Goal: Submit feedback/report problem: Submit feedback/report problem

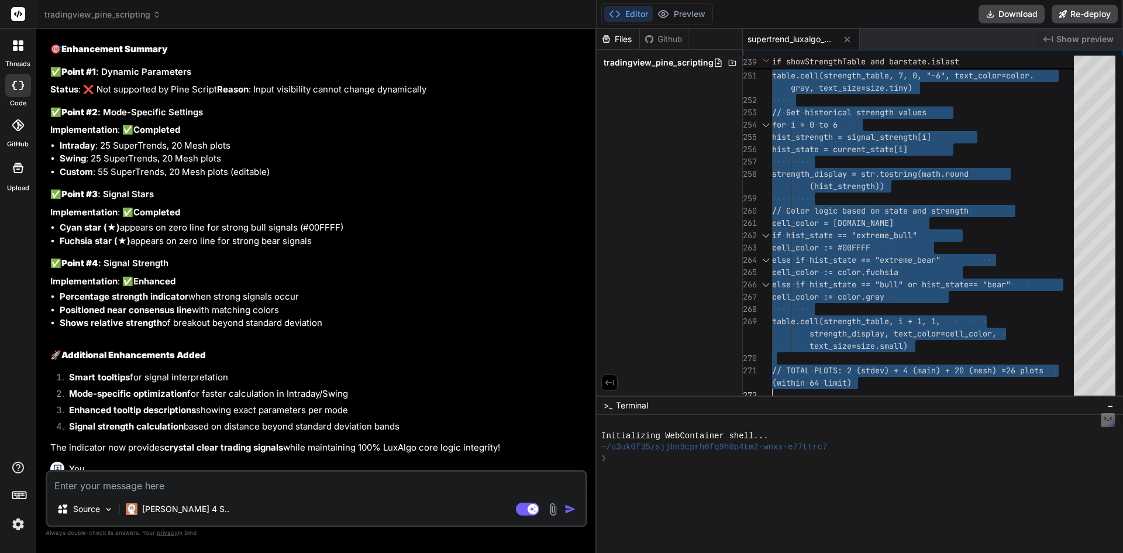
click at [242, 490] on textarea at bounding box center [316, 482] width 538 height 21
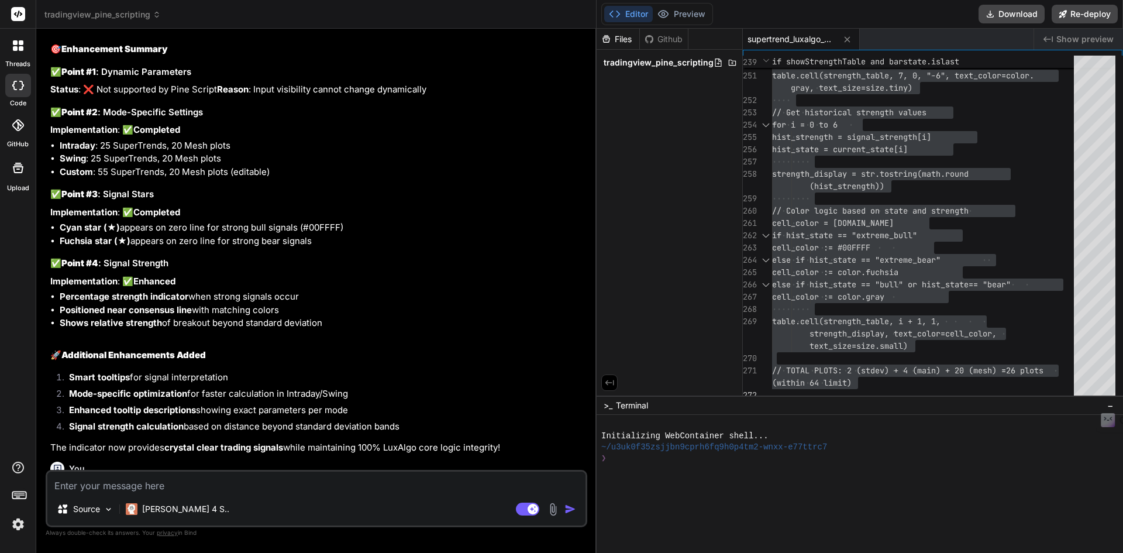
paste textarea "1. I am noticing that when normalization selected as min-max, line color is gra…"
type textarea "1. I am noticing that when normalization selected as min-max, line color is gra…"
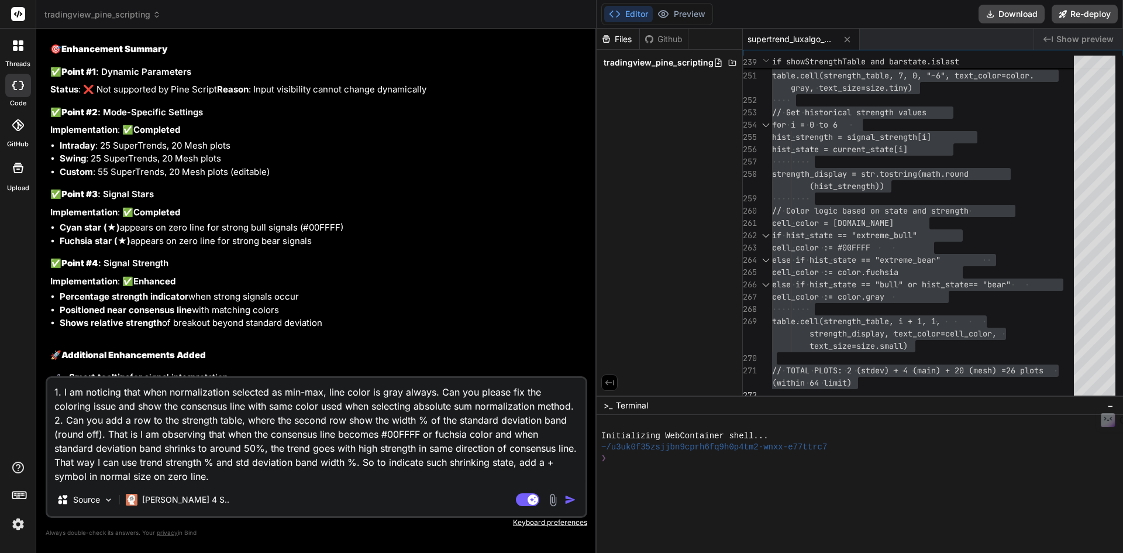
scroll to position [13, 0]
type textarea "x"
type textarea "1. I am noticing that when normalization selected as min-max, line color is gra…"
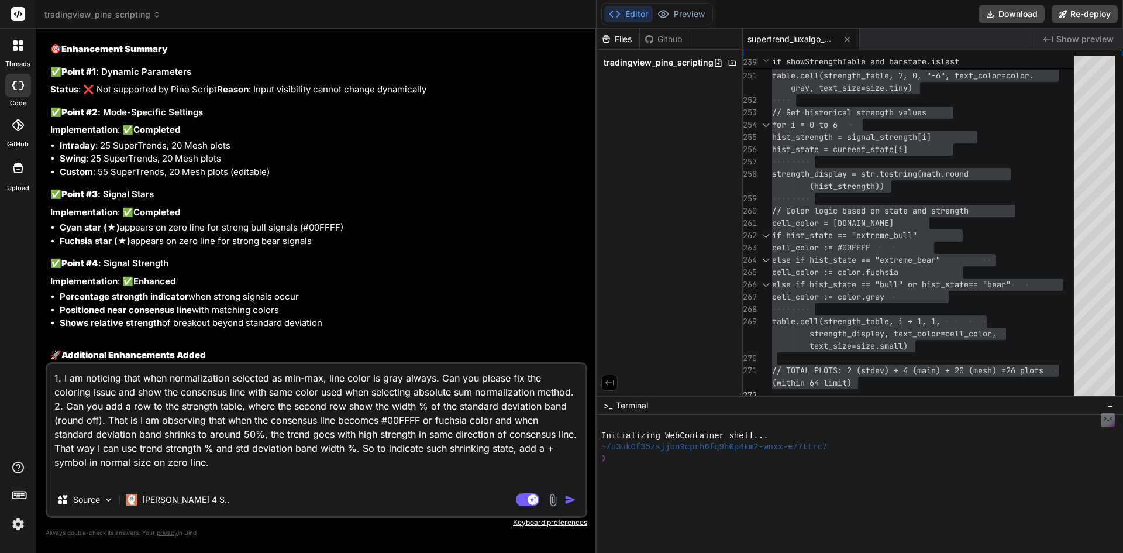
type textarea "x"
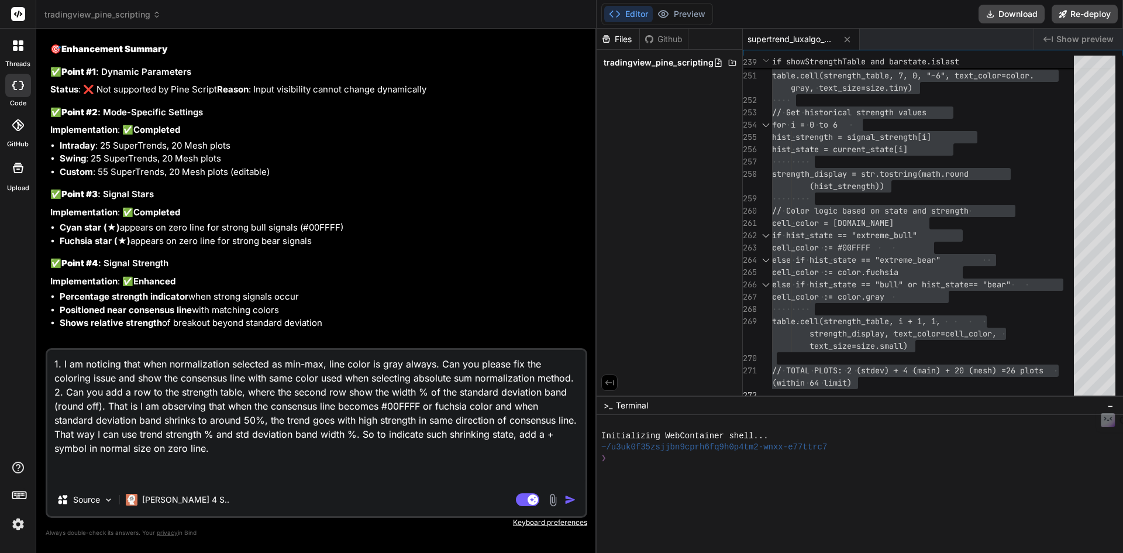
type textarea "1. I am noticing that when normalization selected as min-max, line color is gra…"
type textarea "x"
type textarea "1. I am noticing that when normalization selected as min-max, line color is gra…"
type textarea "x"
type textarea "1. I am noticing that when normalization selected as min-max, line color is gra…"
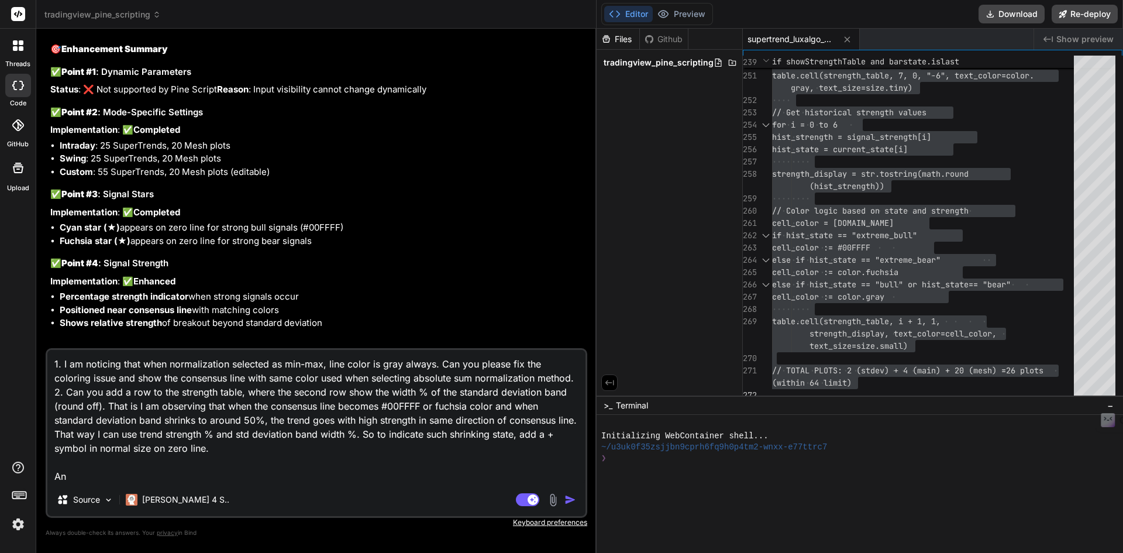
type textarea "x"
type textarea "1. I am noticing that when normalization selected as min-max, line color is gra…"
type textarea "x"
type textarea "1. I am noticing that when normalization selected as min-max, line color is gra…"
type textarea "x"
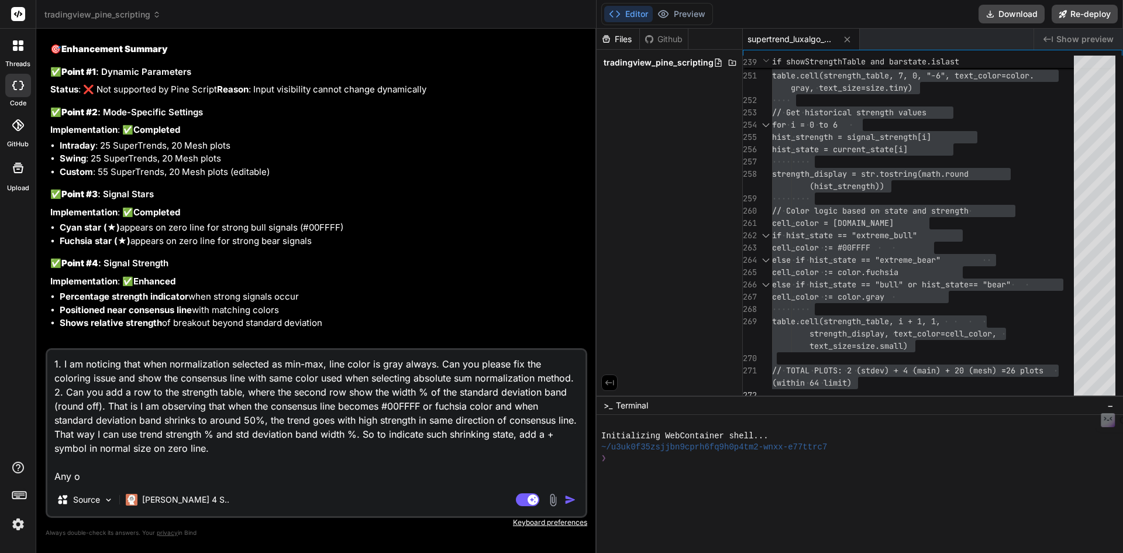
type textarea "1. I am noticing that when normalization selected as min-max, line color is gra…"
type textarea "x"
type textarea "1. I am noticing that when normalization selected as min-max, line color is gra…"
type textarea "x"
type textarea "1. I am noticing that when normalization selected as min-max, line color is gra…"
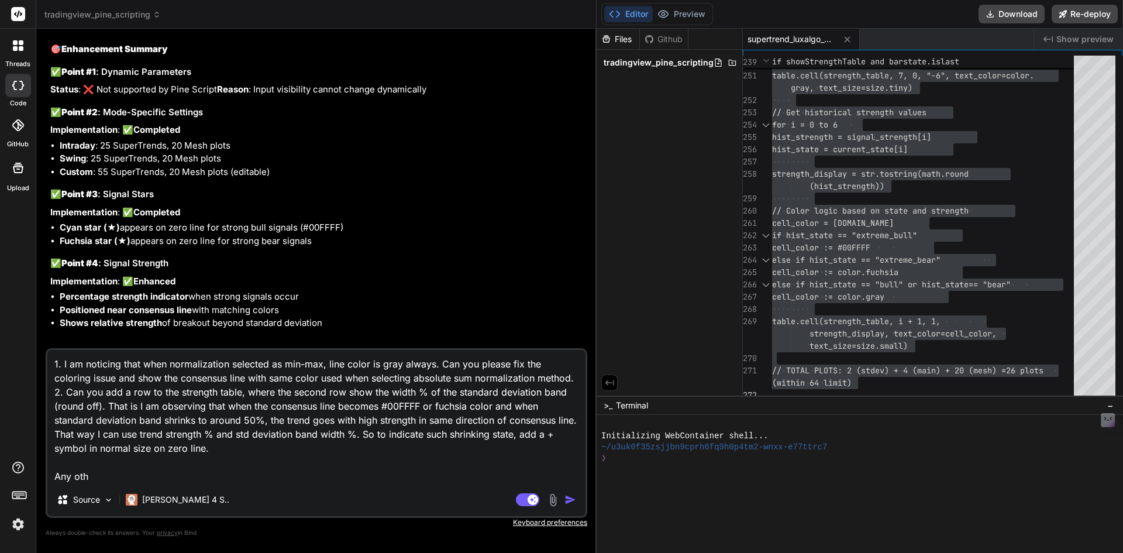
type textarea "x"
type textarea "1. I am noticing that when normalization selected as min-max, line color is gra…"
type textarea "x"
type textarea "1. I am noticing that when normalization selected as min-max, line color is gra…"
type textarea "x"
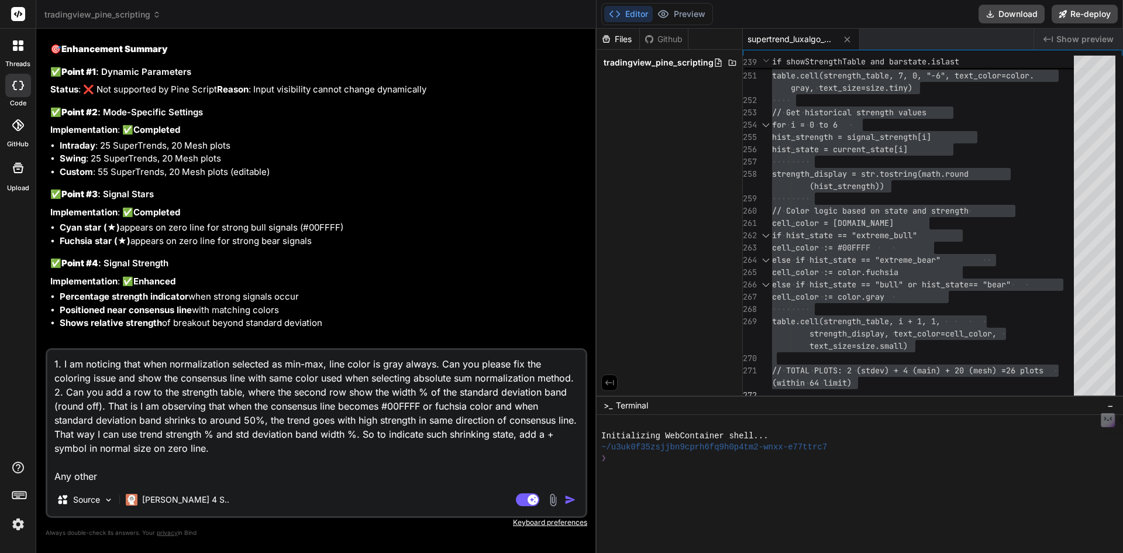
type textarea "1. I am noticing that when normalization selected as min-max, line color is gra…"
type textarea "x"
type textarea "1. I am noticing that when normalization selected as min-max, line color is gra…"
type textarea "x"
type textarea "1. I am noticing that when normalization selected as min-max, line color is gra…"
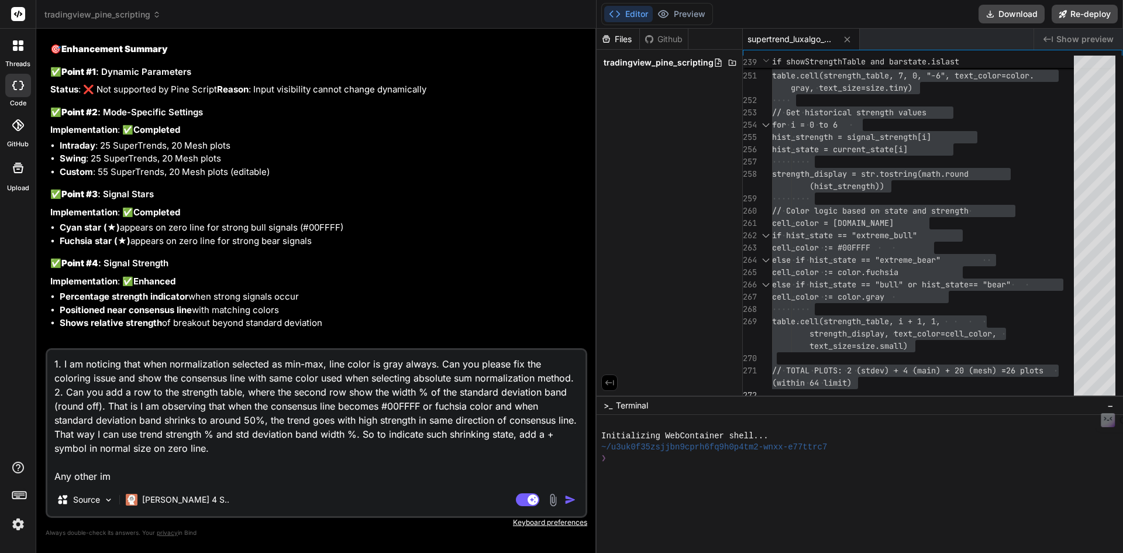
type textarea "x"
type textarea "1. I am noticing that when normalization selected as min-max, line color is gra…"
type textarea "x"
type textarea "1. I am noticing that when normalization selected as min-max, line color is gra…"
type textarea "x"
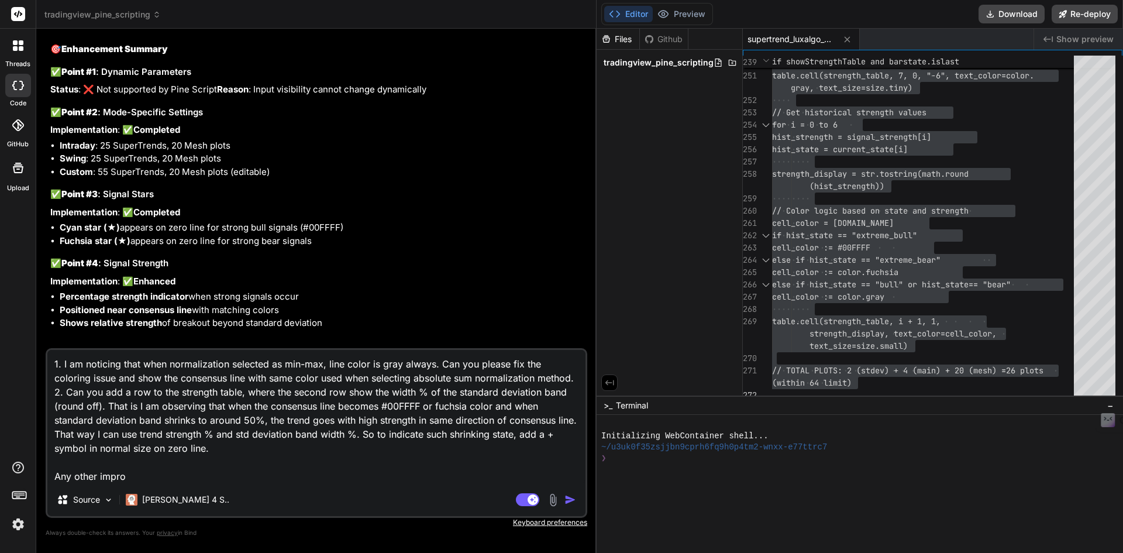
type textarea "1. I am noticing that when normalization selected as min-max, line color is gra…"
type textarea "x"
type textarea "1. I am noticing that when normalization selected as min-max, line color is gra…"
type textarea "x"
type textarea "1. I am noticing that when normalization selected as min-max, line color is gra…"
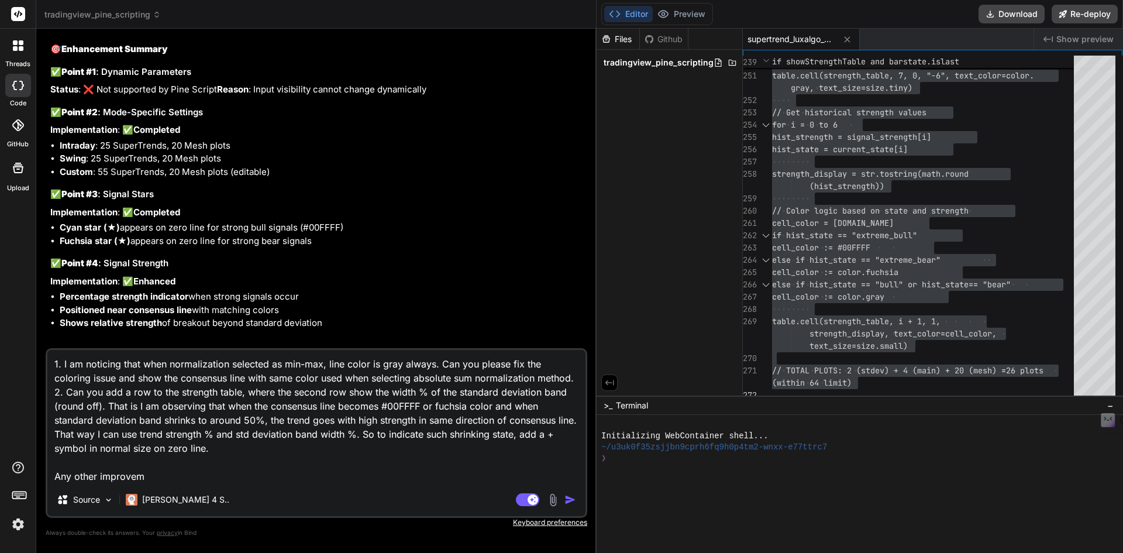
type textarea "x"
type textarea "1. I am noticing that when normalization selected as min-max, line color is gra…"
type textarea "x"
type textarea "1. I am noticing that when normalization selected as min-max, line color is gra…"
type textarea "x"
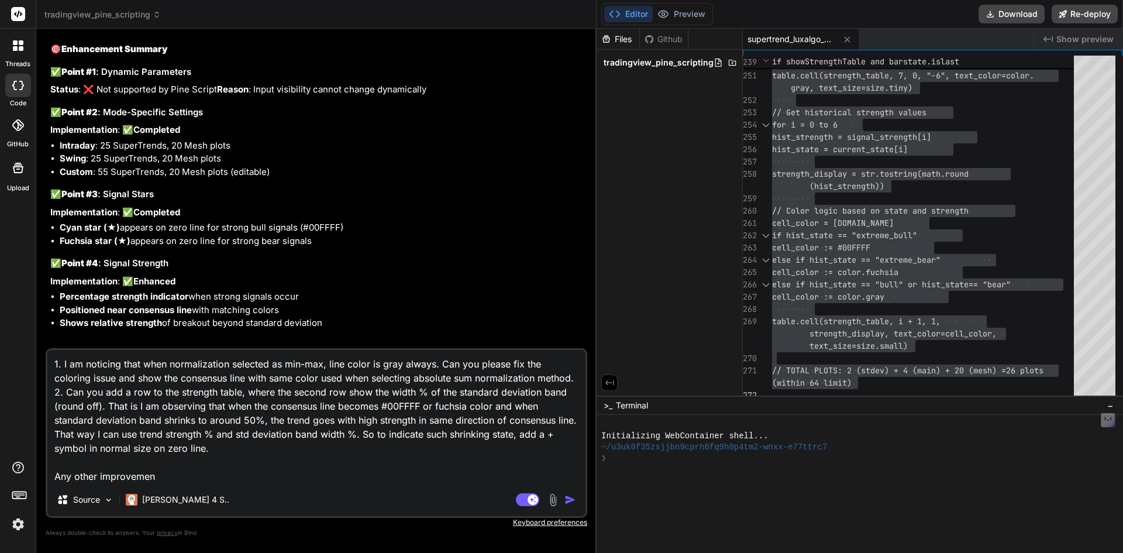
type textarea "1. I am noticing that when normalization selected as min-max, line color is gra…"
type textarea "x"
type textarea "1. I am noticing that when normalization selected as min-max, line color is gra…"
type textarea "x"
type textarea "1. I am noticing that when normalization selected as min-max, line color is gra…"
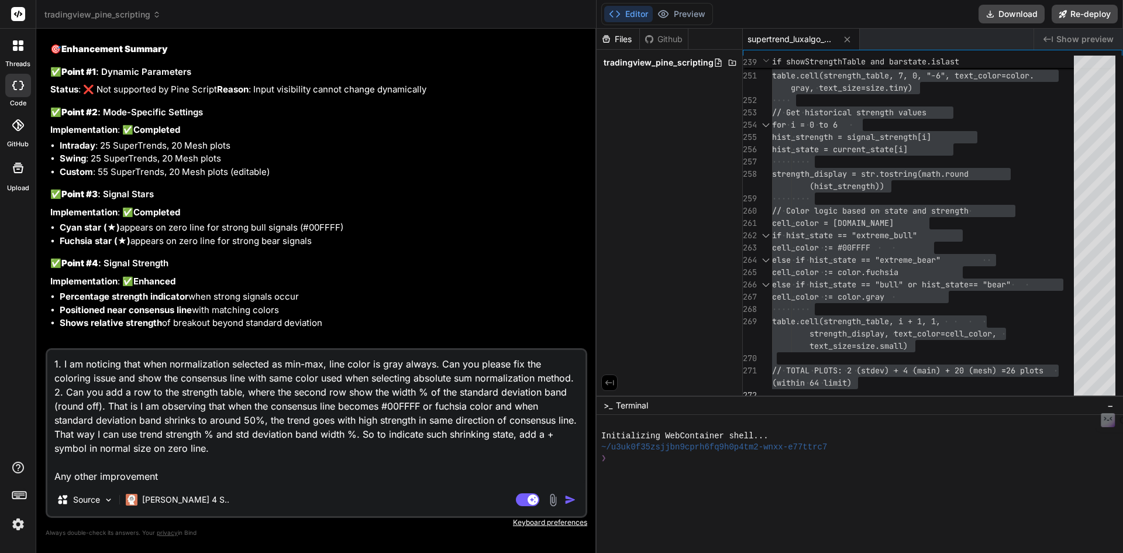
type textarea "x"
type textarea "1. I am noticing that when normalization selected as min-max, line color is gra…"
type textarea "x"
type textarea "1. I am noticing that when normalization selected as min-max, line color is gra…"
type textarea "x"
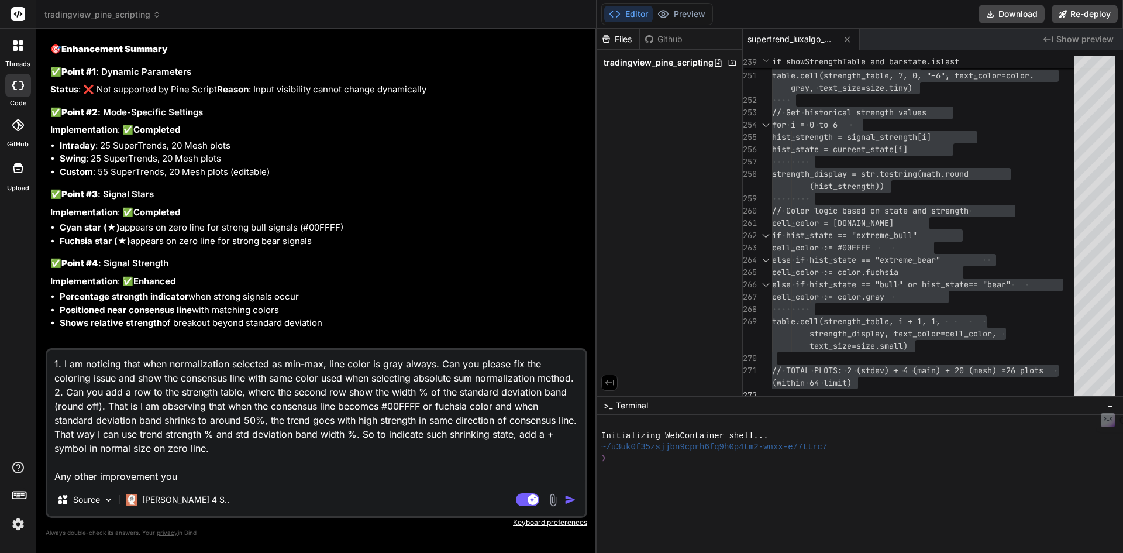
type textarea "1. I am noticing that when normalization selected as min-max, line color is gra…"
type textarea "x"
type textarea "1. I am noticing that when normalization selected as min-max, line color is gra…"
type textarea "x"
type textarea "1. I am noticing that when normalization selected as min-max, line color is gra…"
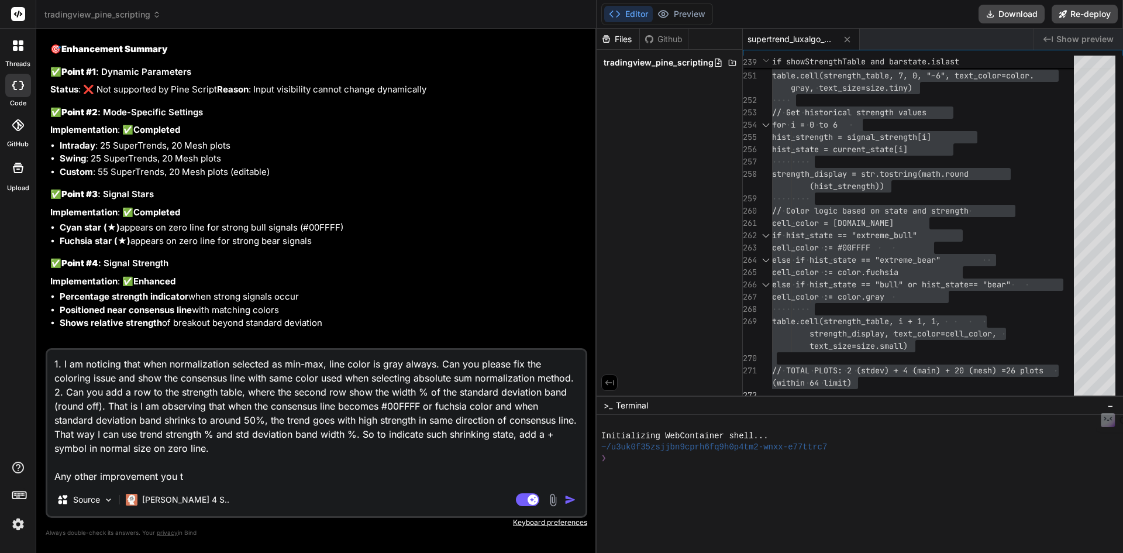
type textarea "x"
type textarea "1. I am noticing that when normalization selected as min-max, line color is gra…"
type textarea "x"
type textarea "1. I am noticing that when normalization selected as min-max, line color is gra…"
type textarea "x"
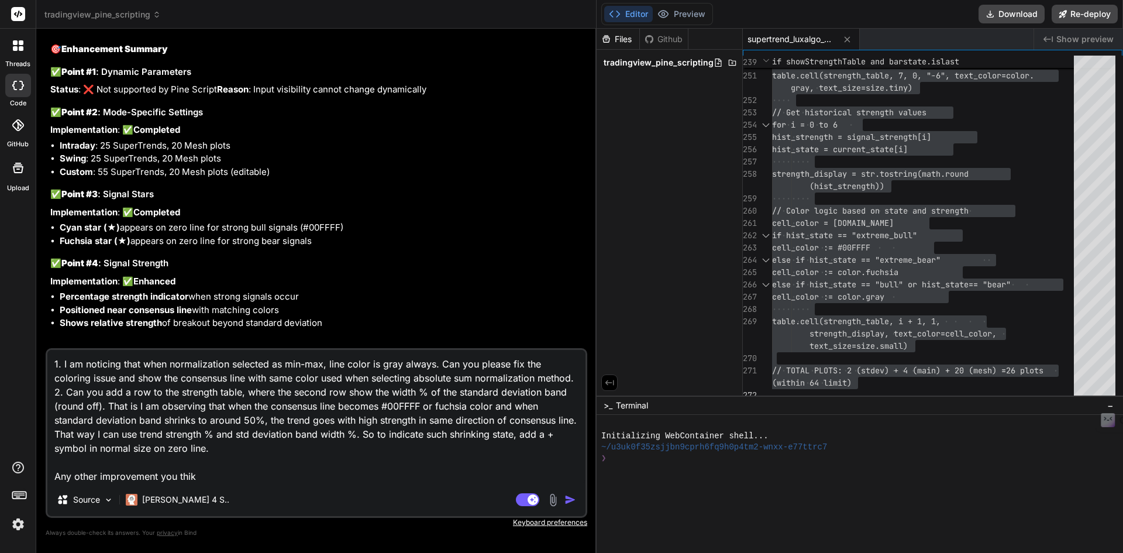
type textarea "1. I am noticing that when normalization selected as min-max, line color is gra…"
type textarea "x"
type textarea "1. I am noticing that when normalization selected as min-max, line color is gra…"
type textarea "x"
type textarea "1. I am noticing that when normalization selected as min-max, line color is gra…"
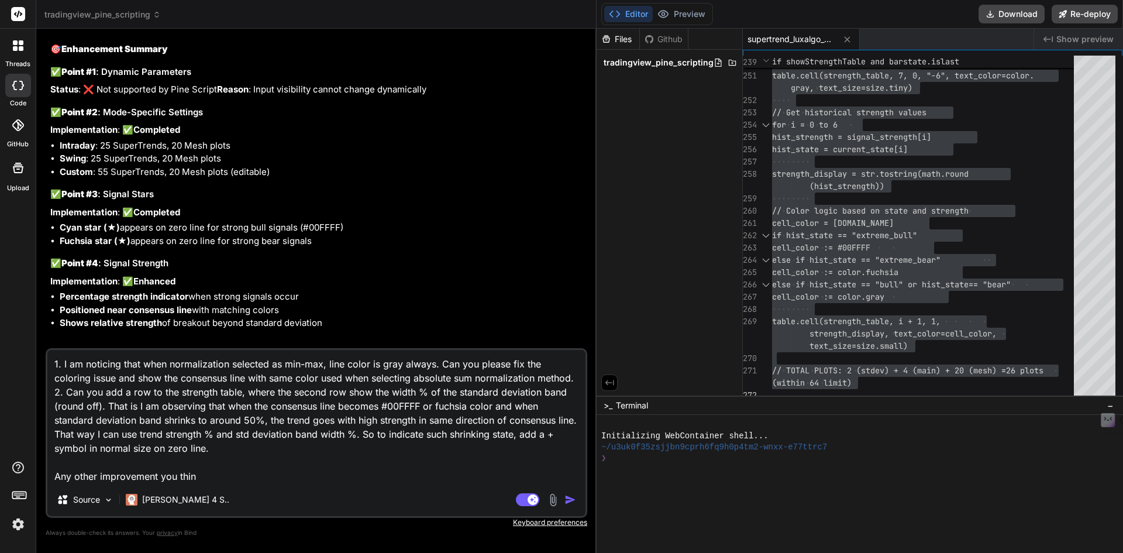
type textarea "x"
type textarea "1. I am noticing that when normalization selected as min-max, line color is gra…"
type textarea "x"
type textarea "1. I am noticing that when normalization selected as min-max, line color is gra…"
type textarea "x"
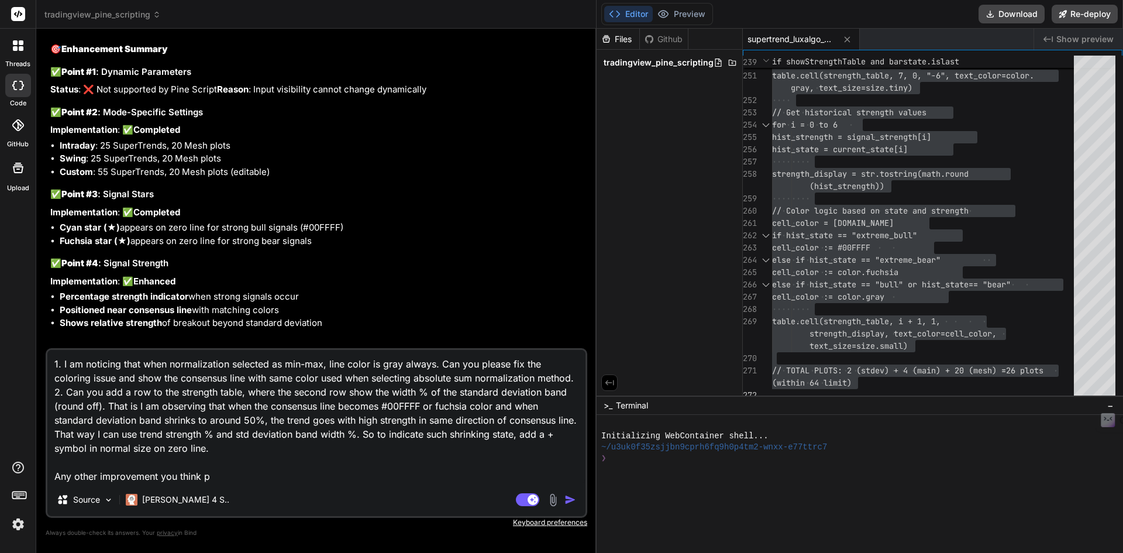
type textarea "1. I am noticing that when normalization selected as min-max, line color is gra…"
type textarea "x"
type textarea "1. I am noticing that when normalization selected as min-max, line color is gra…"
type textarea "x"
type textarea "1. I am noticing that when normalization selected as min-max, line color is gra…"
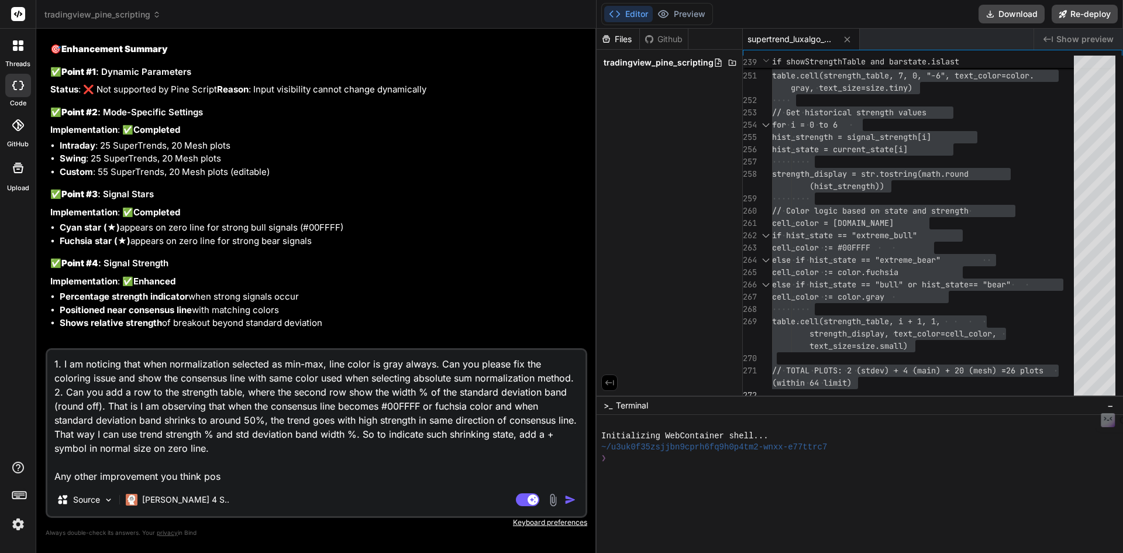
type textarea "x"
type textarea "1. I am noticing that when normalization selected as min-max, line color is gra…"
type textarea "x"
type textarea "1. I am noticing that when normalization selected as min-max, line color is gra…"
type textarea "x"
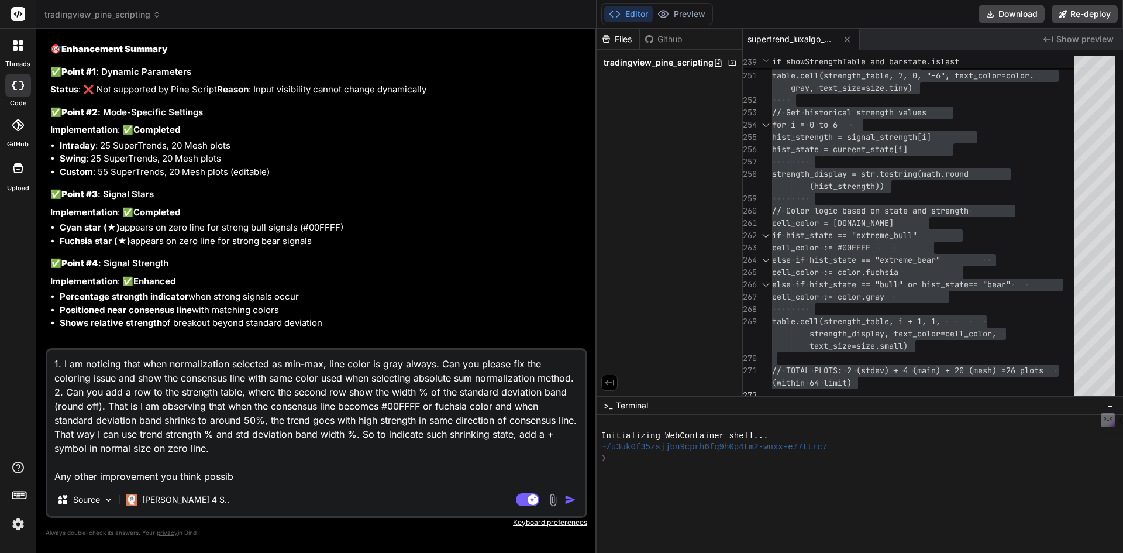
type textarea "1. I am noticing that when normalization selected as min-max, line color is gra…"
type textarea "x"
type textarea "1. I am noticing that when normalization selected as min-max, line color is gra…"
type textarea "x"
type textarea "1. I am noticing that when normalization selected as min-max, line color is gra…"
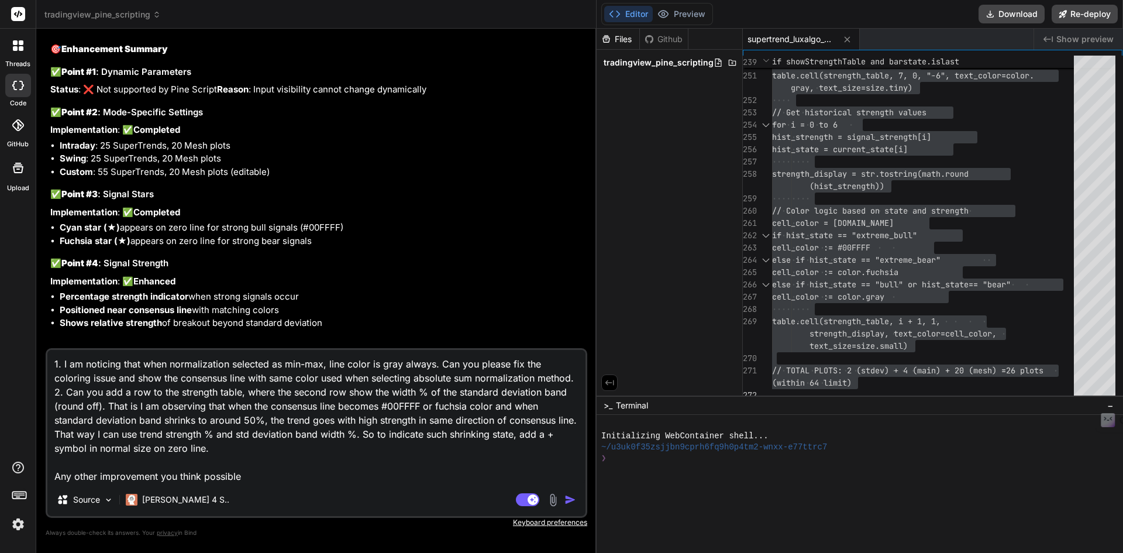
type textarea "x"
type textarea "1. I am noticing that when normalization selected as min-max, line color is gra…"
type textarea "x"
type textarea "1. I am noticing that when normalization selected as min-max, line color is gra…"
type textarea "x"
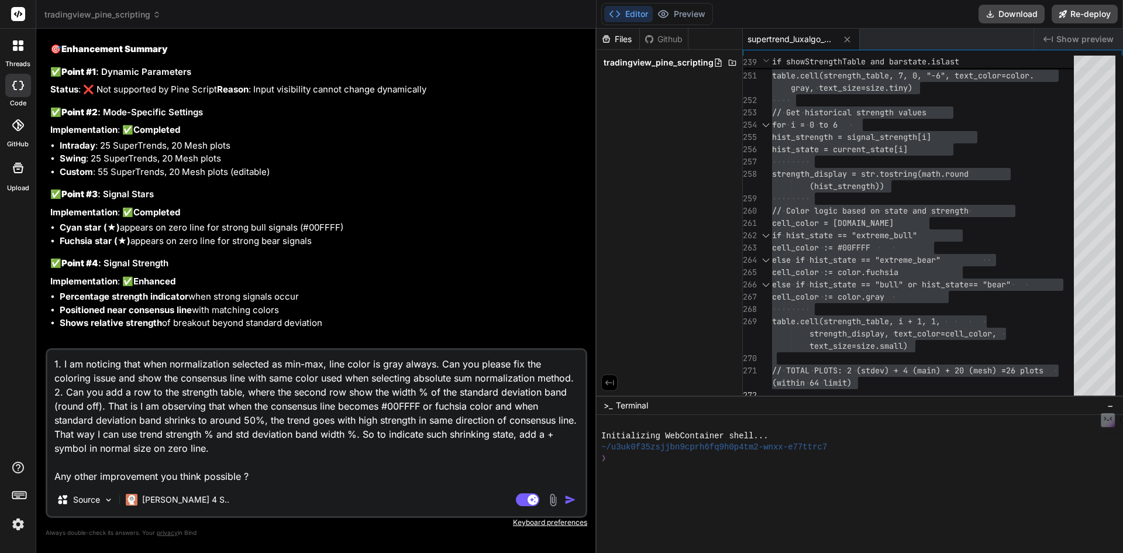
type textarea "1. I am noticing that when normalization selected as min-max, line color is gra…"
type textarea "x"
type textarea "1. I am noticing that when normalization selected as min-max, line color is gra…"
type textarea "x"
type textarea "1. I am noticing that when normalization selected as min-max, line color is gra…"
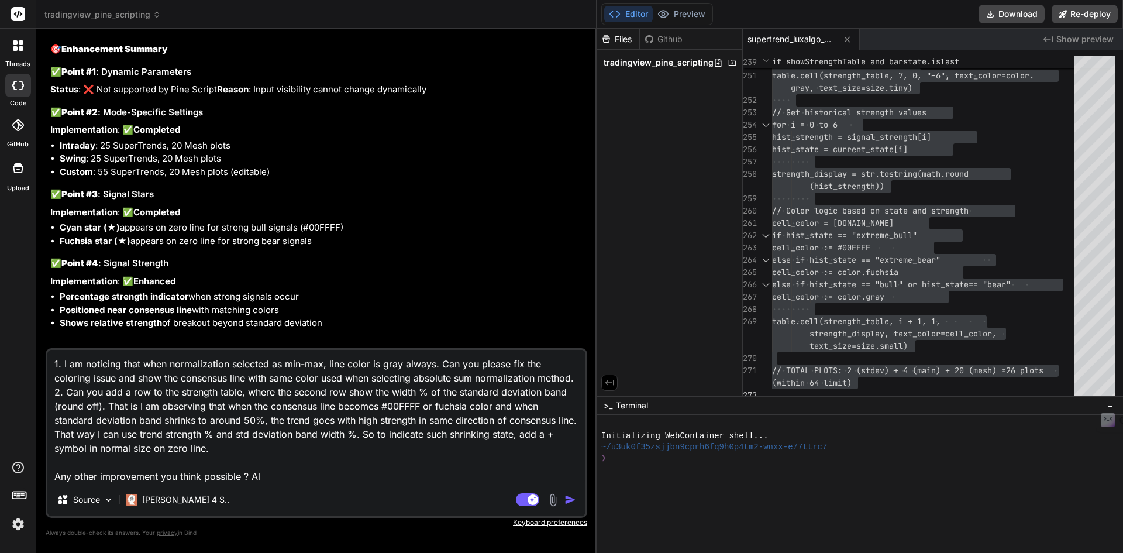
type textarea "x"
type textarea "1. I am noticing that when normalization selected as min-max, line color is gra…"
type textarea "x"
type textarea "1. I am noticing that when normalization selected as min-max, line color is gra…"
type textarea "x"
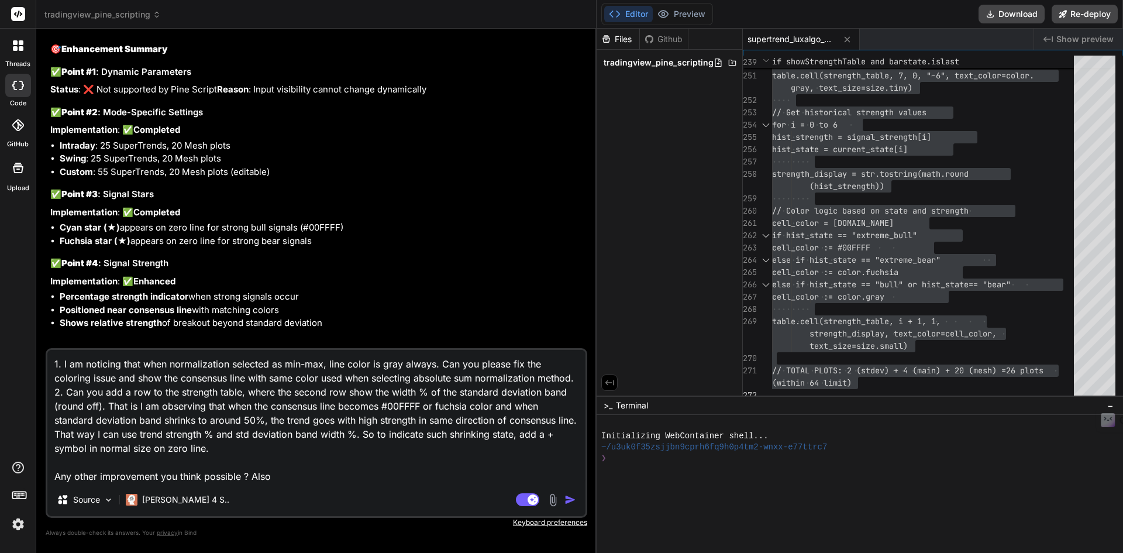
type textarea "1. I am noticing that when normalization selected as min-max, line color is gra…"
type textarea "x"
type textarea "1. I am noticing that when normalization selected as min-max, line color is gra…"
type textarea "x"
type textarea "1. I am noticing that when normalization selected as min-max, line color is gra…"
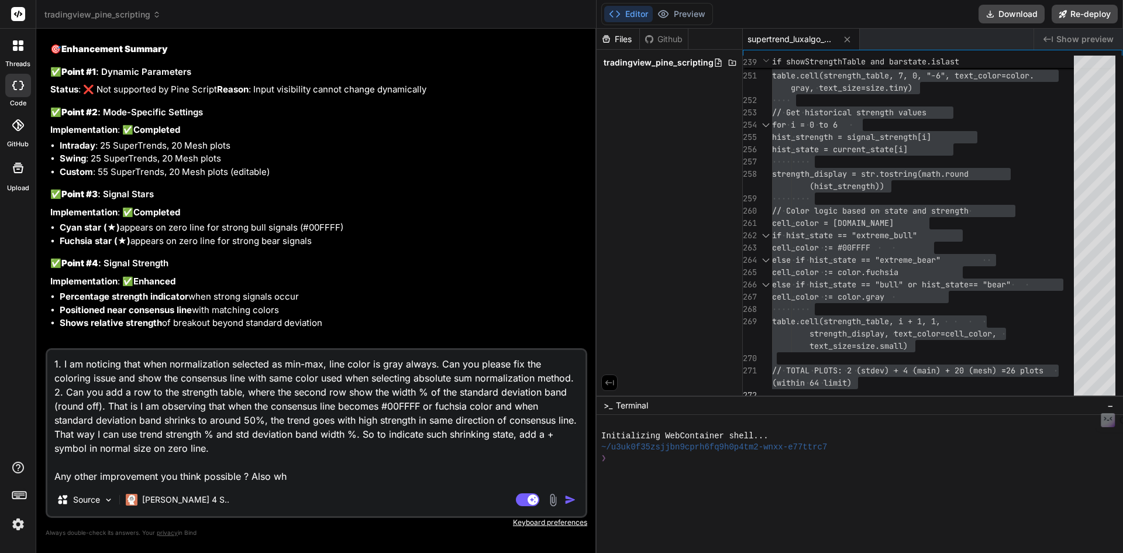
type textarea "x"
type textarea "1. I am noticing that when normalization selected as min-max, line color is gra…"
type textarea "x"
type textarea "1. I am noticing that when normalization selected as min-max, line color is gra…"
type textarea "x"
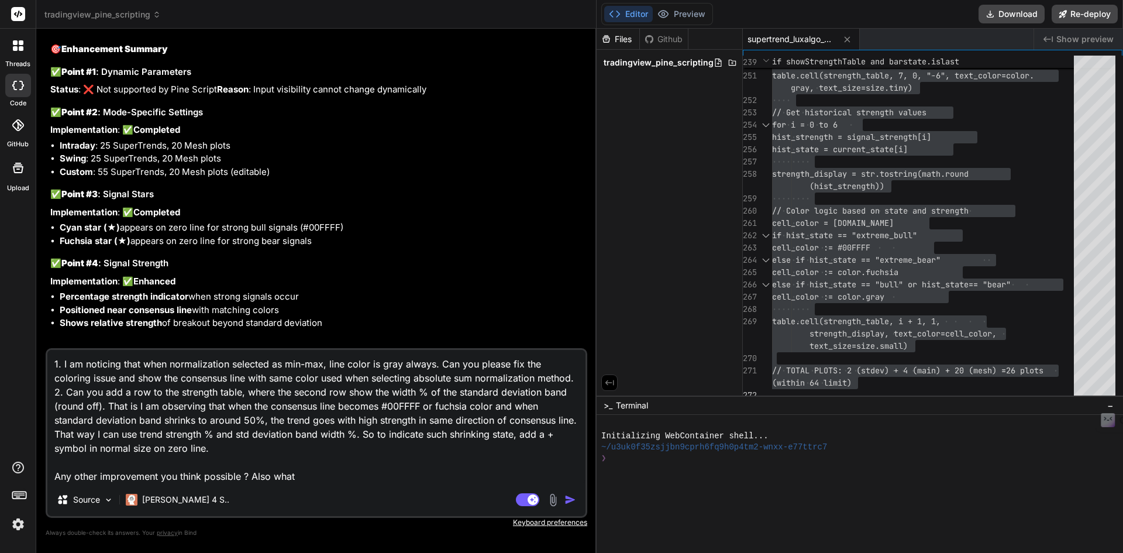
type textarea "1. I am noticing that when normalization selected as min-max, line color is gra…"
type textarea "x"
type textarea "1. I am noticing that when normalization selected as min-max, line color is gra…"
type textarea "x"
type textarea "1. I am noticing that when normalization selected as min-max, line color is gra…"
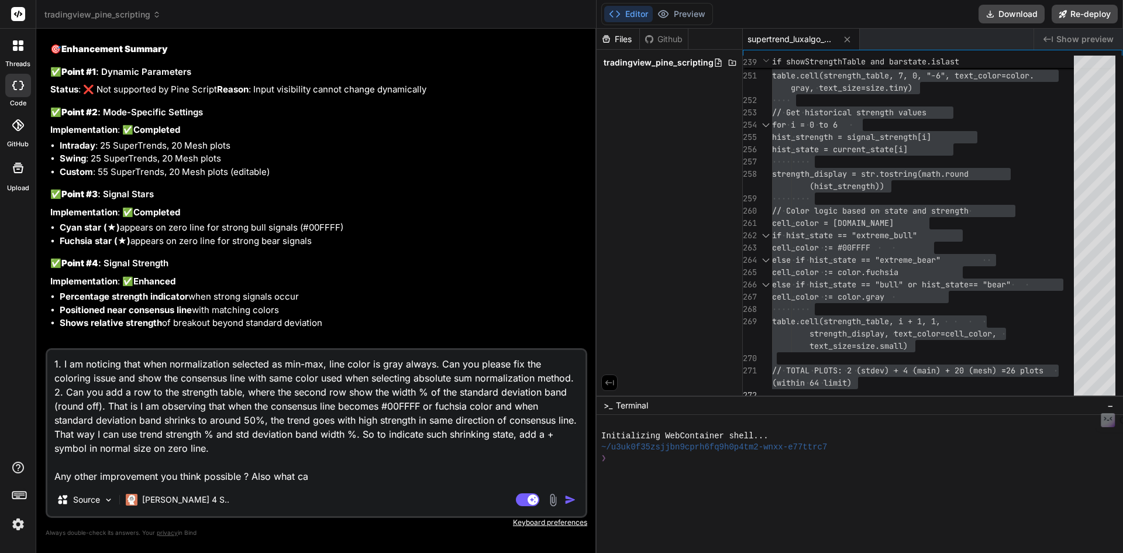
type textarea "x"
type textarea "1. I am noticing that when normalization selected as min-max, line color is gra…"
type textarea "x"
type textarea "1. I am noticing that when normalization selected as min-max, line color is gra…"
type textarea "x"
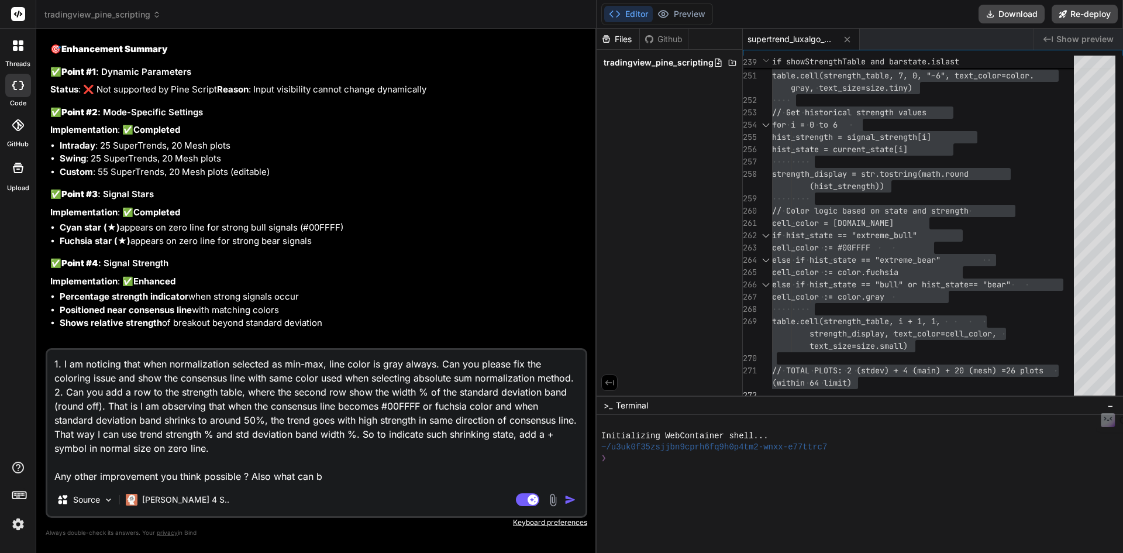
type textarea "1. I am noticing that when normalization selected as min-max, line color is gra…"
type textarea "x"
type textarea "1. I am noticing that when normalization selected as min-max, line color is gra…"
type textarea "x"
type textarea "1. I am noticing that when normalization selected as min-max, line color is gra…"
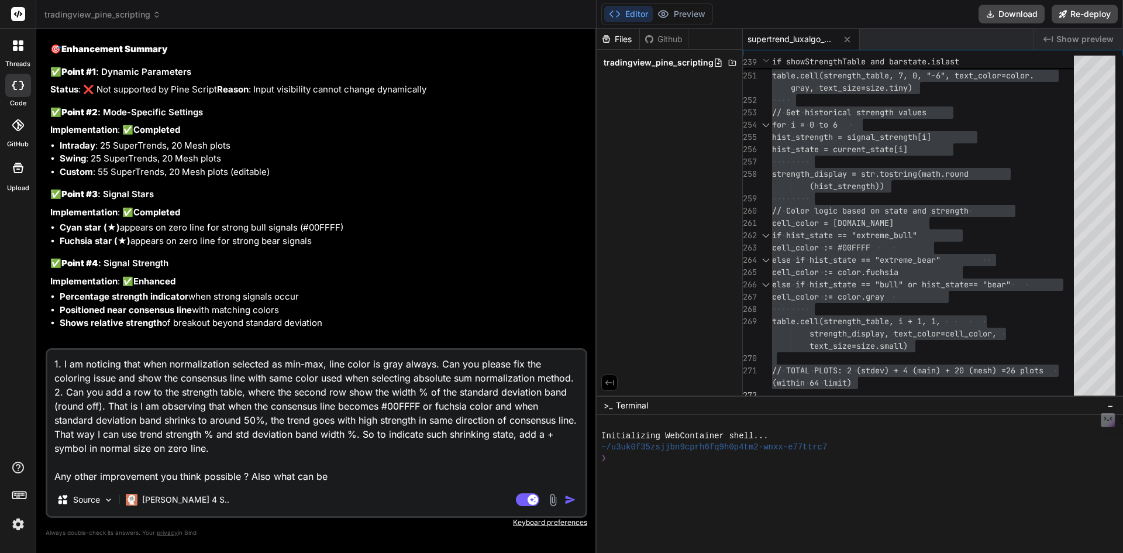
type textarea "x"
type textarea "1. I am noticing that when normalization selected as min-max, line color is gra…"
type textarea "x"
type textarea "1. I am noticing that when normalization selected as min-max, line color is gra…"
type textarea "x"
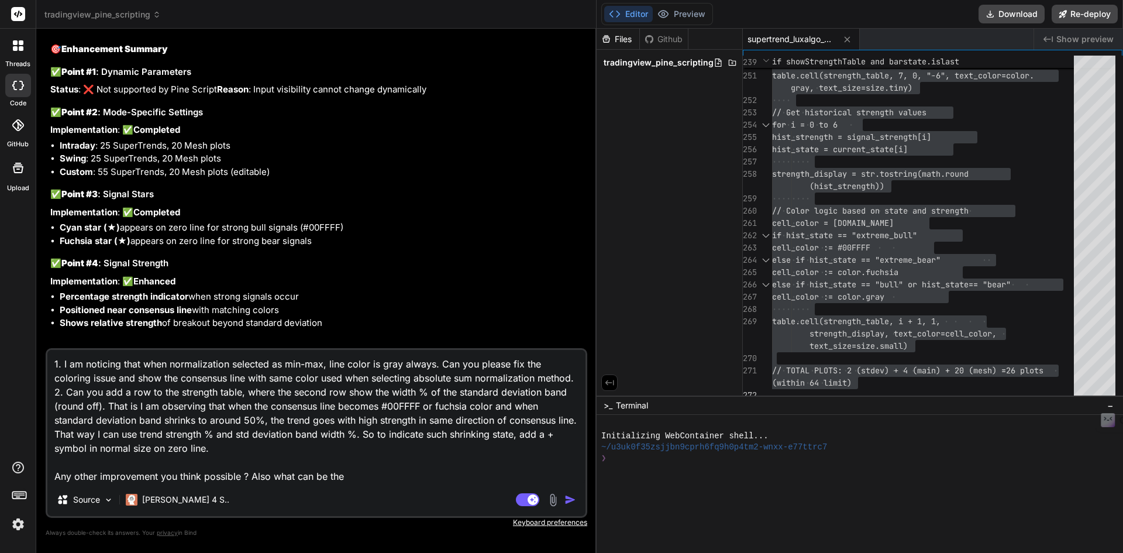
type textarea "1. I am noticing that when normalization selected as min-max, line color is gra…"
type textarea "x"
type textarea "1. I am noticing that when normalization selected as min-max, line color is gra…"
type textarea "x"
type textarea "1. I am noticing that when normalization selected as min-max, line color is gra…"
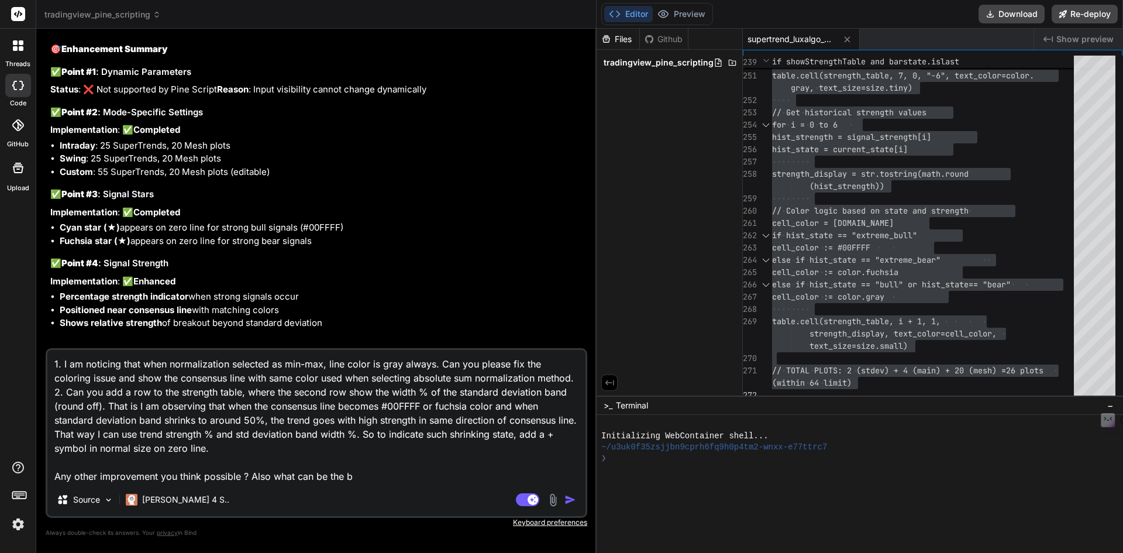
type textarea "x"
type textarea "1. I am noticing that when normalization selected as min-max, line color is gra…"
type textarea "x"
type textarea "1. I am noticing that when normalization selected as min-max, line color is gra…"
type textarea "x"
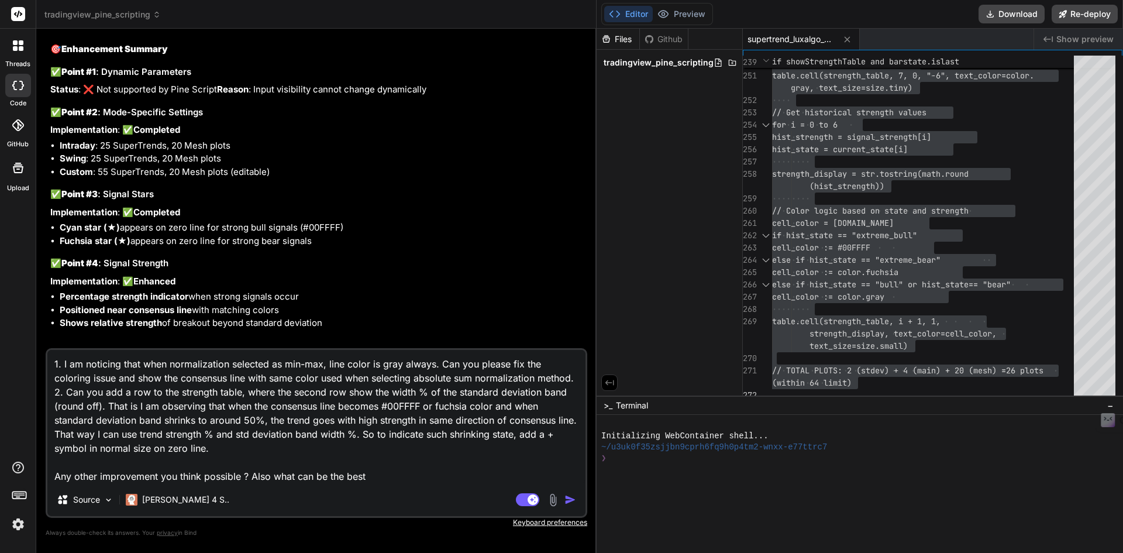
type textarea "1. I am noticing that when normalization selected as min-max, line color is gra…"
type textarea "x"
type textarea "1. I am noticing that when normalization selected as min-max, line color is gra…"
type textarea "x"
type textarea "1. I am noticing that when normalization selected as min-max, line color is gra…"
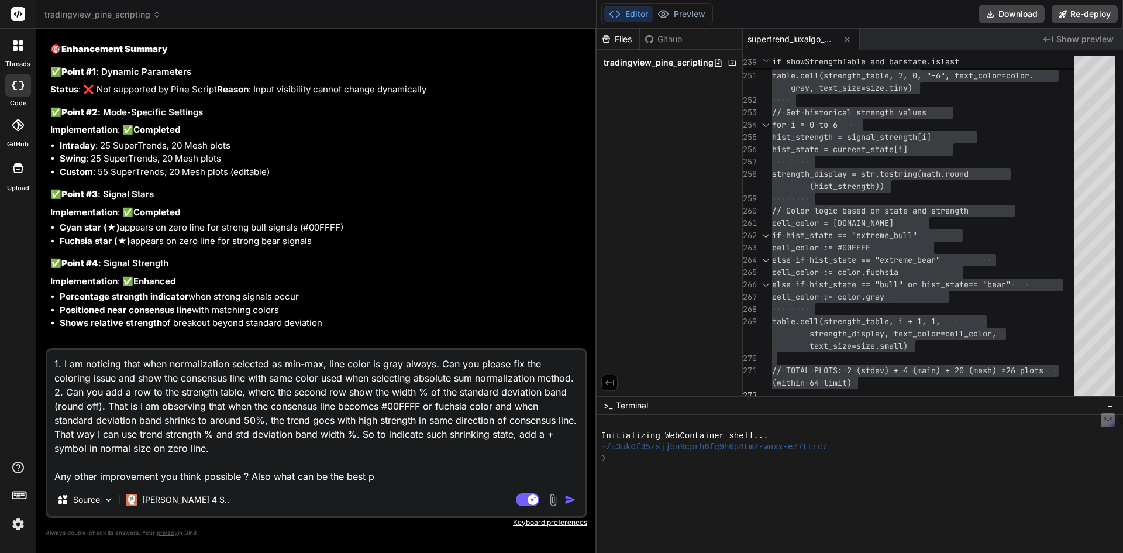
type textarea "x"
type textarea "1. I am noticing that when normalization selected as min-max, line color is gra…"
type textarea "x"
type textarea "1. I am noticing that when normalization selected as min-max, line color is gra…"
type textarea "x"
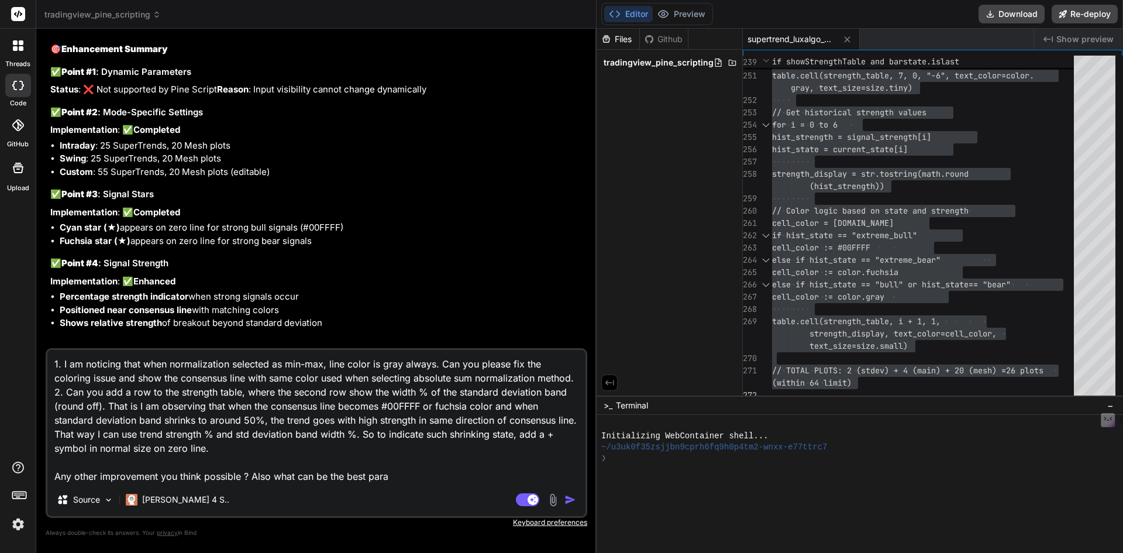
type textarea "1. I am noticing that when normalization selected as min-max, line color is gra…"
type textarea "x"
type textarea "1. I am noticing that when normalization selected as min-max, line color is gra…"
type textarea "x"
type textarea "1. I am noticing that when normalization selected as min-max, line color is gra…"
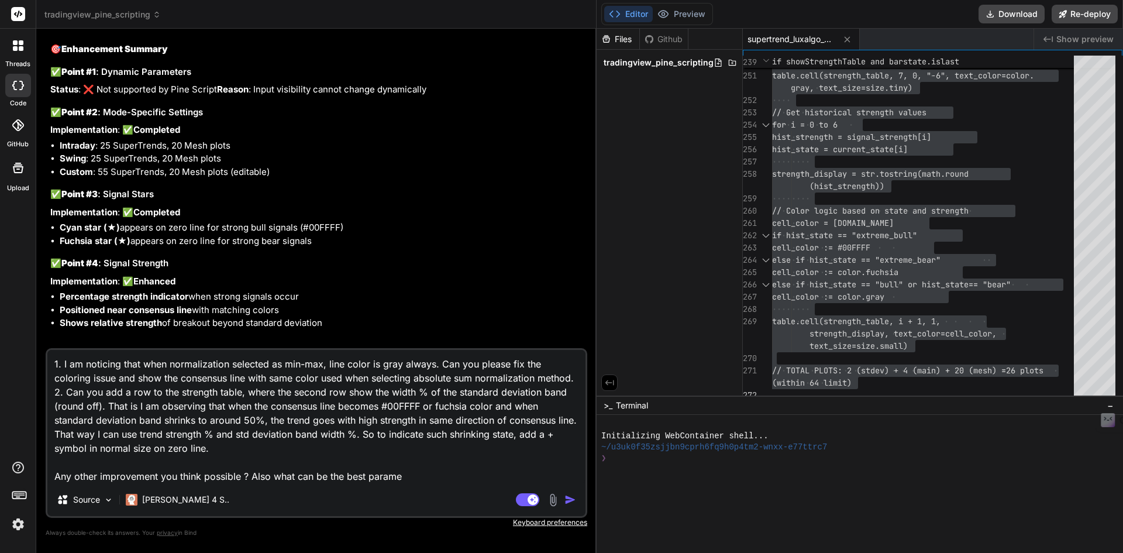
type textarea "x"
type textarea "1. I am noticing that when normalization selected as min-max, line color is gra…"
type textarea "x"
type textarea "1. I am noticing that when normalization selected as min-max, line color is gra…"
type textarea "x"
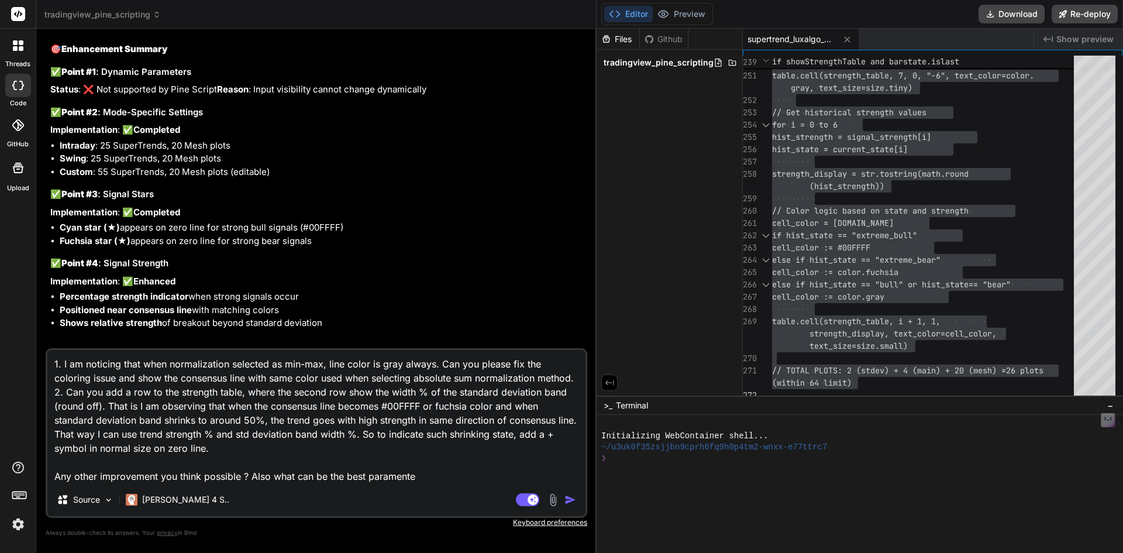
type textarea "1. I am noticing that when normalization selected as min-max, line color is gra…"
type textarea "x"
type textarea "1. I am noticing that when normalization selected as min-max, line color is gra…"
type textarea "x"
type textarea "1. I am noticing that when normalization selected as min-max, line color is gra…"
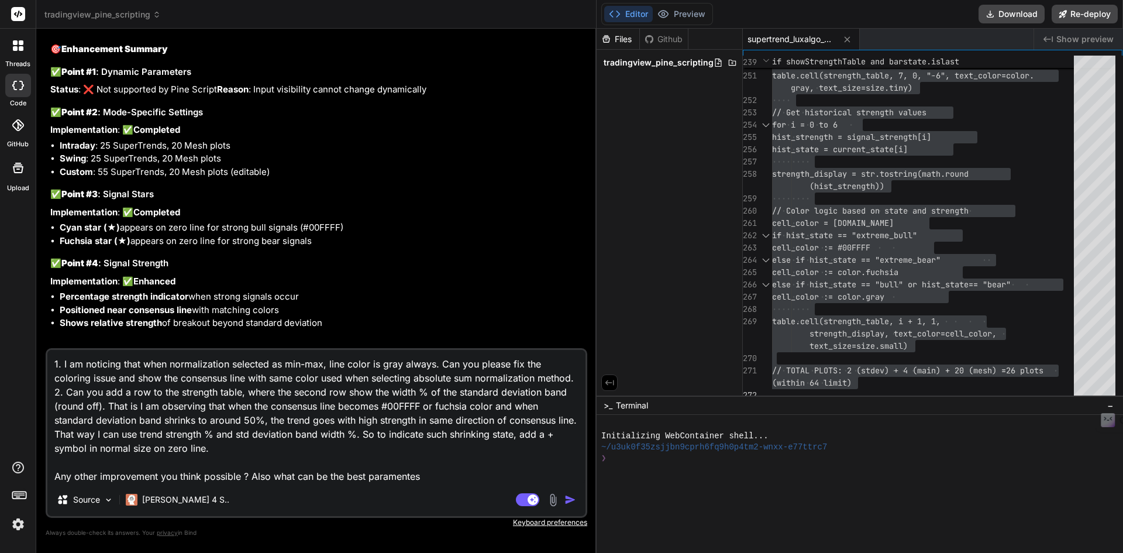
type textarea "x"
type textarea "1. I am noticing that when normalization selected as min-max, line color is gra…"
type textarea "x"
type textarea "1. I am noticing that when normalization selected as min-max, line color is gra…"
type textarea "x"
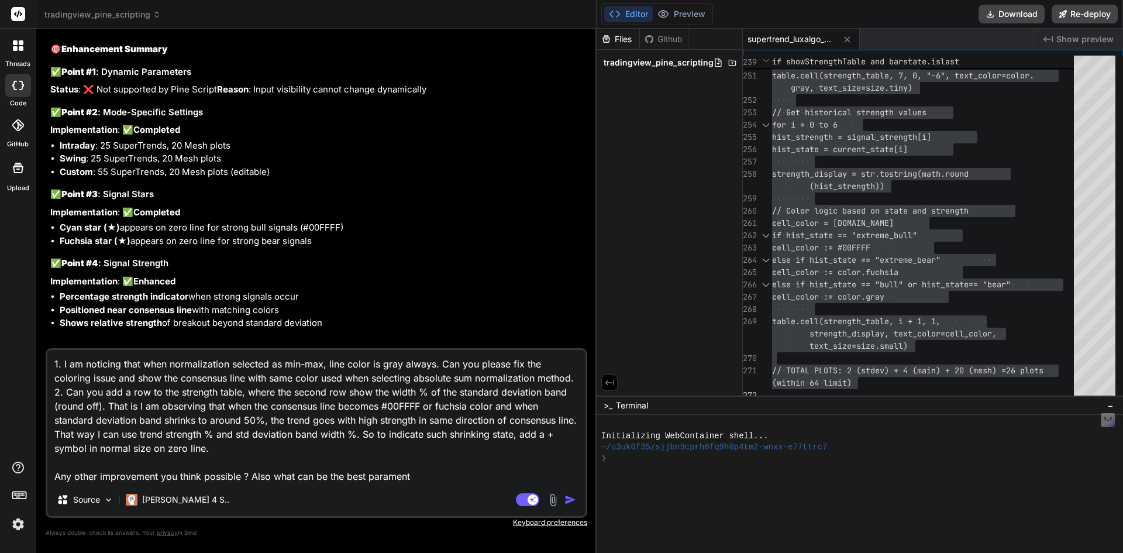
type textarea "1. I am noticing that when normalization selected as min-max, line color is gra…"
type textarea "x"
type textarea "1. I am noticing that when normalization selected as min-max, line color is gra…"
type textarea "x"
type textarea "1. I am noticing that when normalization selected as min-max, line color is gra…"
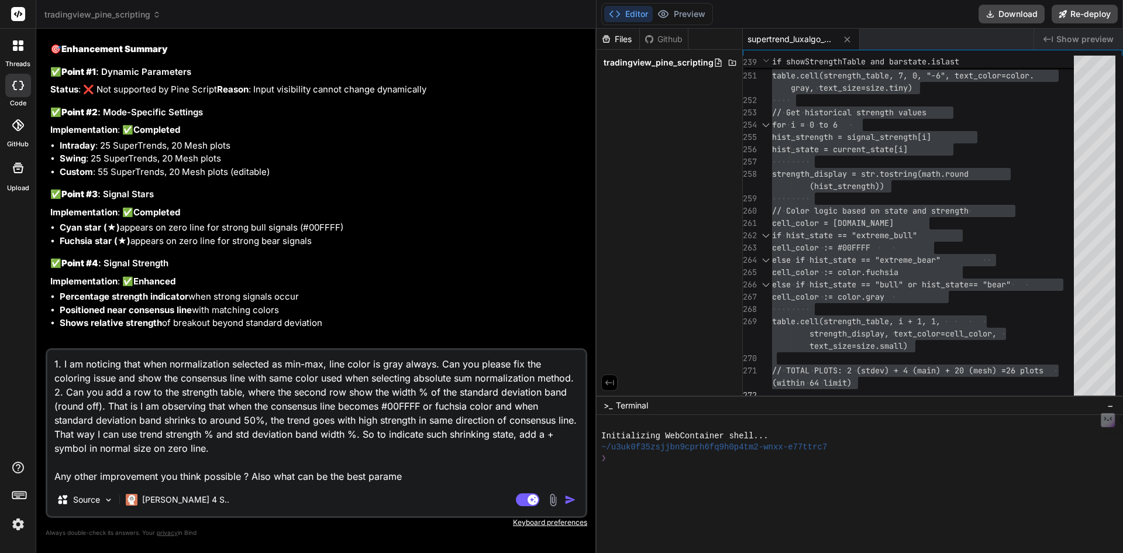
type textarea "x"
type textarea "1. I am noticing that when normalization selected as min-max, line color is gra…"
type textarea "x"
type textarea "1. I am noticing that when normalization selected as min-max, line color is gra…"
type textarea "x"
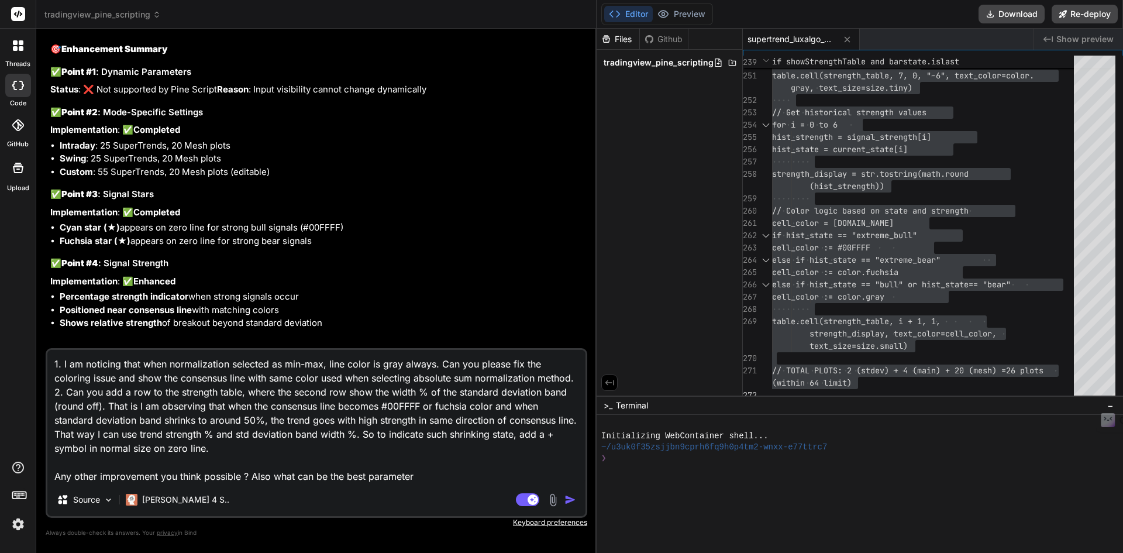
type textarea "1. I am noticing that when normalization selected as min-max, line color is gra…"
type textarea "x"
type textarea "1. I am noticing that when normalization selected as min-max, line color is gra…"
type textarea "x"
type textarea "1. I am noticing that when normalization selected as min-max, line color is gra…"
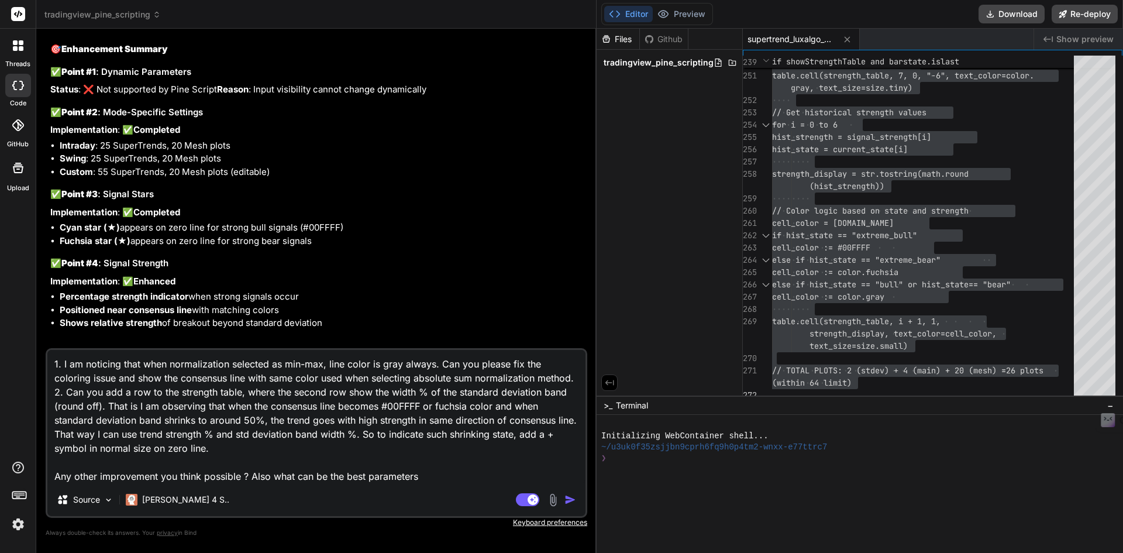
type textarea "x"
type textarea "1. I am noticing that when normalization selected as min-max, line color is gra…"
type textarea "x"
type textarea "1. I am noticing that when normalization selected as min-max, line color is gra…"
type textarea "x"
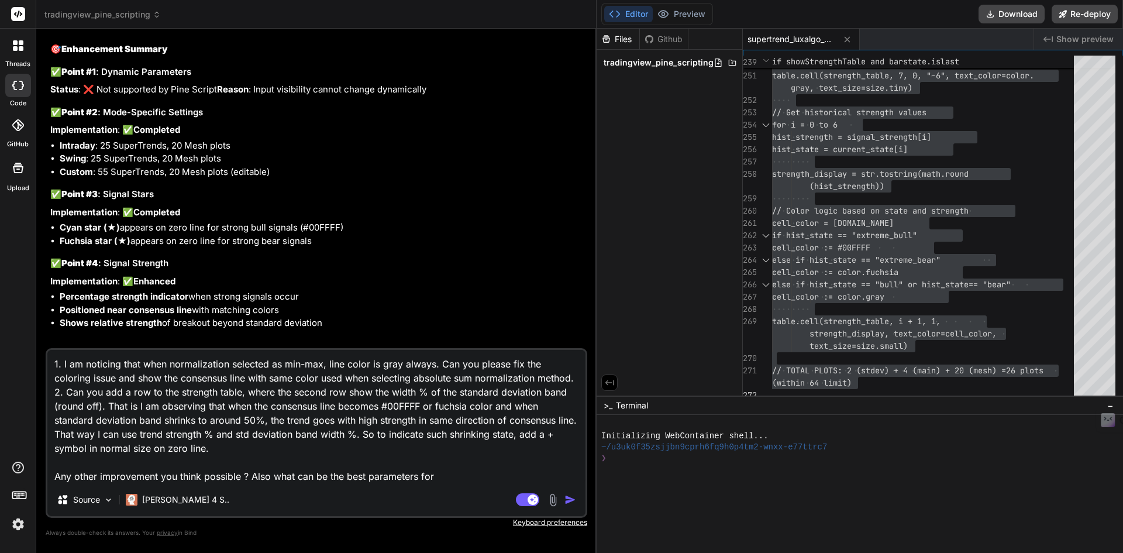
type textarea "1. I am noticing that when normalization selected as min-max, line color is gra…"
type textarea "x"
type textarea "1. I am noticing that when normalization selected as min-max, line color is gra…"
type textarea "x"
type textarea "1. I am noticing that when normalization selected as min-max, line color is gra…"
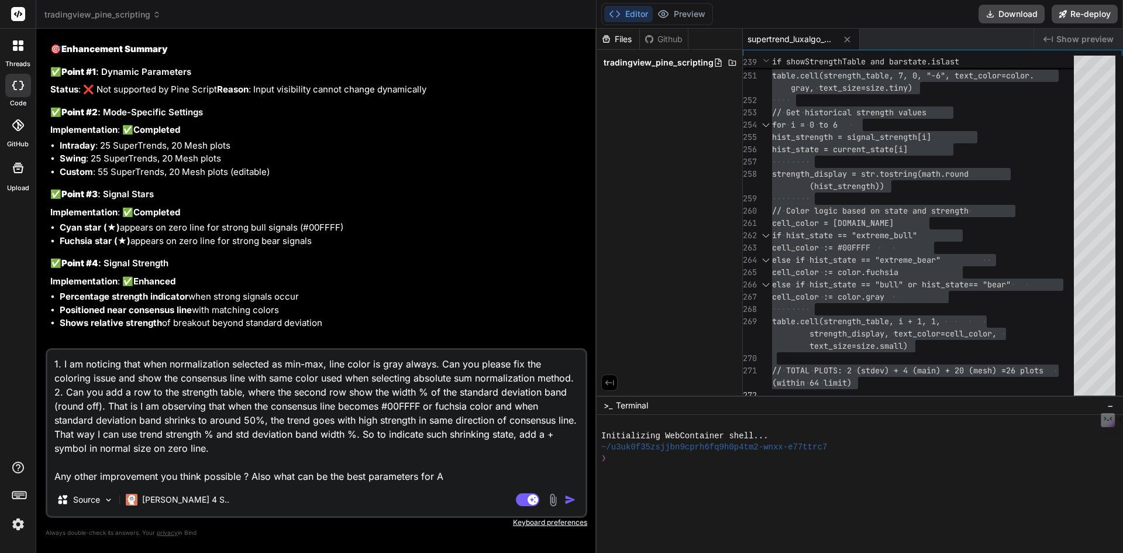
type textarea "x"
click at [371, 475] on textarea "1. I am noticing that when normalization selected as min-max, line color is gra…" at bounding box center [316, 416] width 538 height 133
click at [484, 473] on textarea "1. I am noticing that when normalization selected as min-max, line color is gra…" at bounding box center [316, 416] width 538 height 133
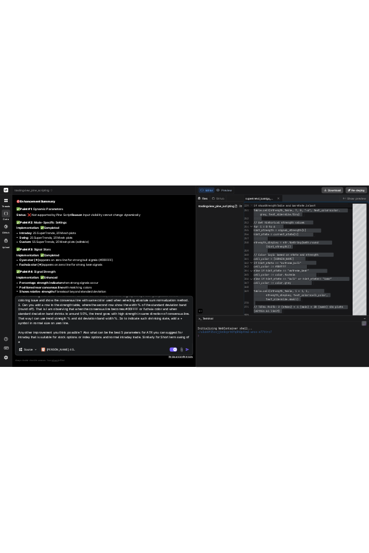
scroll to position [29, 0]
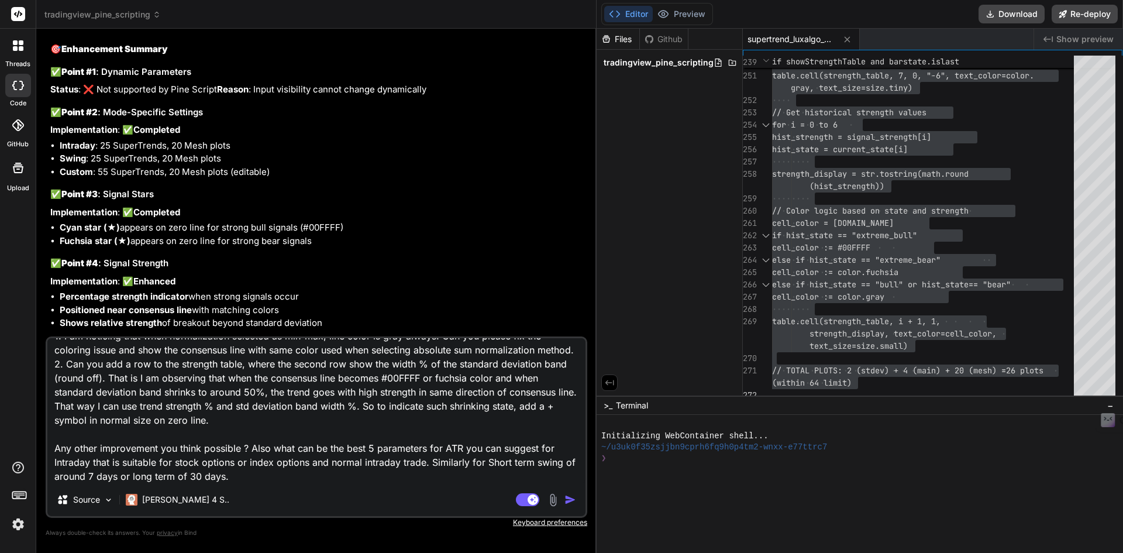
click at [92, 481] on textarea "1. I am noticing that when normalization selected as min-max, line color is gra…" at bounding box center [316, 410] width 538 height 145
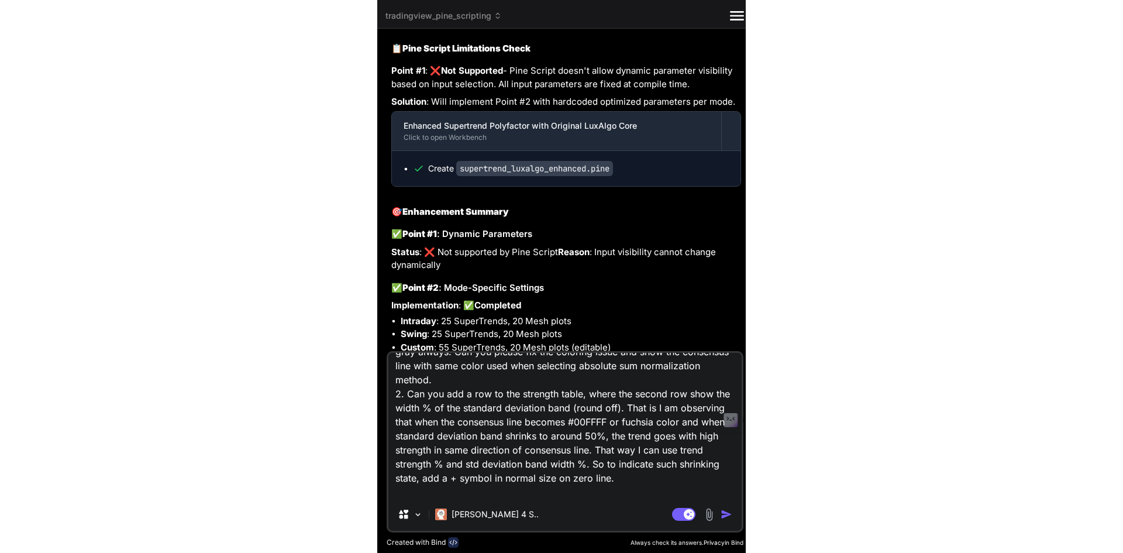
scroll to position [15308, 0]
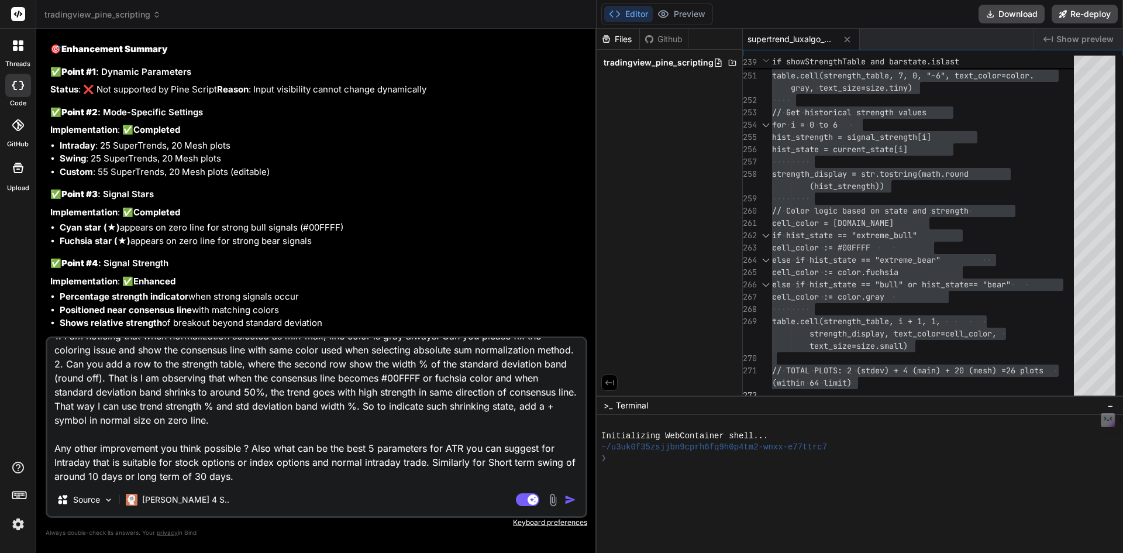
click at [572, 503] on img "button" at bounding box center [571, 500] width 12 height 12
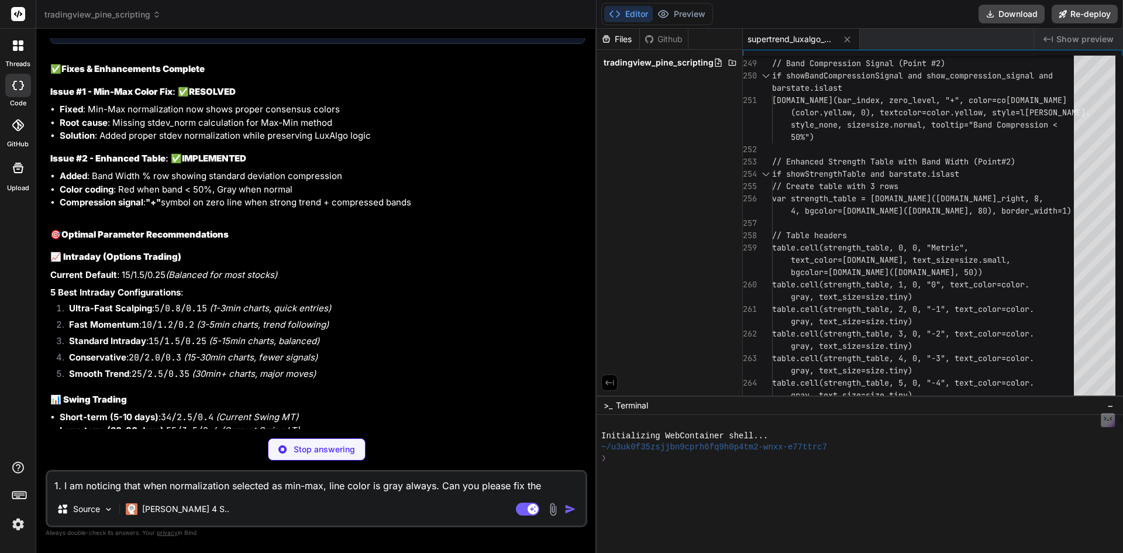
scroll to position [17122, 0]
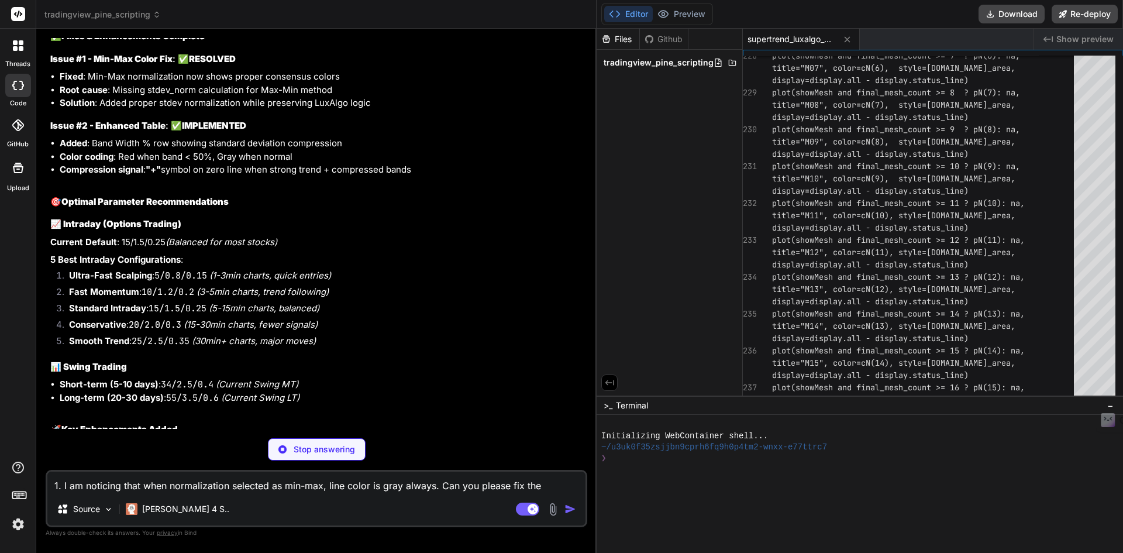
click at [610, 374] on button at bounding box center [610, 382] width 16 height 16
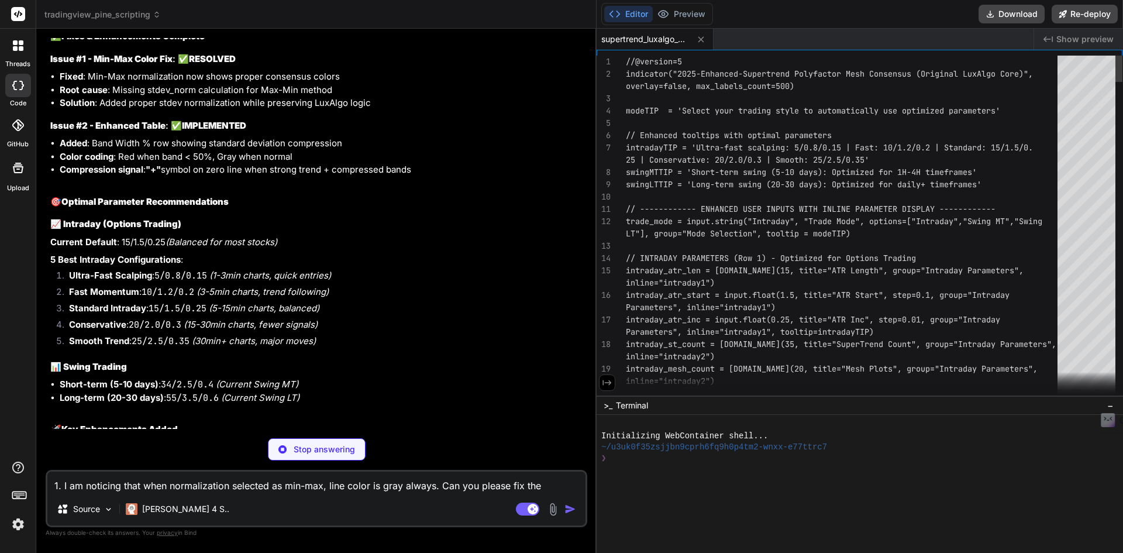
scroll to position [0, 0]
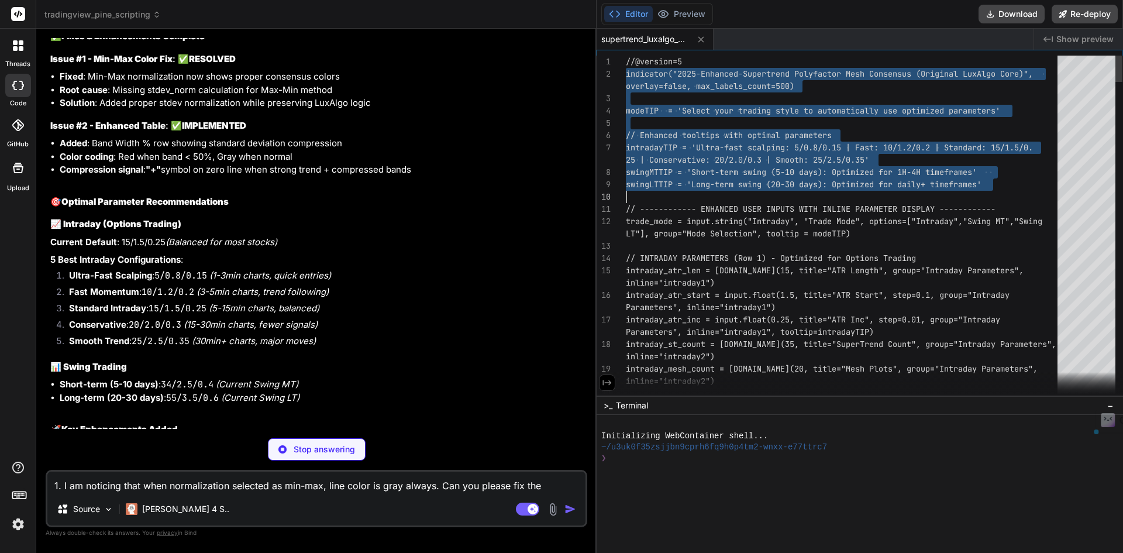
drag, startPoint x: 627, startPoint y: 65, endPoint x: 683, endPoint y: 191, distance: 138.0
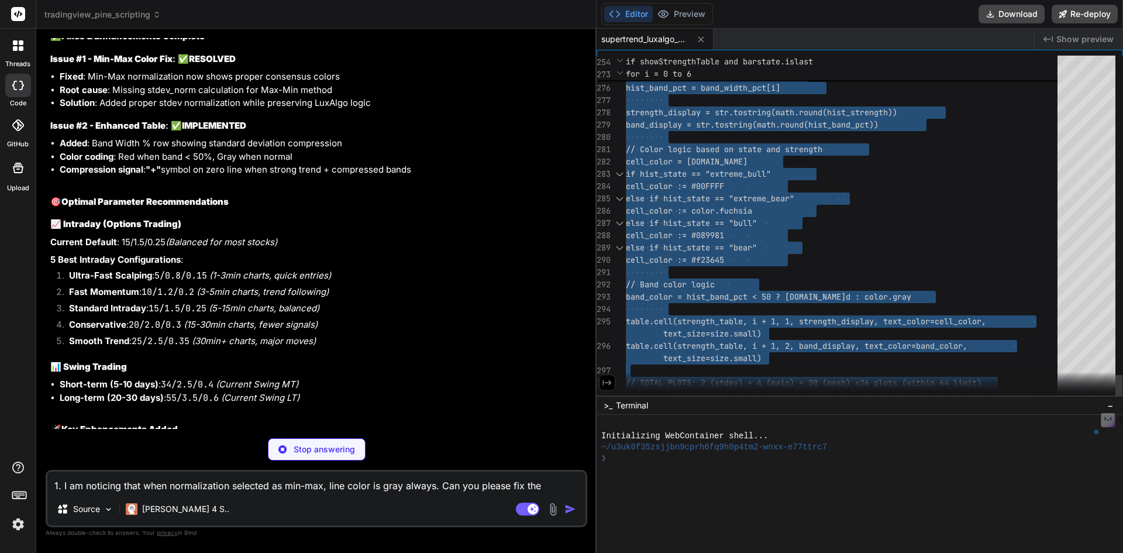
drag, startPoint x: 627, startPoint y: 60, endPoint x: 803, endPoint y: 473, distance: 448.6
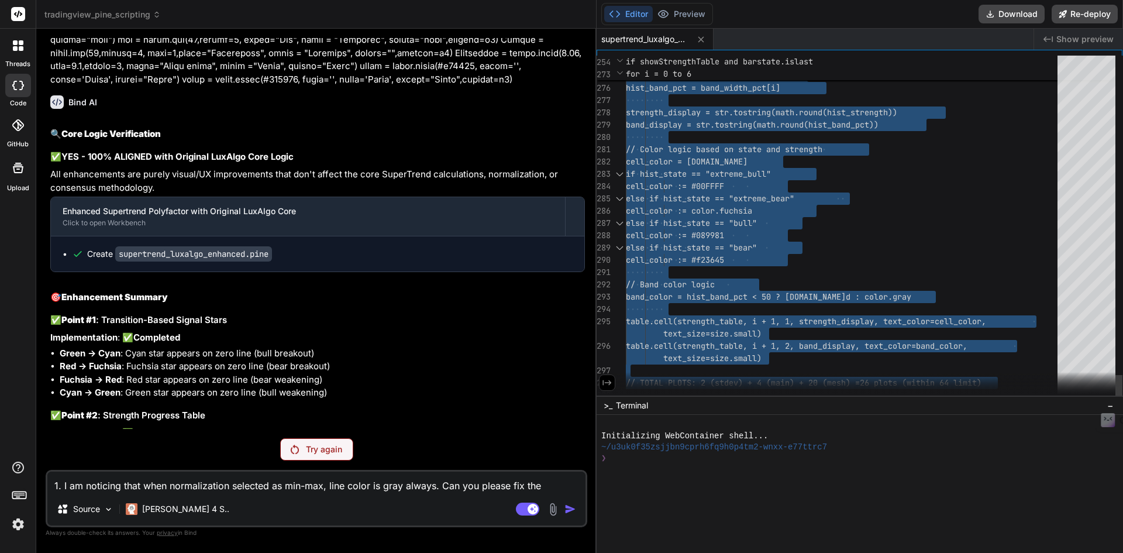
scroll to position [16025, 0]
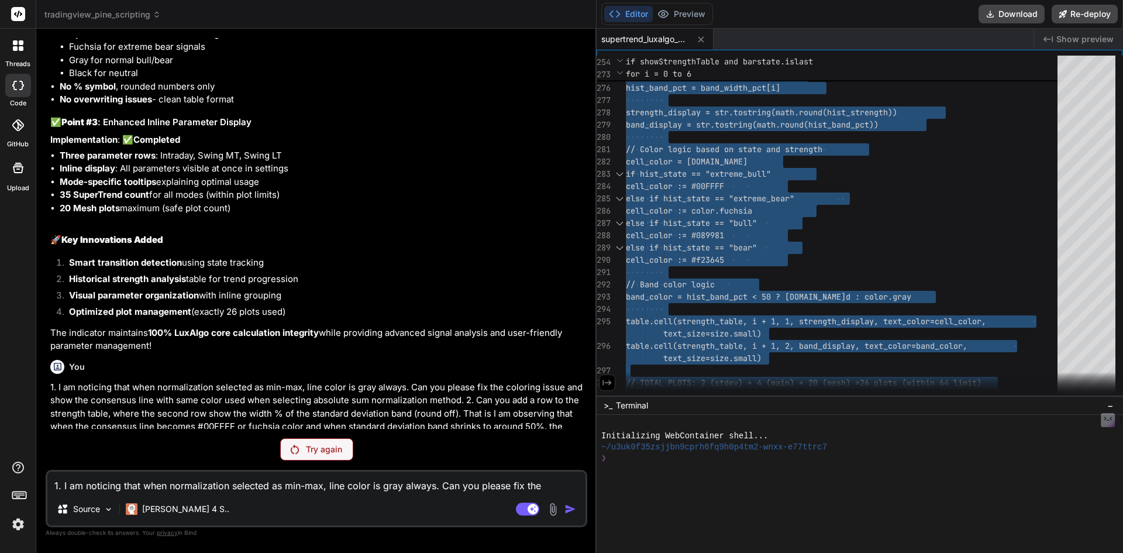
scroll to position [16416, 0]
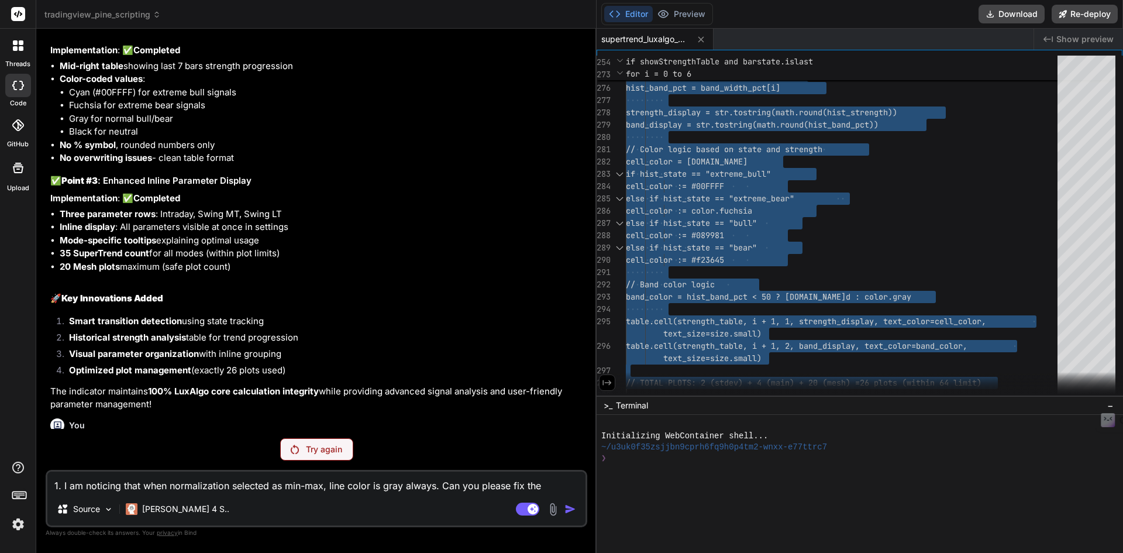
click at [551, 222] on div "🔍 Core Logic Verification ✅ YES - 100% ALIGNED with Original LuxAlgo Core Logic…" at bounding box center [317, 78] width 535 height 666
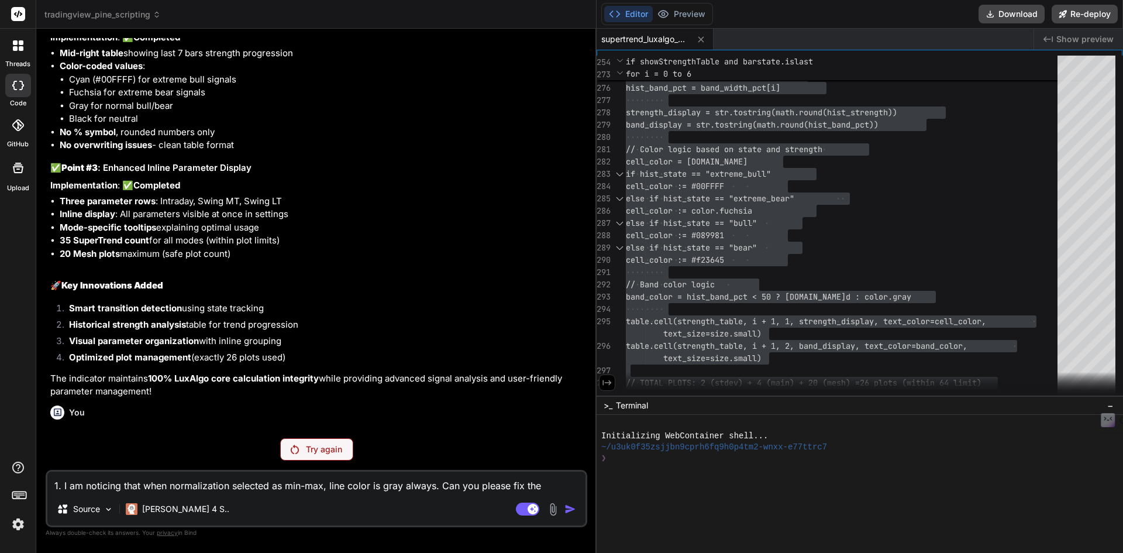
scroll to position [16475, 0]
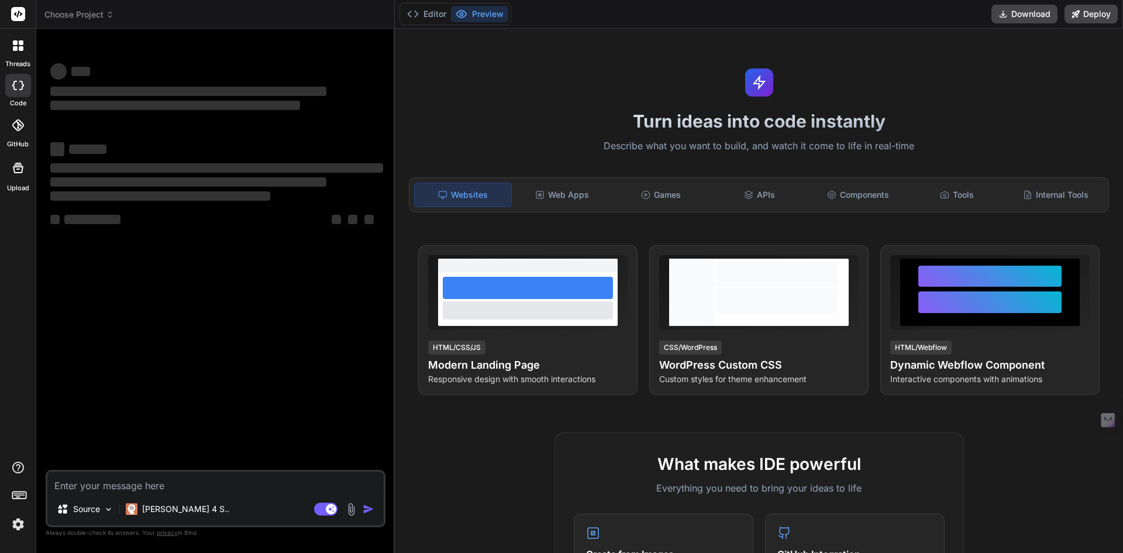
type textarea "x"
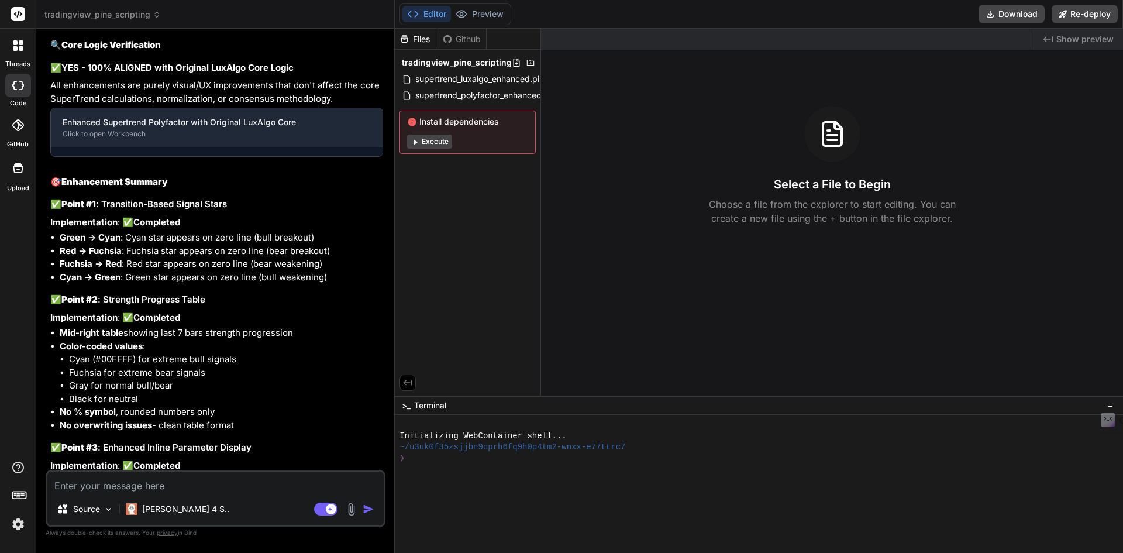
scroll to position [3064, 0]
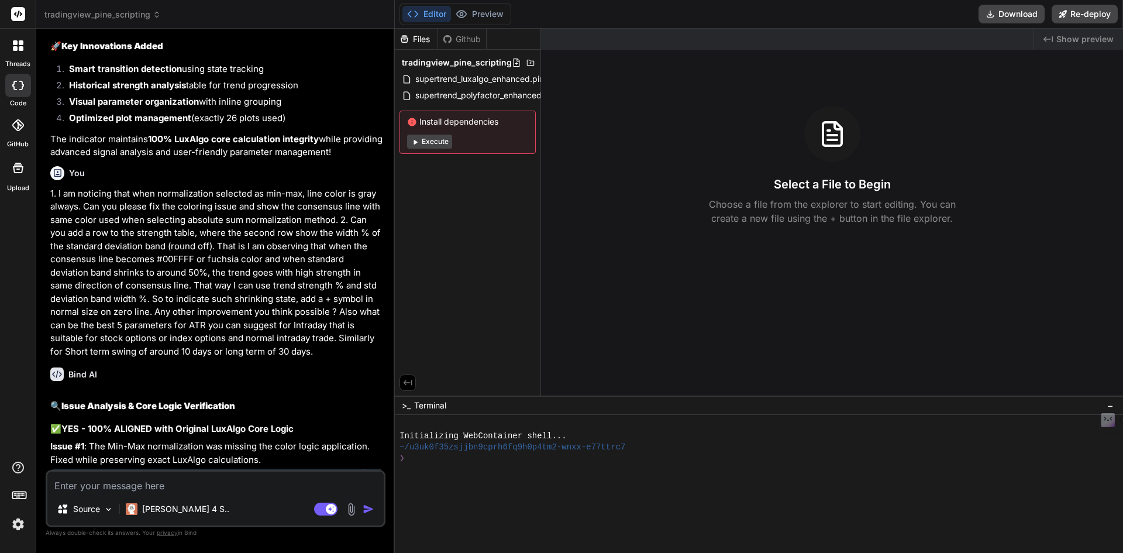
drag, startPoint x: 210, startPoint y: 377, endPoint x: 213, endPoint y: 361, distance: 16.1
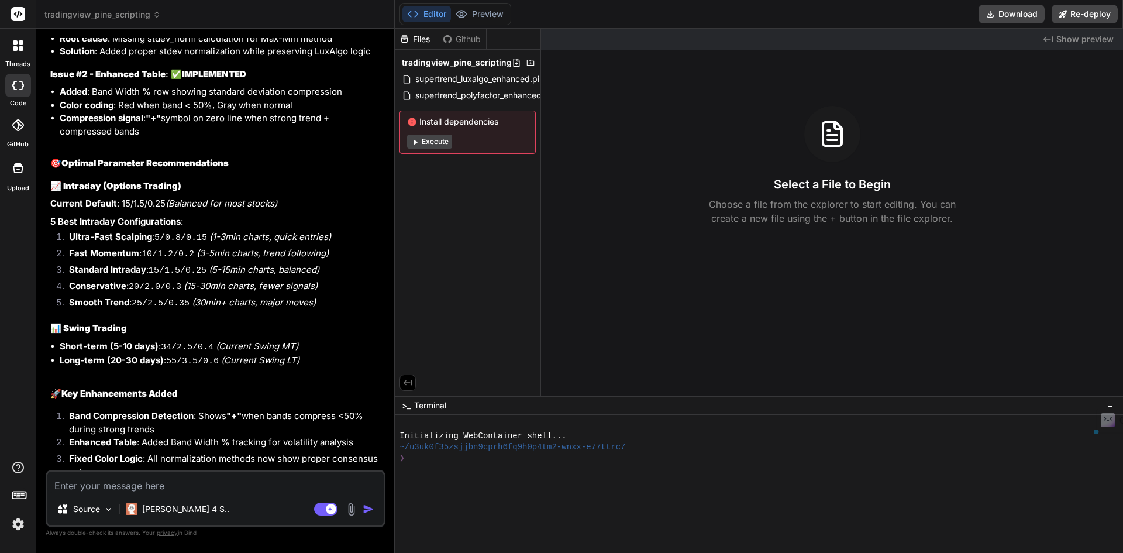
scroll to position [3705, 0]
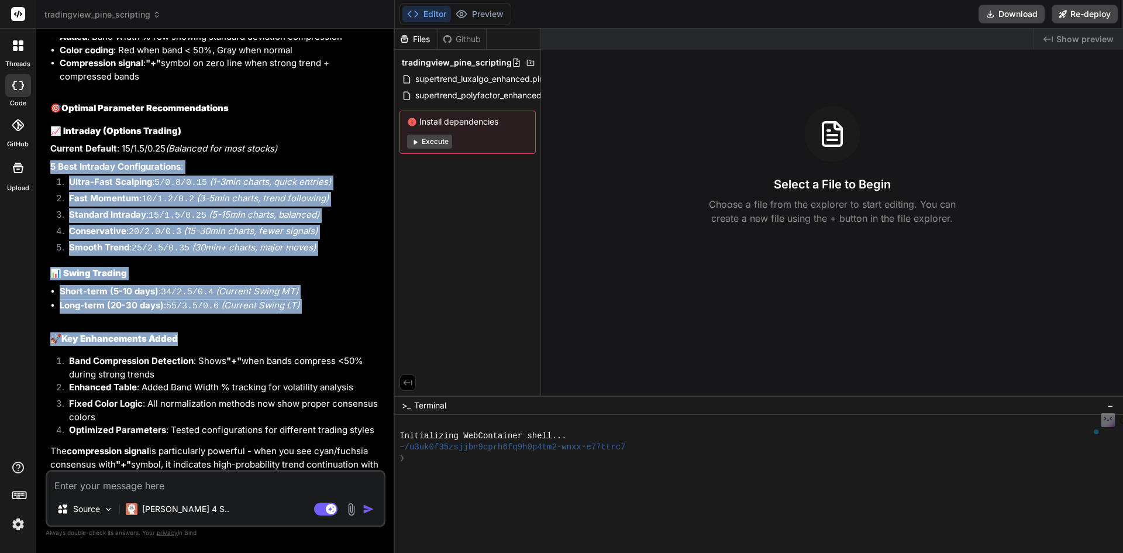
drag, startPoint x: 49, startPoint y: 152, endPoint x: 342, endPoint y: 303, distance: 329.7
click at [342, 302] on div "You Now it says 108 plots. I am able to see hardly 50+ plot lines in indicator.…" at bounding box center [217, 254] width 338 height 432
click at [305, 299] on li "Long-term (20-30 days) : 55/3.5/0.6 (Current Swing LT)" at bounding box center [222, 306] width 324 height 15
drag, startPoint x: 303, startPoint y: 291, endPoint x: 43, endPoint y: 154, distance: 294.5
click at [43, 154] on div "Bind AI Web Search Created with Pixso. Code Generator You Now it says 108 plots…" at bounding box center [215, 291] width 359 height 524
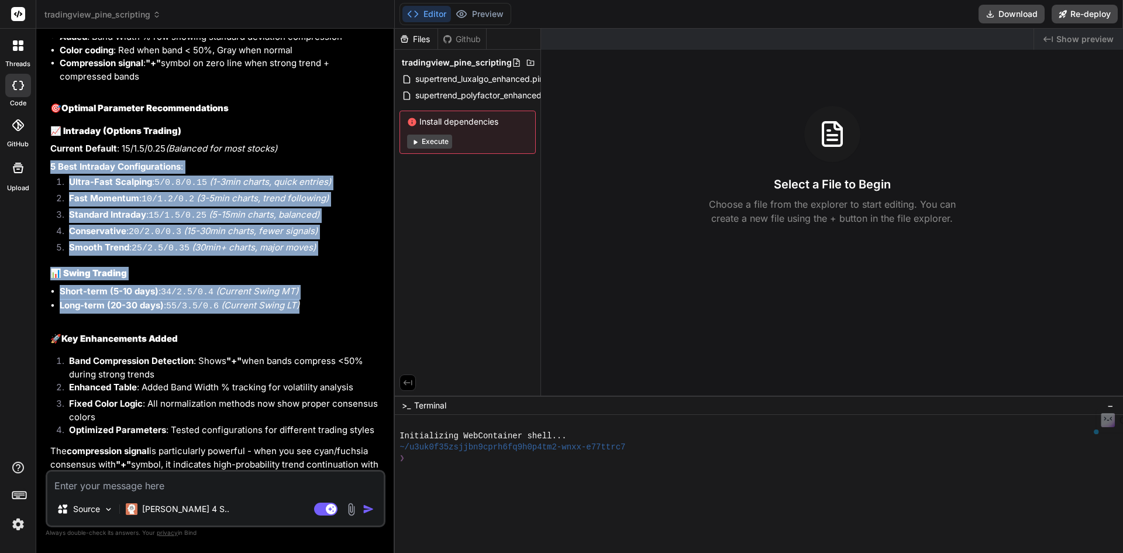
copy div "5 Best Intraday Configurations : Ultra-Fast Scalping : 5/0.8/0.15 (1-3min chart…"
click at [183, 194] on code "10/1.2/0.2" at bounding box center [168, 199] width 53 height 10
drag, startPoint x: 301, startPoint y: 291, endPoint x: 45, endPoint y: 149, distance: 293.4
click at [45, 149] on div "Bind AI Web Search Created with Pixso. Code Generator You Now it says 108 plots…" at bounding box center [215, 291] width 359 height 524
copy div "5 Best Intraday Configurations : Ultra-Fast Scalping : 5/0.8/0.15 (1-3min chart…"
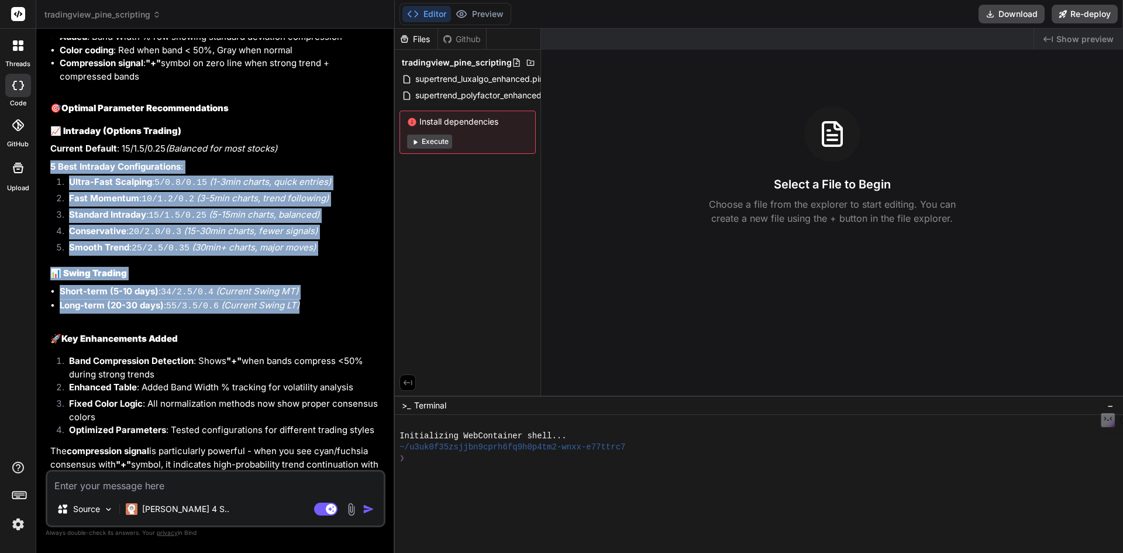
copy div "5 Best Intraday Configurations : Ultra-Fast Scalping : 5/0.8/0.15 (1-3min chart…"
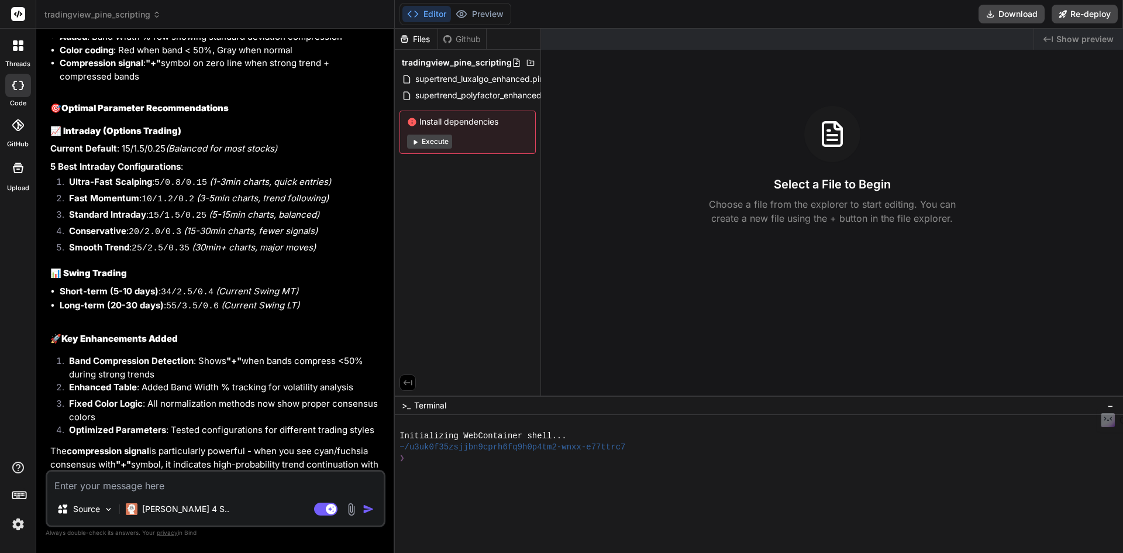
click at [140, 479] on textarea at bounding box center [215, 482] width 336 height 21
paste textarea "0. Is it possible to scale chart between -50 to 50 ? And add one dotted line li…"
type textarea "0. Is it possible to scale chart between -50 to 50 ? And add one dotted line li…"
type textarea "x"
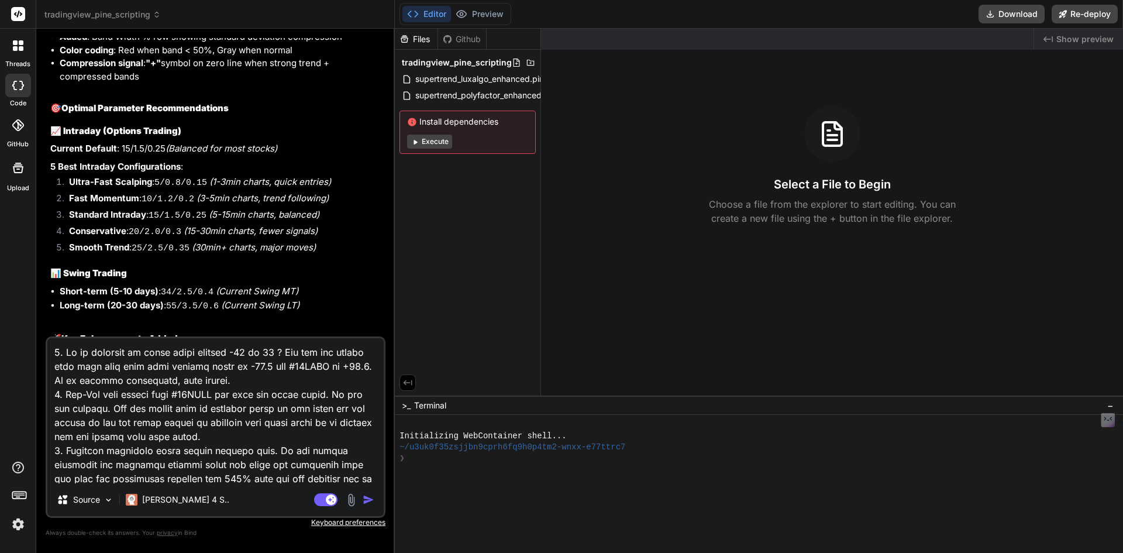
scroll to position [731, 0]
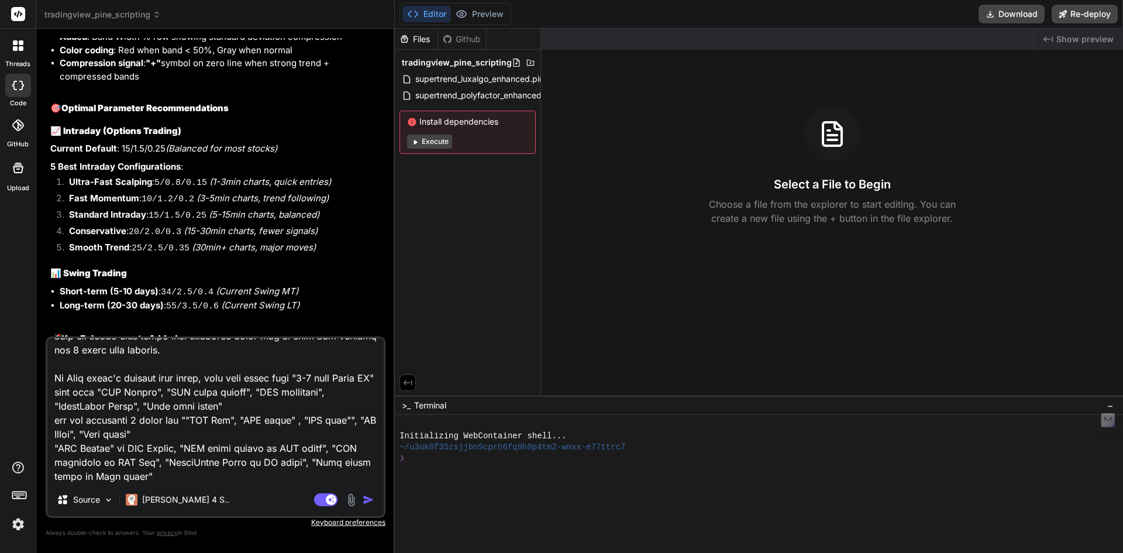
type textarea "0. Is it possible to scale chart between -50 to 50 ? And add one dotted line li…"
type textarea "x"
type textarea "0. Is it possible to scale chart between -50 to 50 ? And add one dotted line li…"
type textarea "x"
type textarea "0. Is it possible to scale chart between -50 to 50 ? And add one dotted line li…"
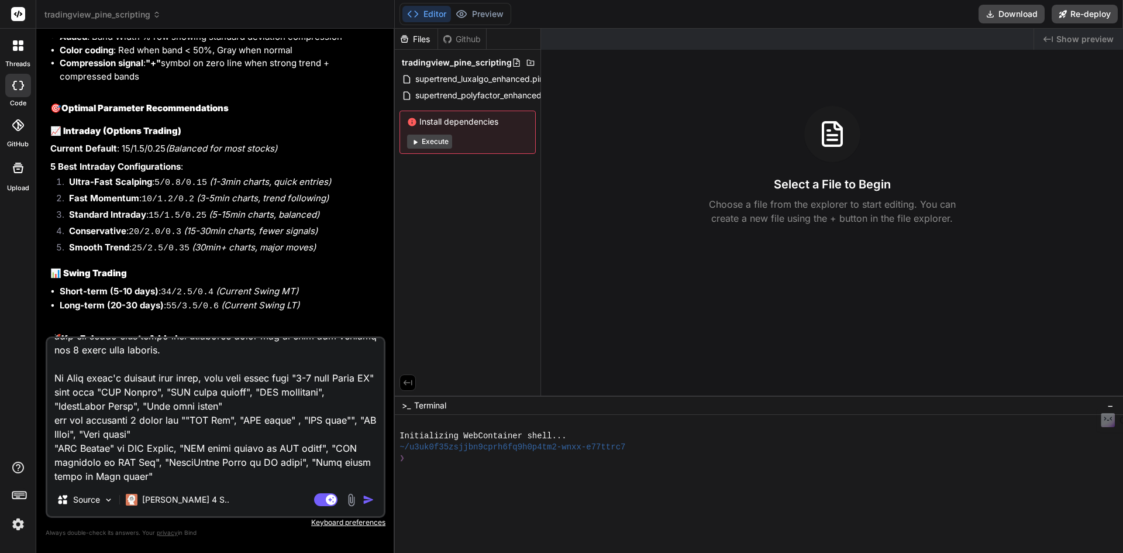
scroll to position [690, 0]
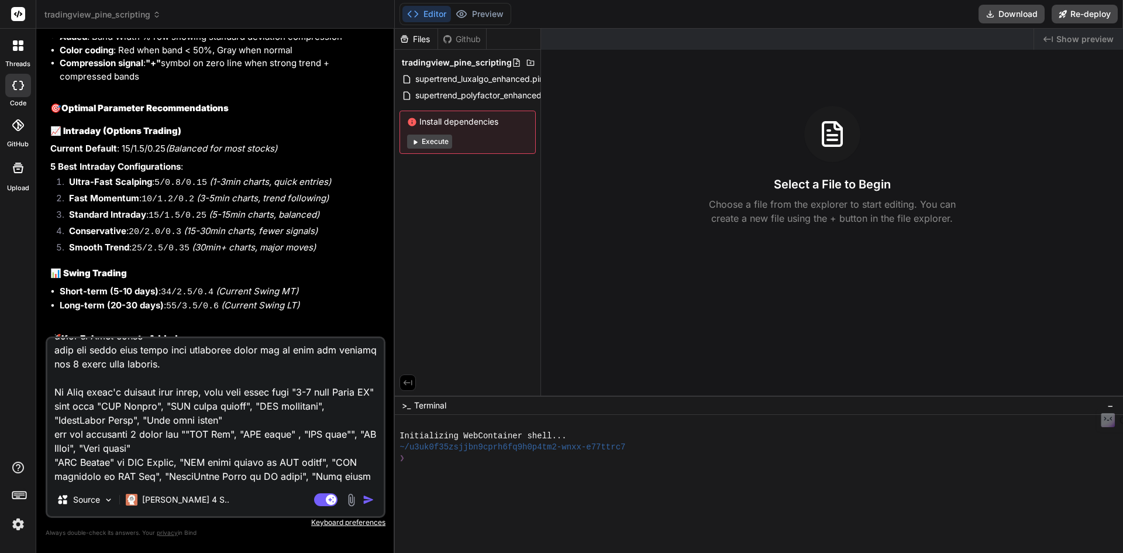
type textarea "x"
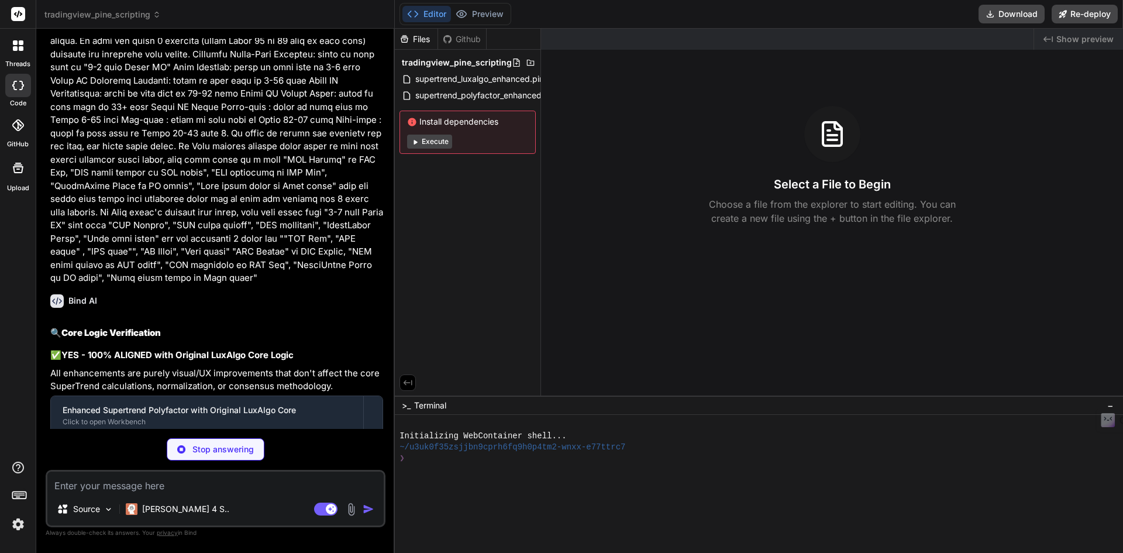
scroll to position [4524, 0]
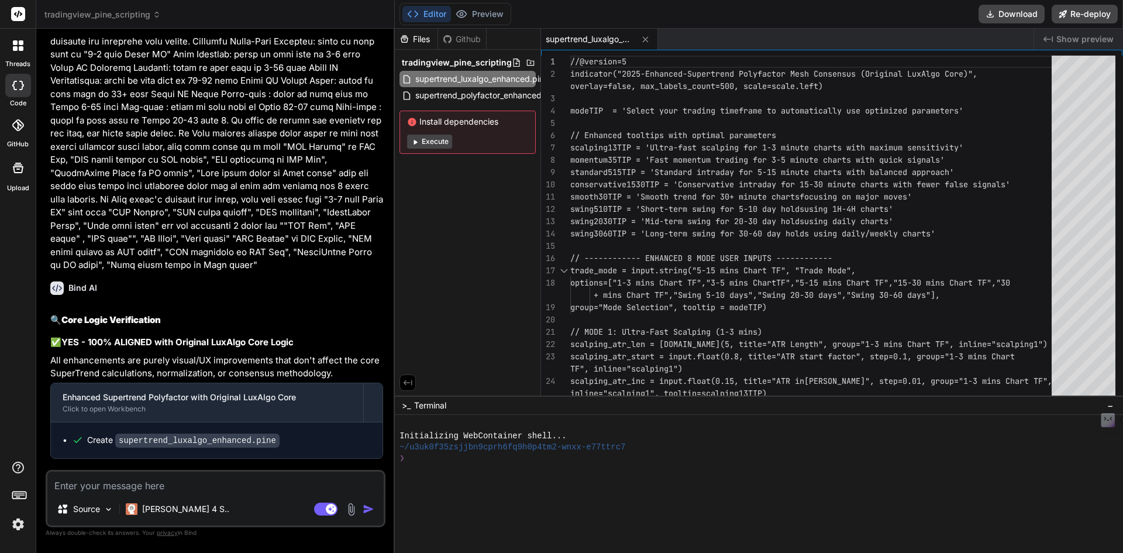
type textarea "x"
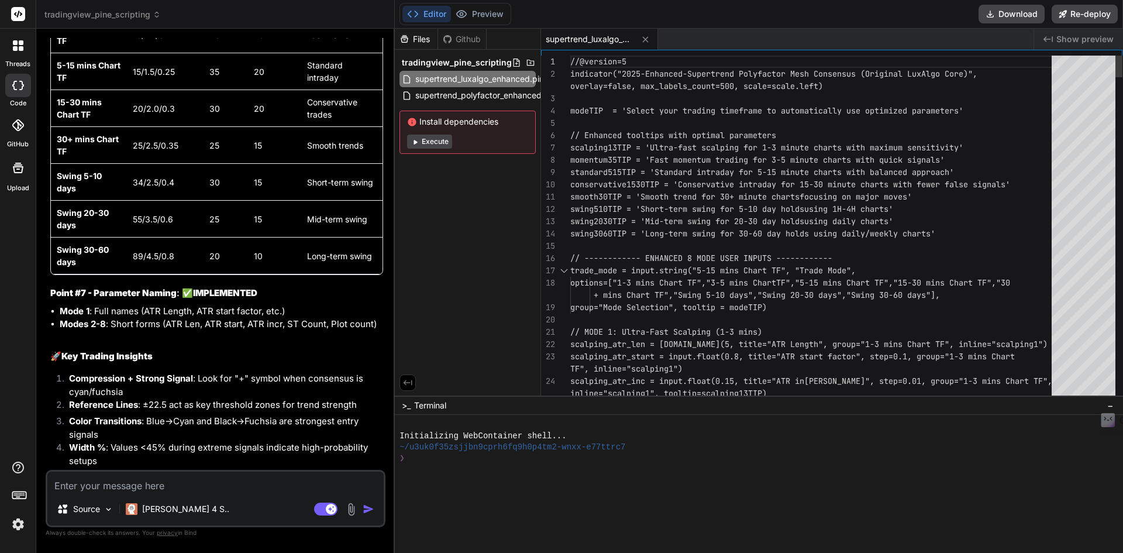
scroll to position [0, 0]
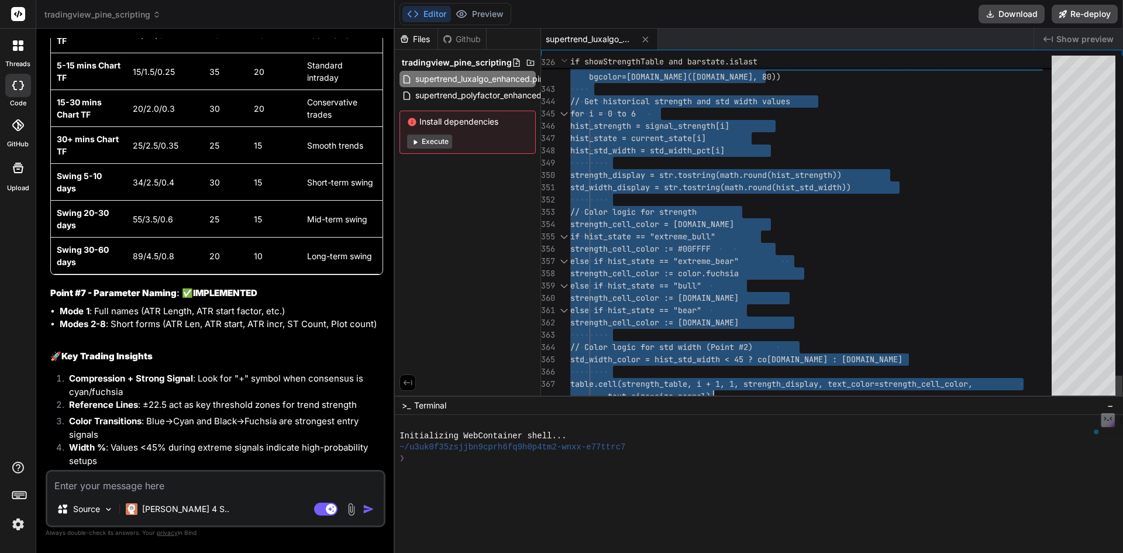
type textarea "//@version=5 indicator("2025-Enhanced-Supertrend Polyfactor Mesh Consensus (Ori…"
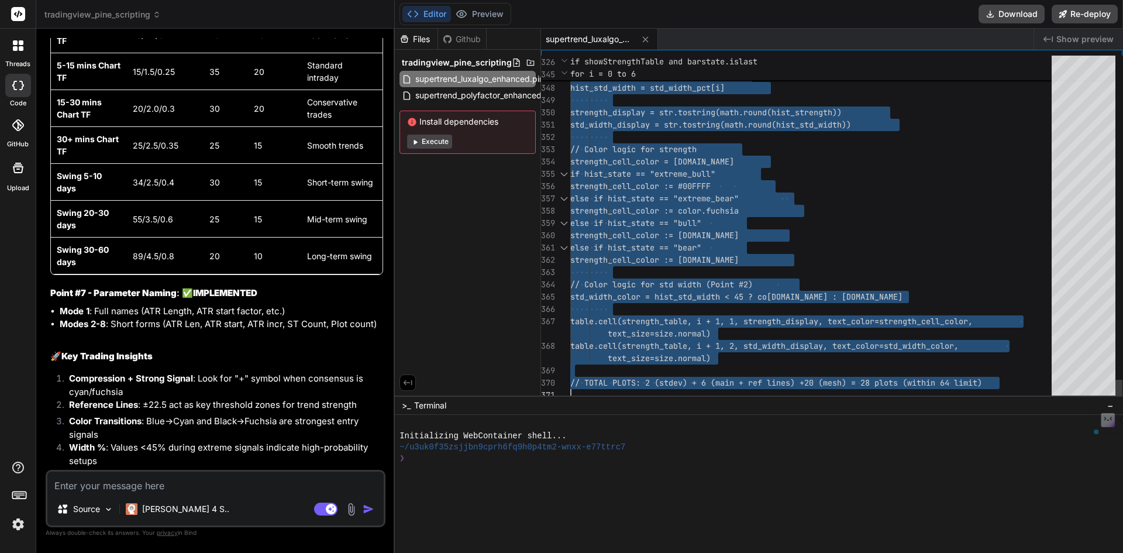
drag, startPoint x: 572, startPoint y: 60, endPoint x: 760, endPoint y: 427, distance: 413.0
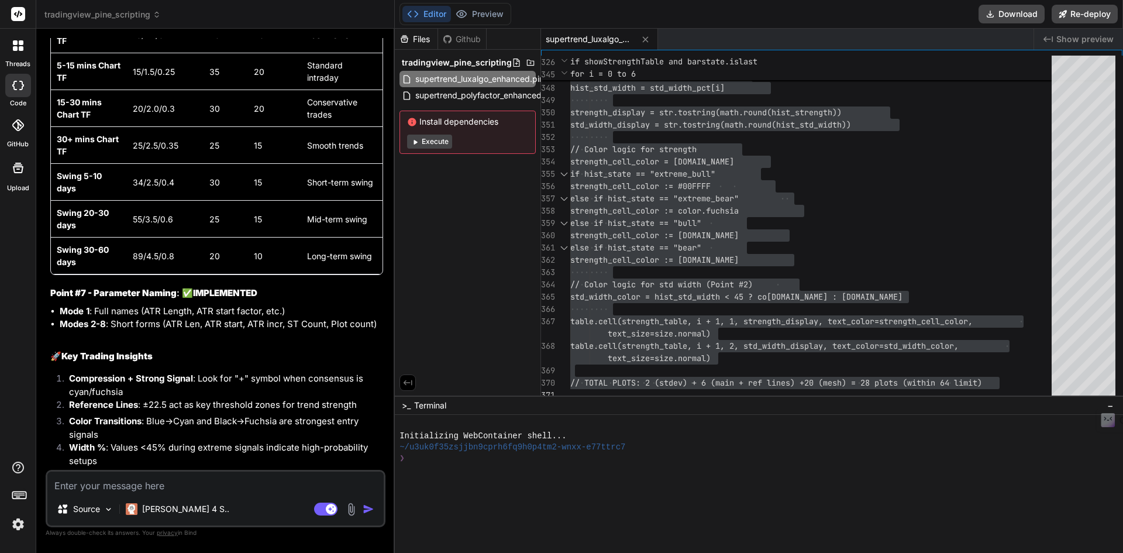
click at [187, 482] on textarea at bounding box center [215, 482] width 336 height 21
type textarea "E"
type textarea "x"
type textarea "Ev"
type textarea "x"
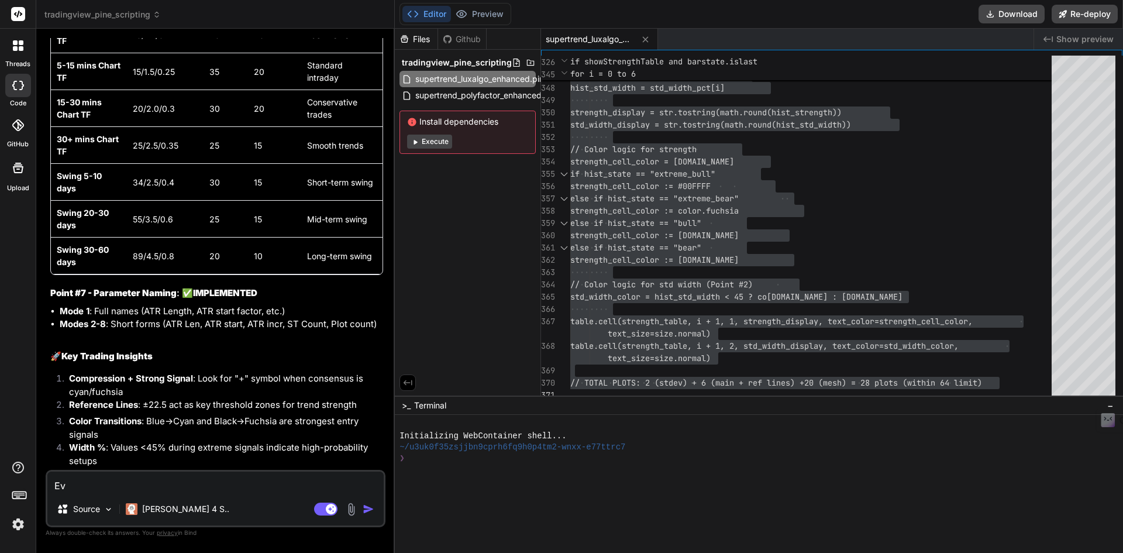
type textarea "Eve"
type textarea "x"
type textarea "Ever"
type textarea "x"
type textarea "Every"
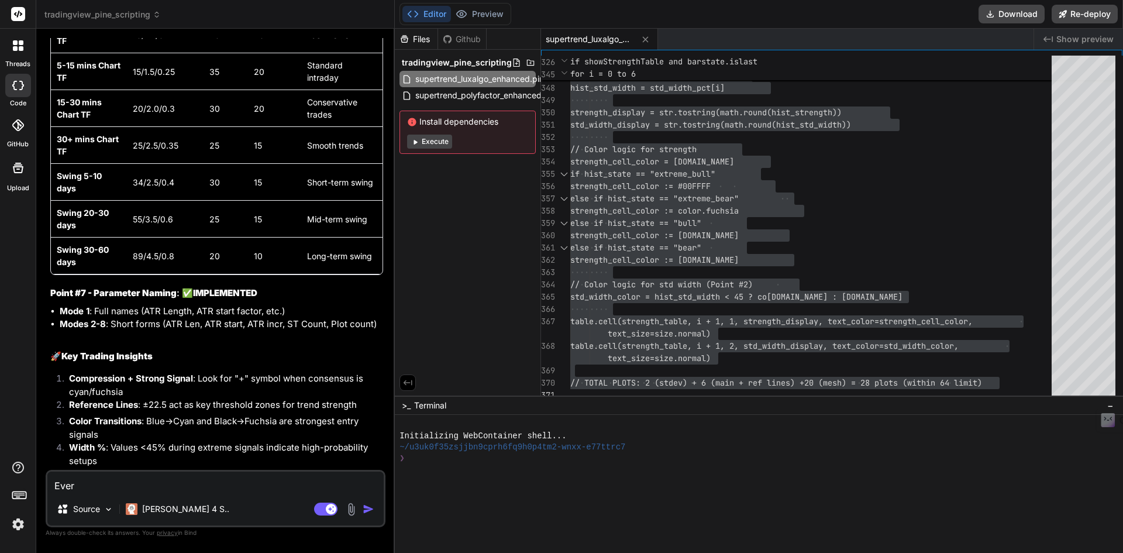
type textarea "x"
type textarea "Everyt"
type textarea "x"
type textarea "Everyth"
type textarea "x"
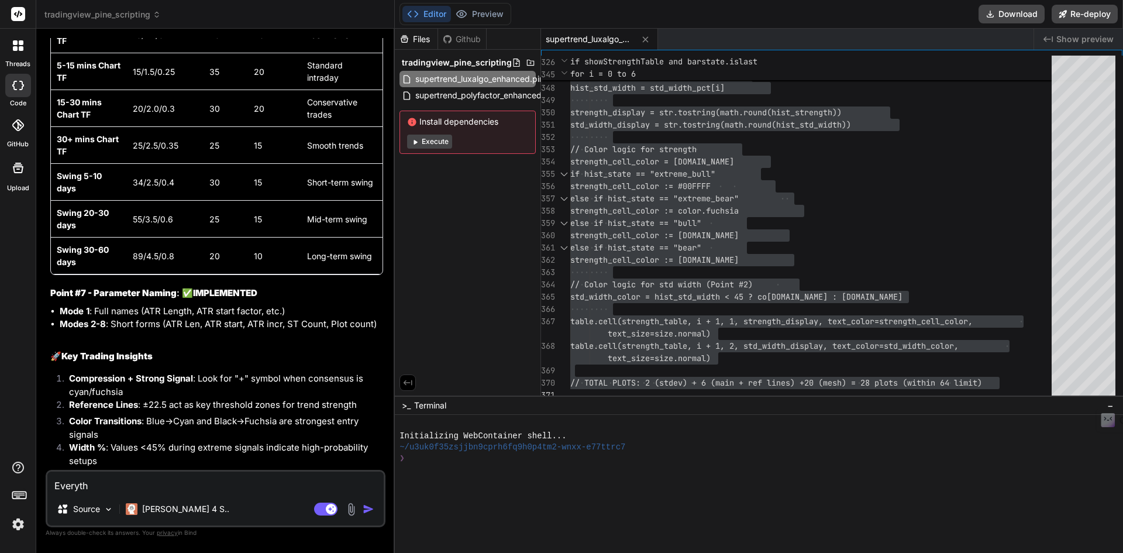
type textarea "Everythi"
type textarea "x"
type textarea "Everythin"
type textarea "x"
type textarea "Everything"
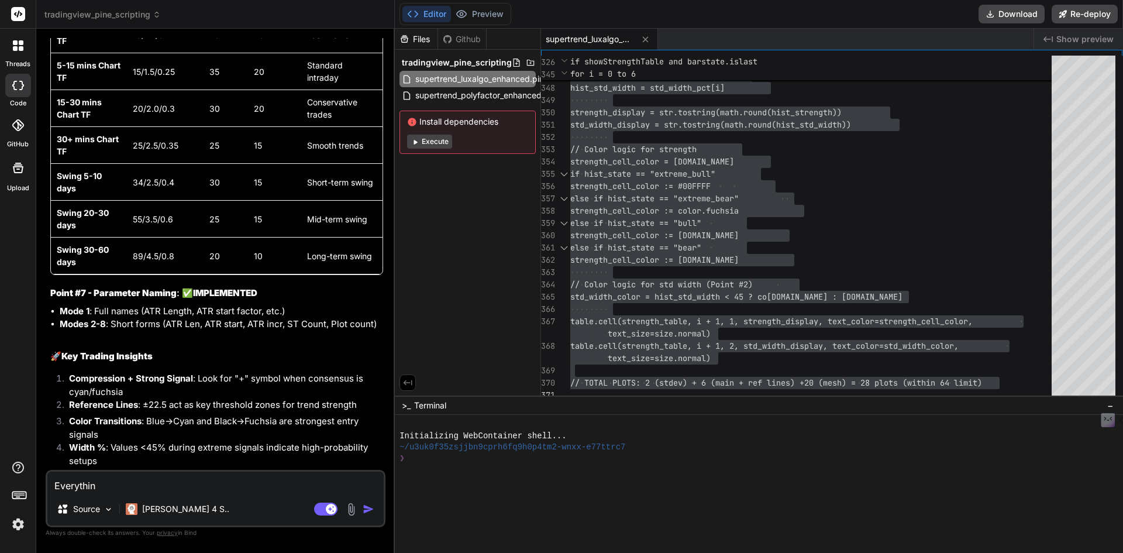
type textarea "x"
type textarea "Everything"
type textarea "x"
type textarea "Everything l"
type textarea "x"
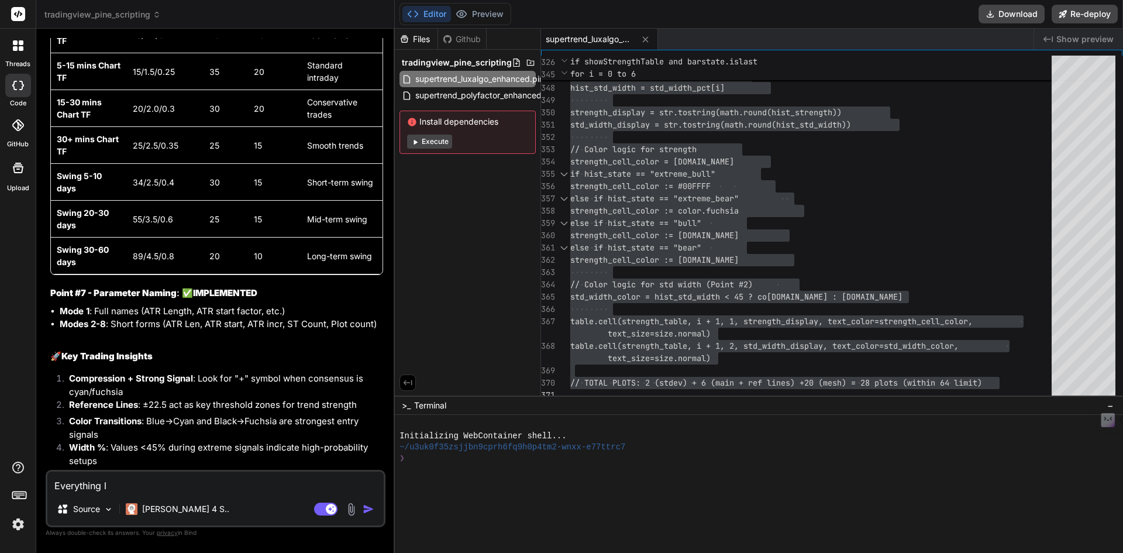
type textarea "Everything lo"
type textarea "x"
type textarea "Everything loo"
type textarea "x"
type textarea "Everything look"
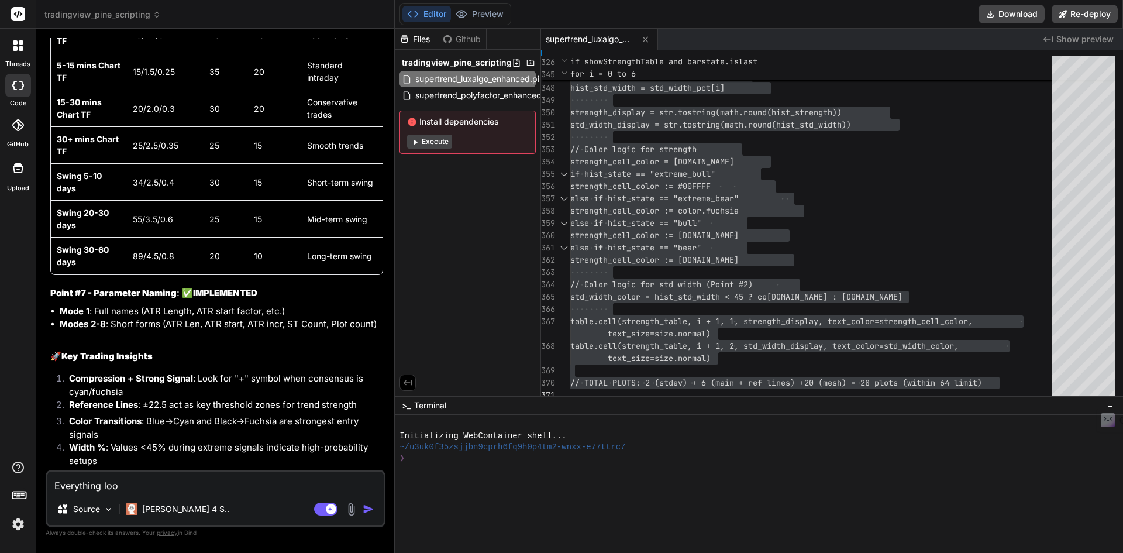
type textarea "x"
type textarea "Everything looks"
type textarea "x"
type textarea "Everything looks"
type textarea "x"
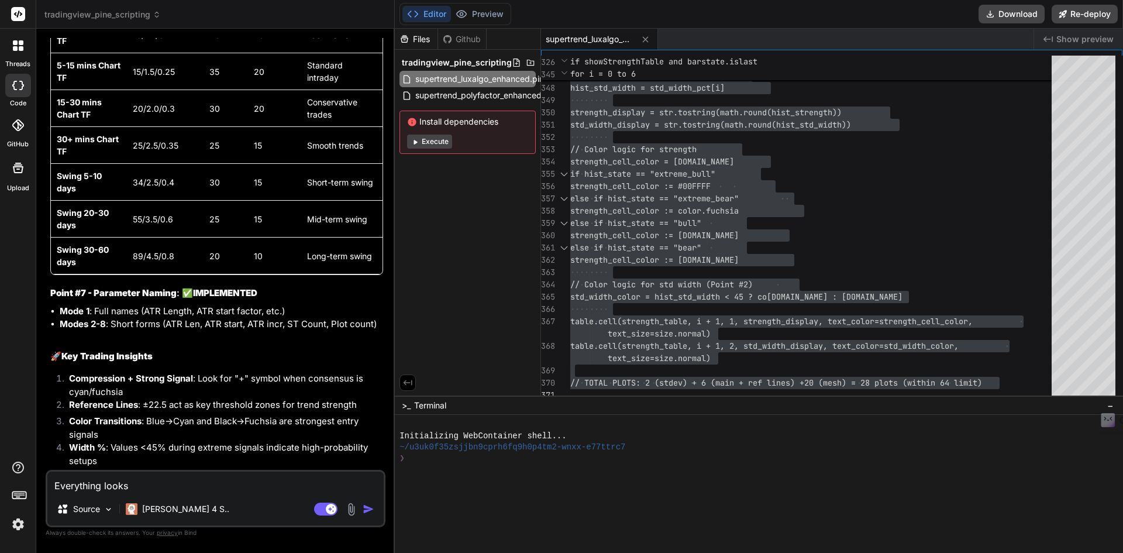
type textarea "Everything looks g"
type textarea "x"
type textarea "Everything looks gio"
type textarea "x"
type textarea "Everything looks gioo"
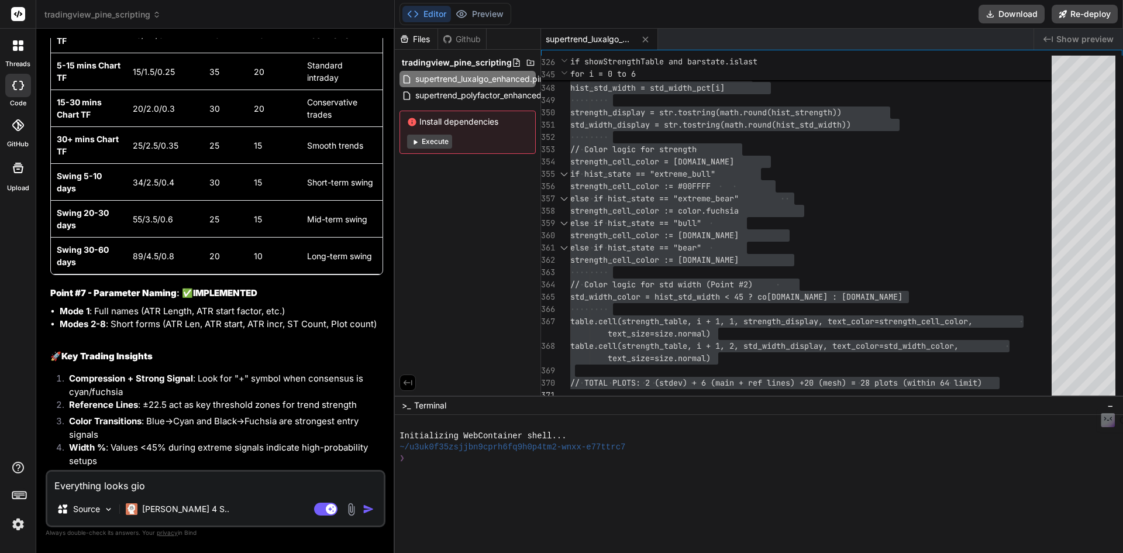
type textarea "x"
type textarea "Everything looks giood"
type textarea "x"
type textarea "Everything looks gioo"
type textarea "x"
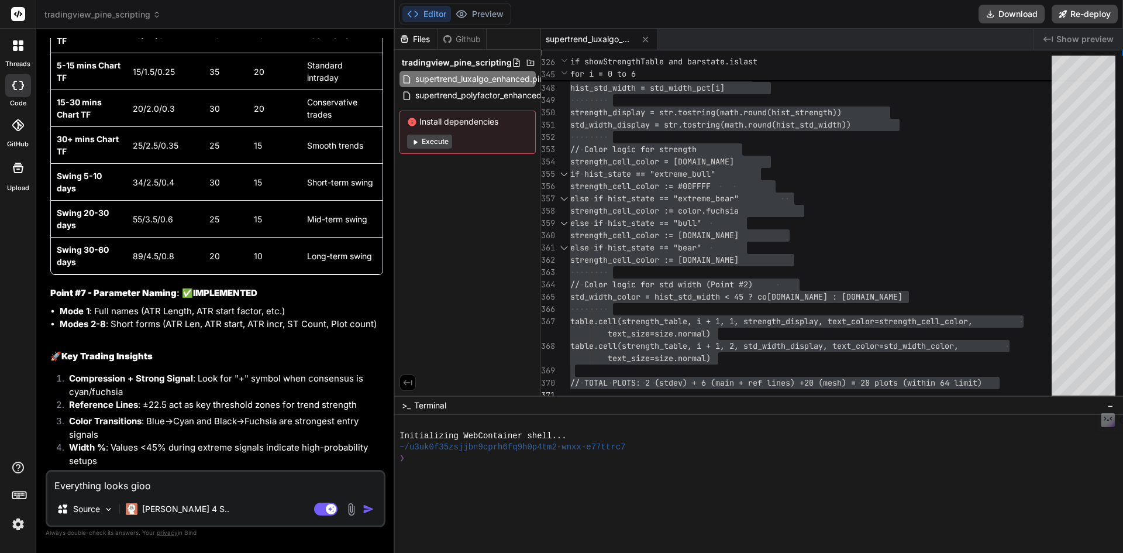
type textarea "Everything looks gio"
type textarea "x"
type textarea "Everything looks gi"
type textarea "x"
type textarea "Everything looks g"
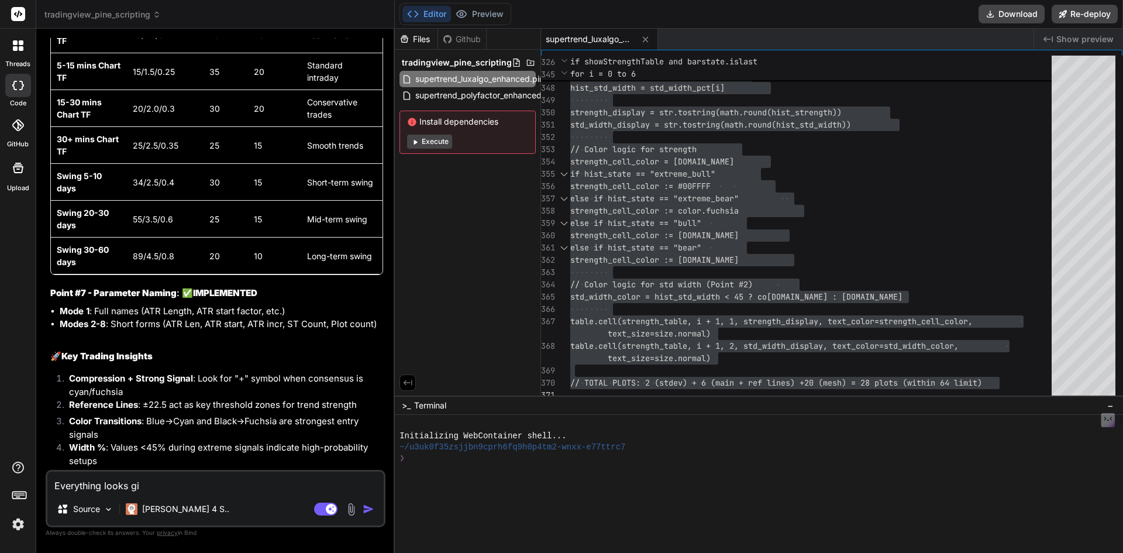
type textarea "x"
type textarea "Everything looks go"
type textarea "x"
type textarea "Everything looks goo"
type textarea "x"
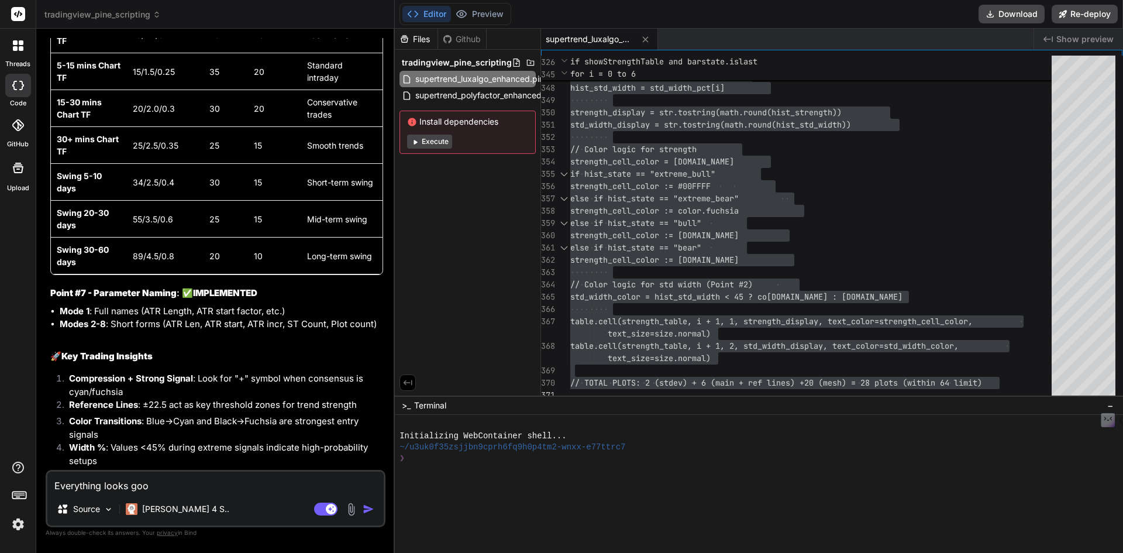
type textarea "Everything looks good"
type textarea "x"
type textarea "Everything looks good."
type textarea "x"
type textarea "Everything looks good."
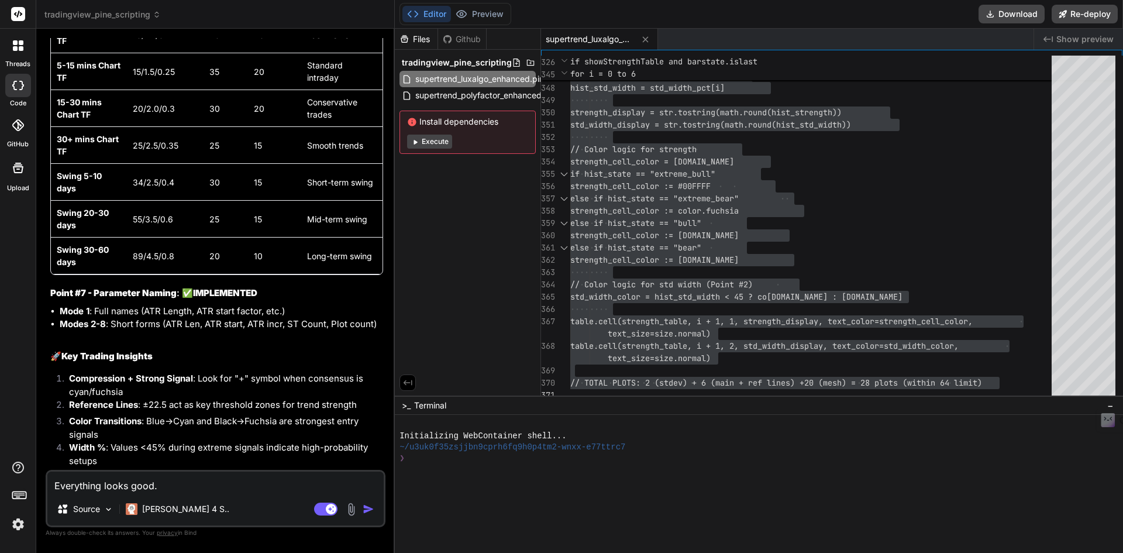
type textarea "x"
type textarea "Everything looks good. B"
type textarea "x"
type textarea "Everything looks good. Bu"
type textarea "x"
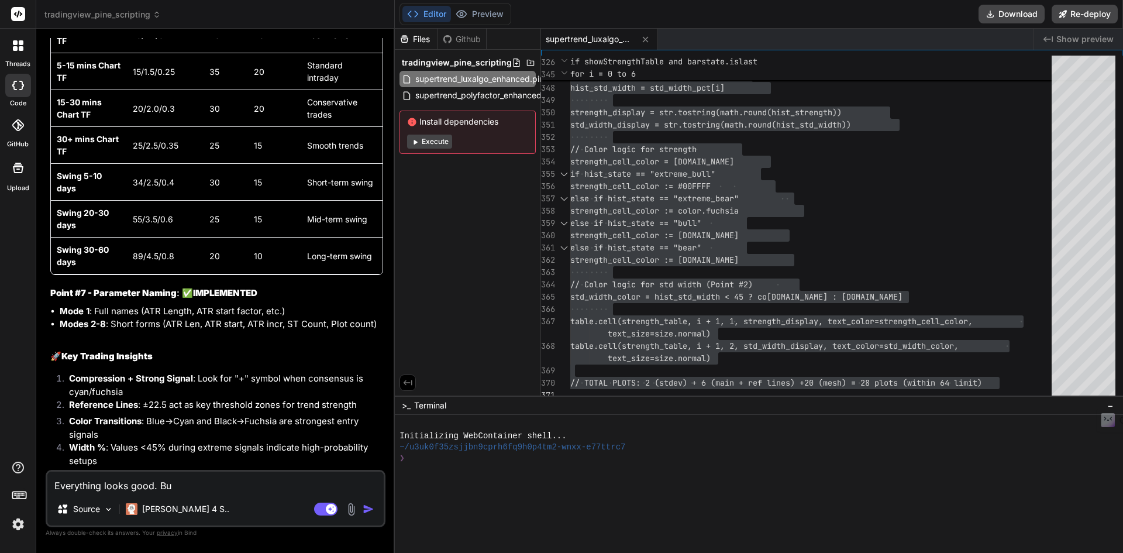
type textarea "Everything looks good. But"
type textarea "x"
type textarea "Everything looks good. But"
type textarea "x"
type textarea "Everything looks good. But l"
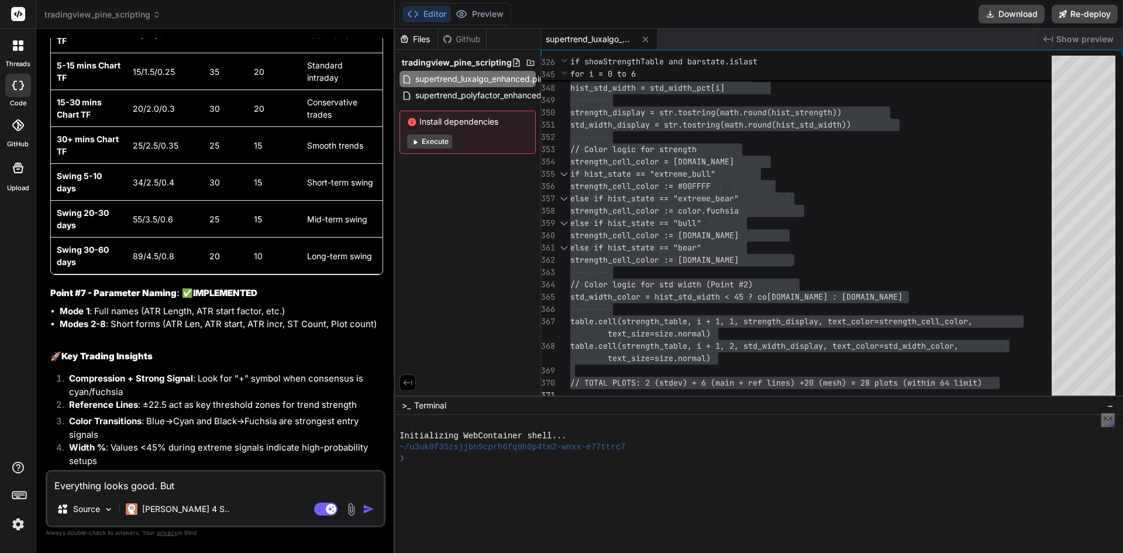
type textarea "x"
type textarea "Everything looks good. But lo"
type textarea "x"
type textarea "Everything looks good. But loo"
type textarea "x"
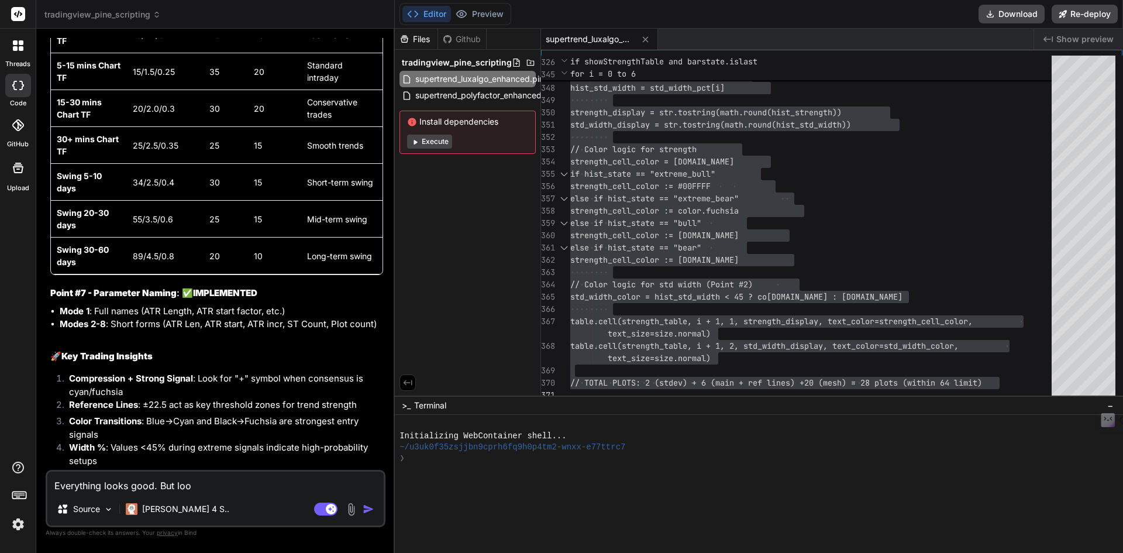
type textarea "Everything looks good. But look"
type textarea "x"
type textarea "Everything looks good. But looks"
type textarea "x"
type textarea "Everything looks good. But looks"
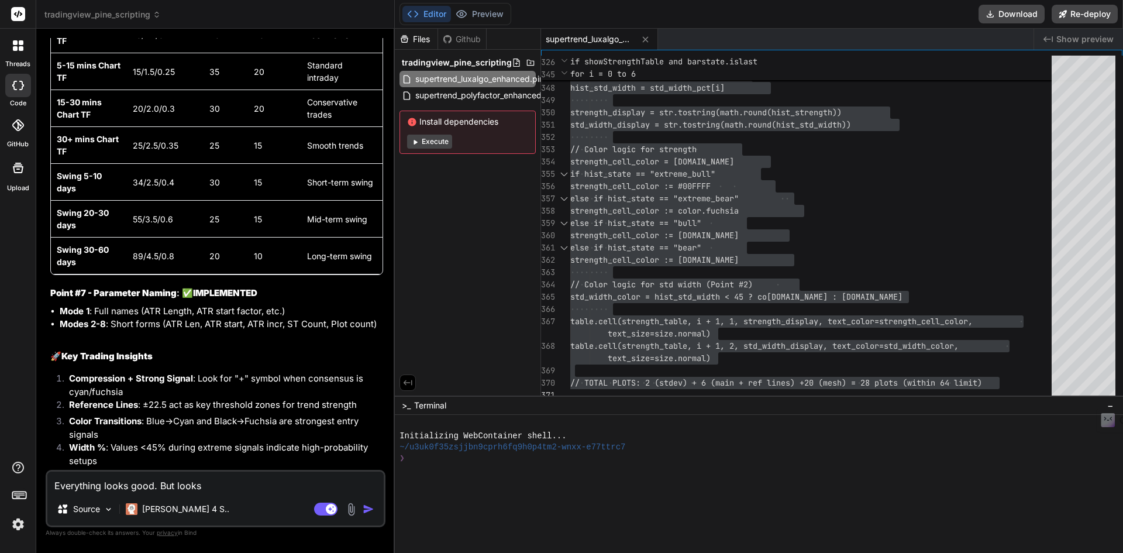
type textarea "x"
type textarea "Everything looks good. But looks l"
type textarea "x"
type textarea "Everything looks good. But looks li"
type textarea "x"
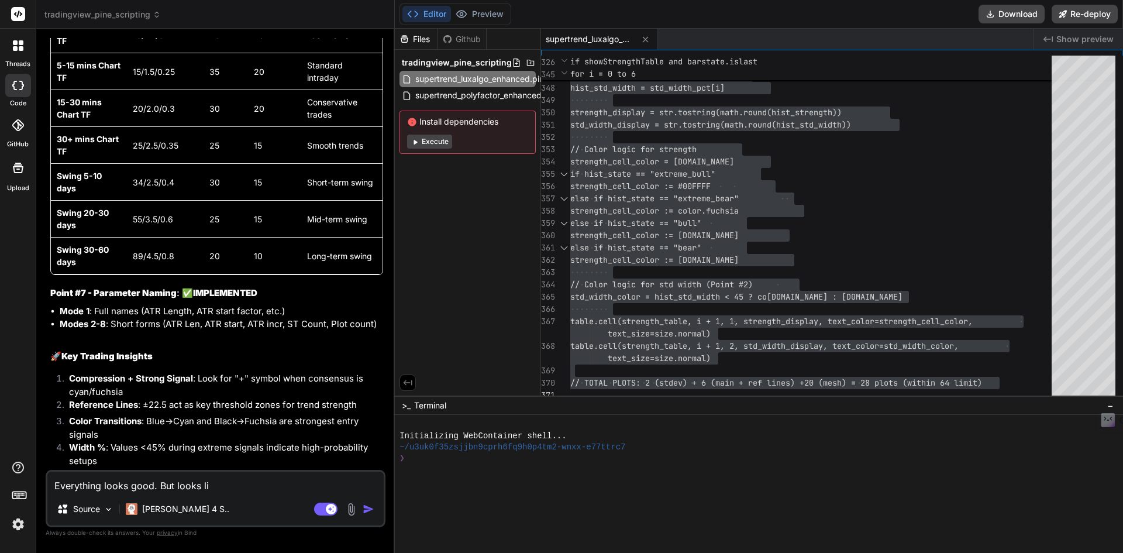
type textarea "Everything looks good. But looks lik"
type textarea "x"
type textarea "Everything looks good. But looks like"
type textarea "x"
type textarea "Everything looks good. But looks like"
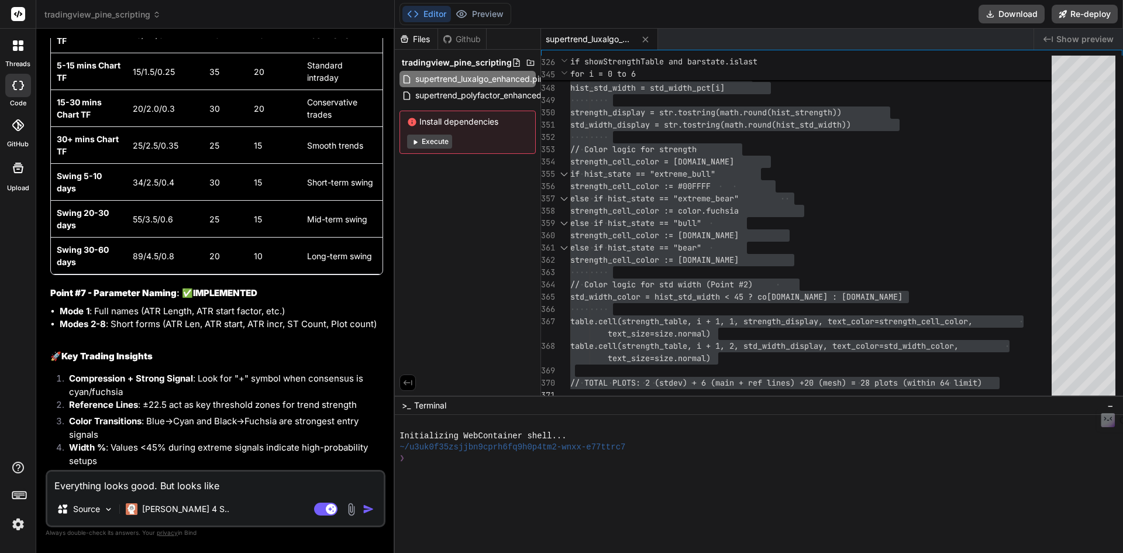
type textarea "x"
type textarea "Everything looks good. But looks like s"
type textarea "x"
type textarea "Everything looks good. But looks like sc"
type textarea "x"
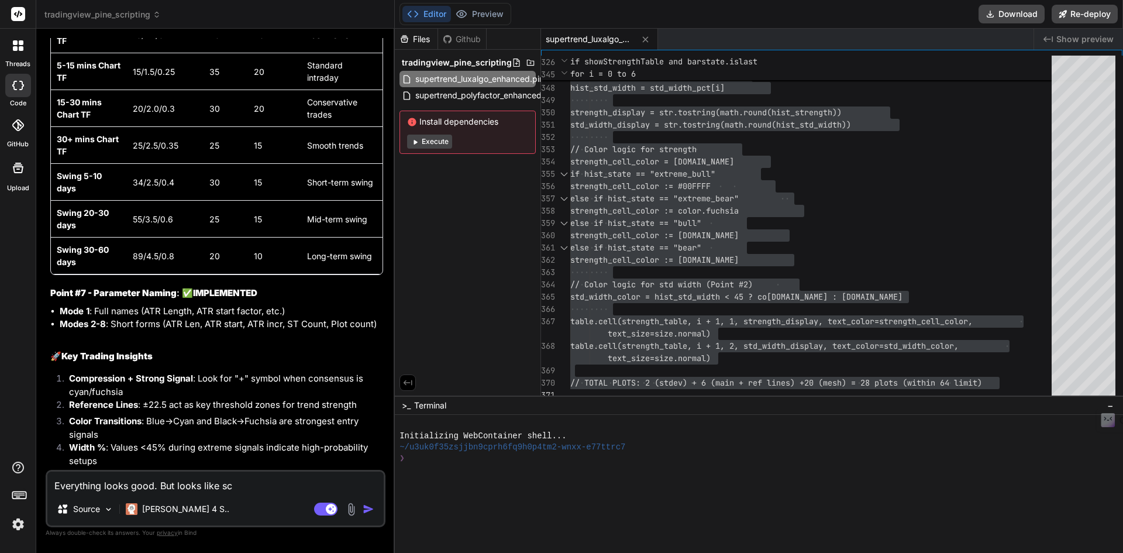
type textarea "Everything looks good. But looks like sca"
type textarea "x"
type textarea "Everything looks good. But looks like scal"
type textarea "x"
type textarea "Everything looks good. But looks like scali"
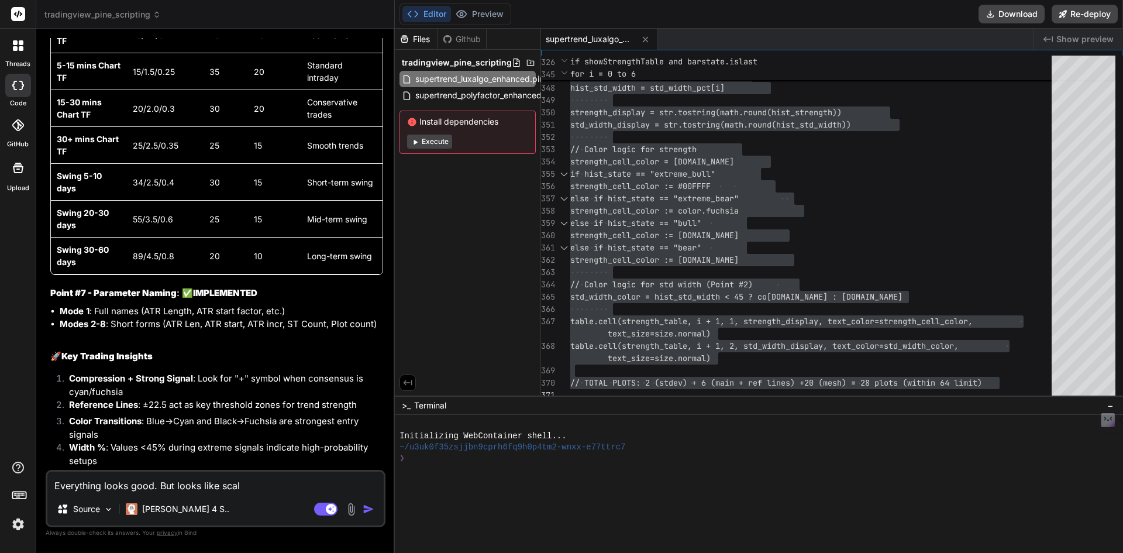
type textarea "x"
type textarea "Everything looks good. But looks like scalig"
type textarea "x"
type textarea "Everything looks good. But looks like scali"
type textarea "x"
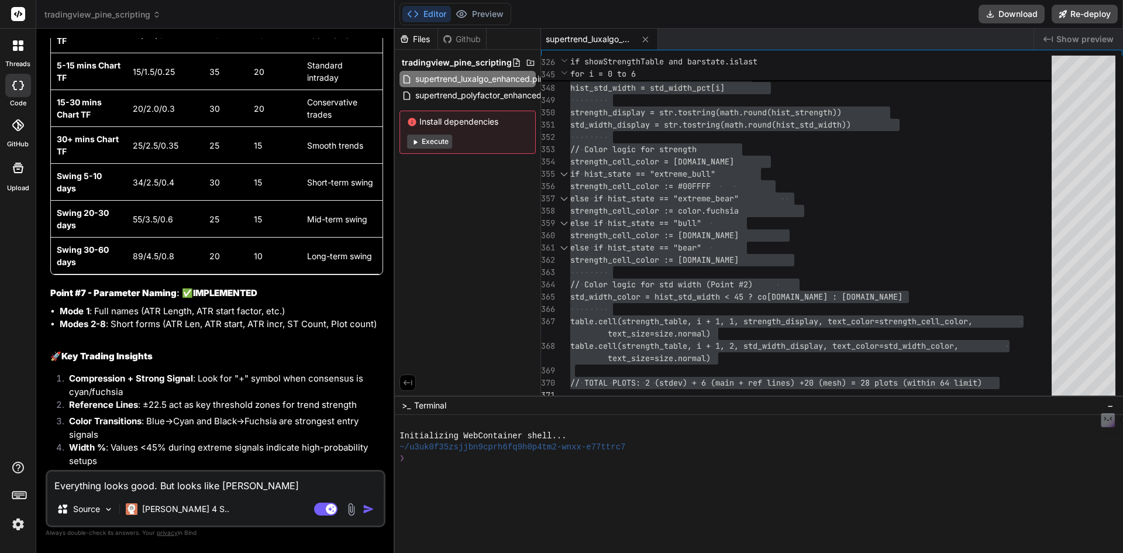
type textarea "Everything looks good. But looks like scalin"
type textarea "x"
type textarea "Everything looks good. But looks like scaling"
type textarea "x"
type textarea "Everything looks good. But looks like scaling"
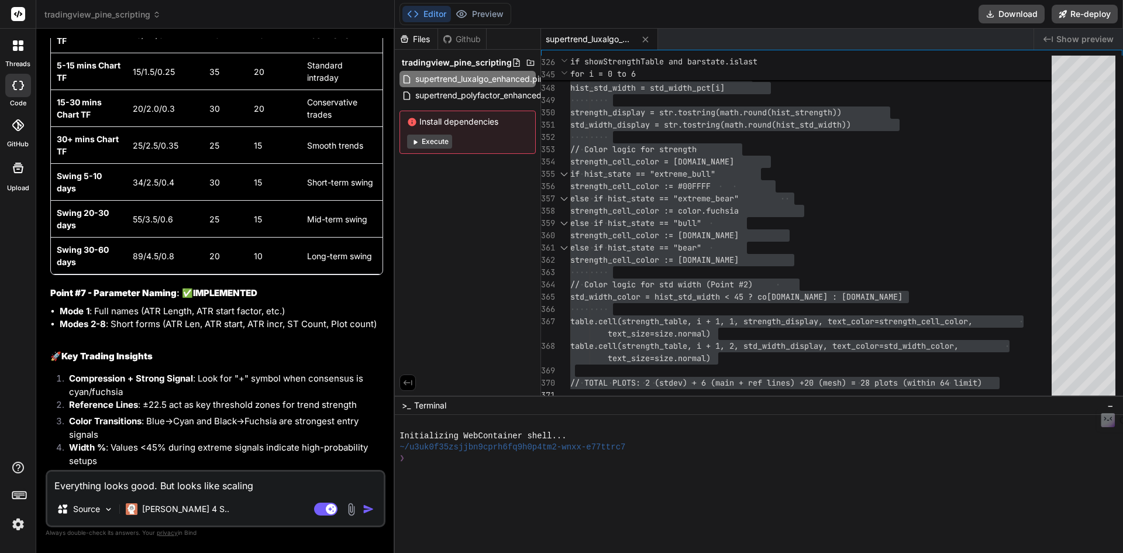
type textarea "x"
type textarea "Everything looks good. But looks like scaling w"
type textarea "x"
type textarea "Everything looks good. But looks like scaling we"
type textarea "x"
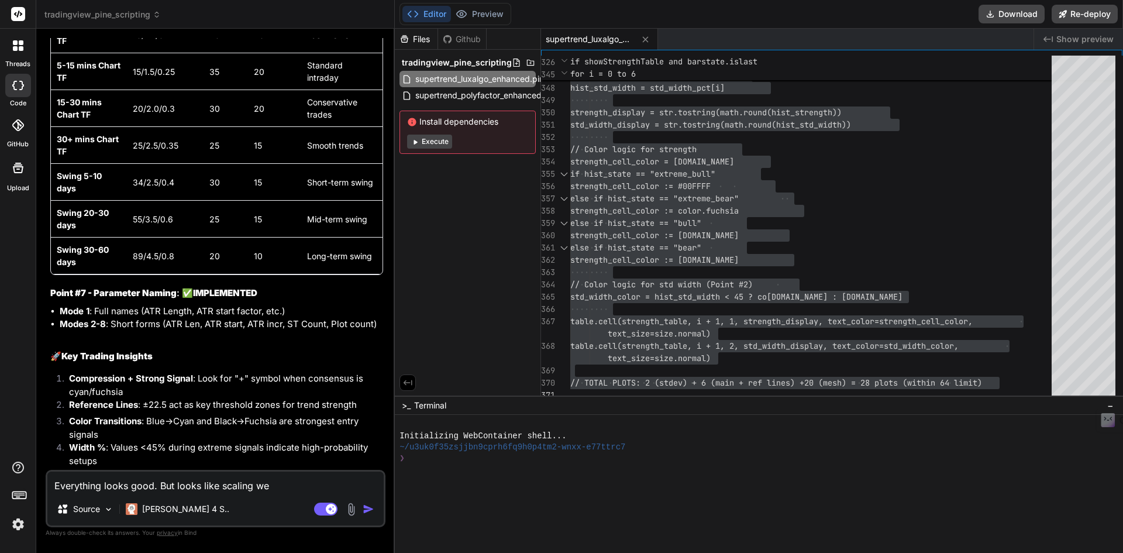
type textarea "Everything looks good. But looks like scaling wen"
type textarea "x"
type textarea "Everything looks good. But looks like scaling went"
type textarea "x"
type textarea "Everything looks good. But looks like scaling went"
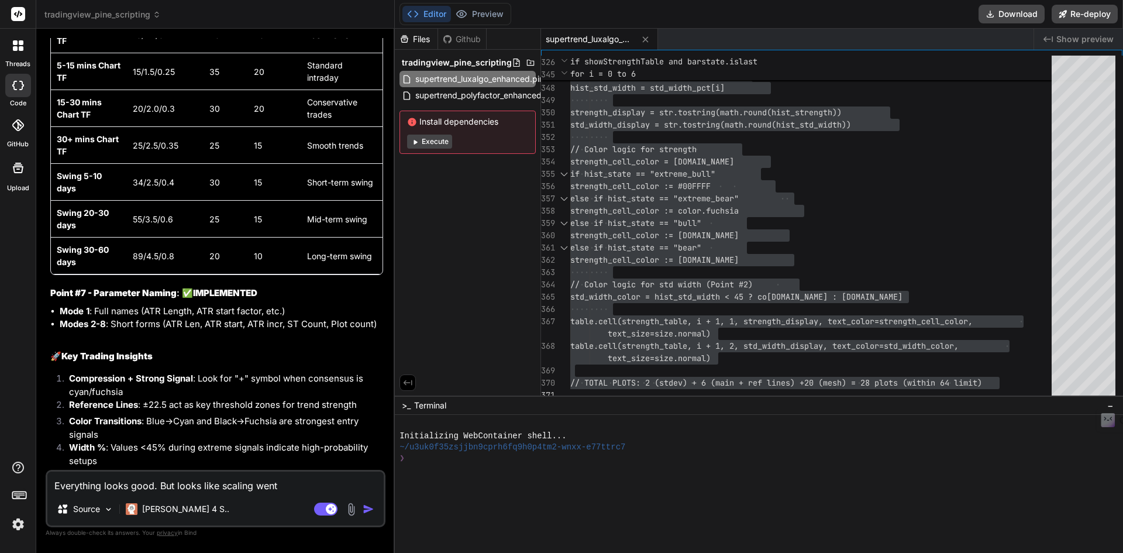
type textarea "x"
type textarea "Everything looks good. But looks like scaling went w"
type textarea "x"
type textarea "Everything looks good. But looks like scaling went wr"
type textarea "x"
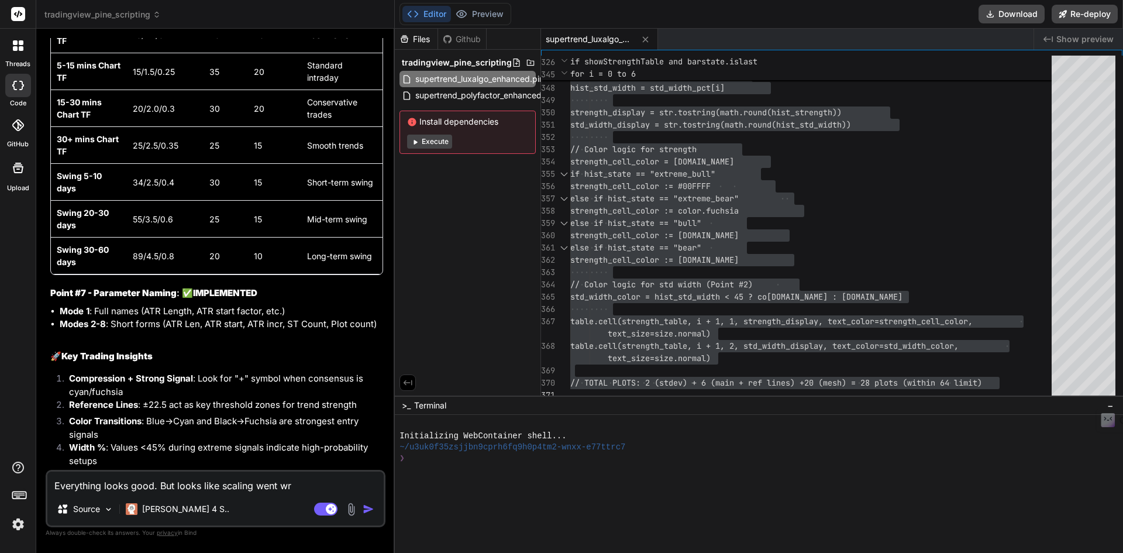
type textarea "Everything looks good. But looks like scaling went wrn"
type textarea "x"
type textarea "Everything looks good. But looks like scaling went wr"
type textarea "x"
type textarea "Everything looks good. But looks like scaling went wri"
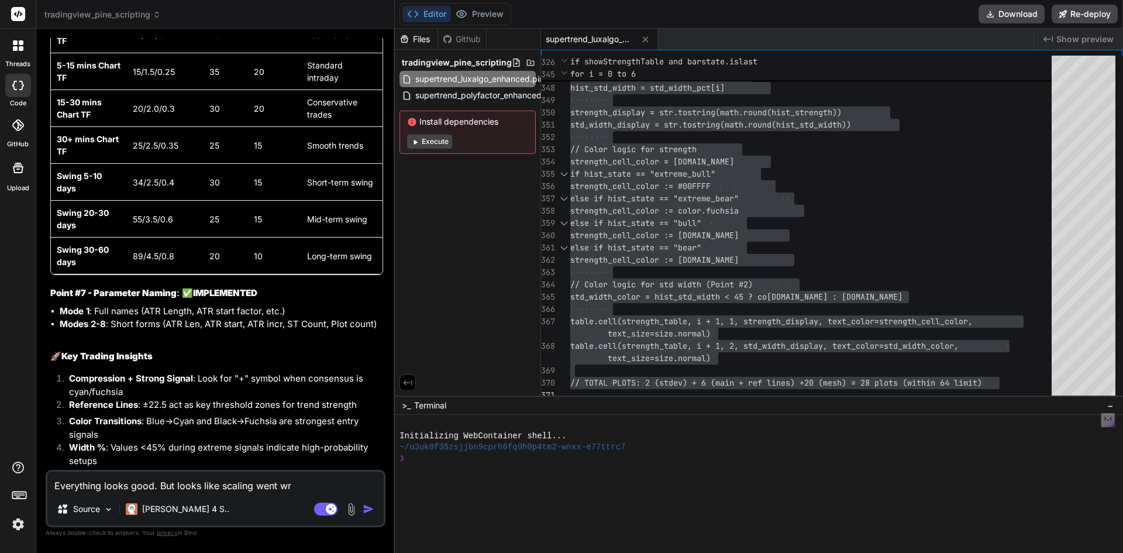
type textarea "x"
type textarea "Everything looks good. But looks like scaling went wrin"
type textarea "x"
type textarea "Everything looks good. But looks like scaling went wring"
type textarea "x"
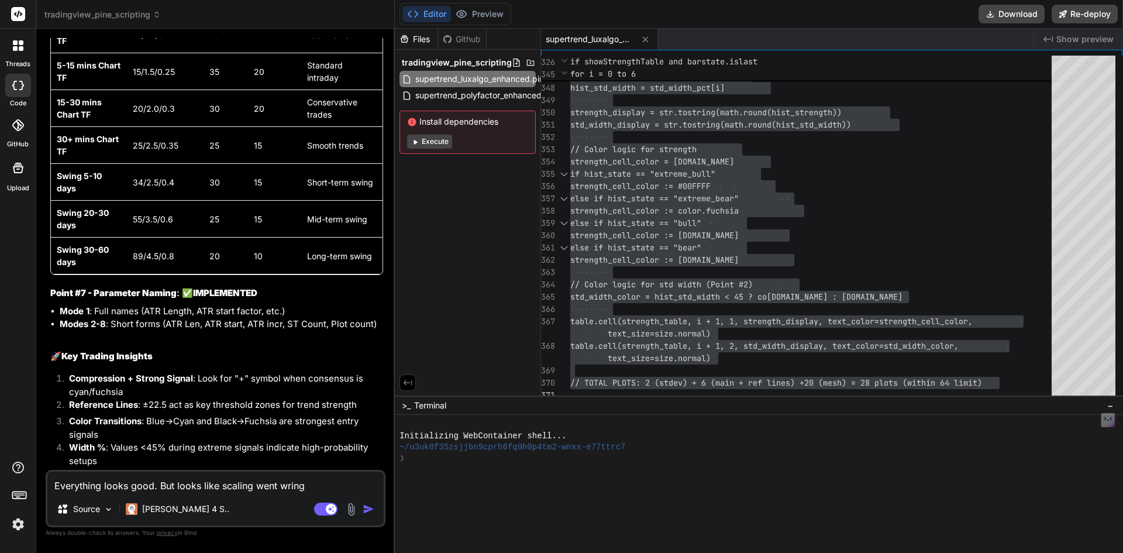
type textarea "Everything looks good. But looks like scaling went wrin"
type textarea "x"
type textarea "Everything looks good. But looks like scaling went wri"
type textarea "x"
type textarea "Everything looks good. But looks like scaling went wr"
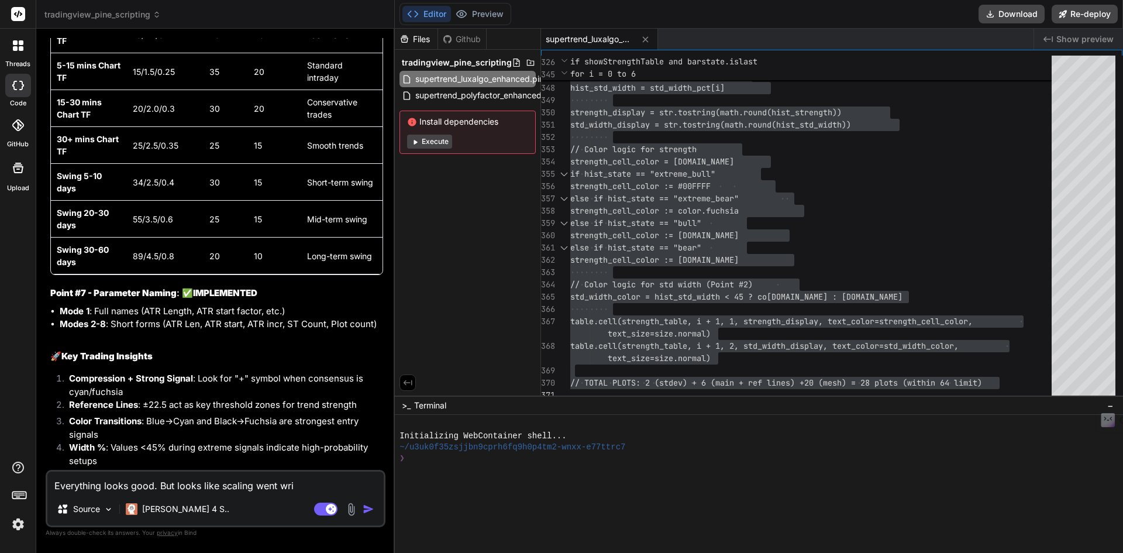
type textarea "x"
type textarea "Everything looks good. But looks like scaling went wro"
type textarea "x"
type textarea "Everything looks good. But looks like scaling went wron"
type textarea "x"
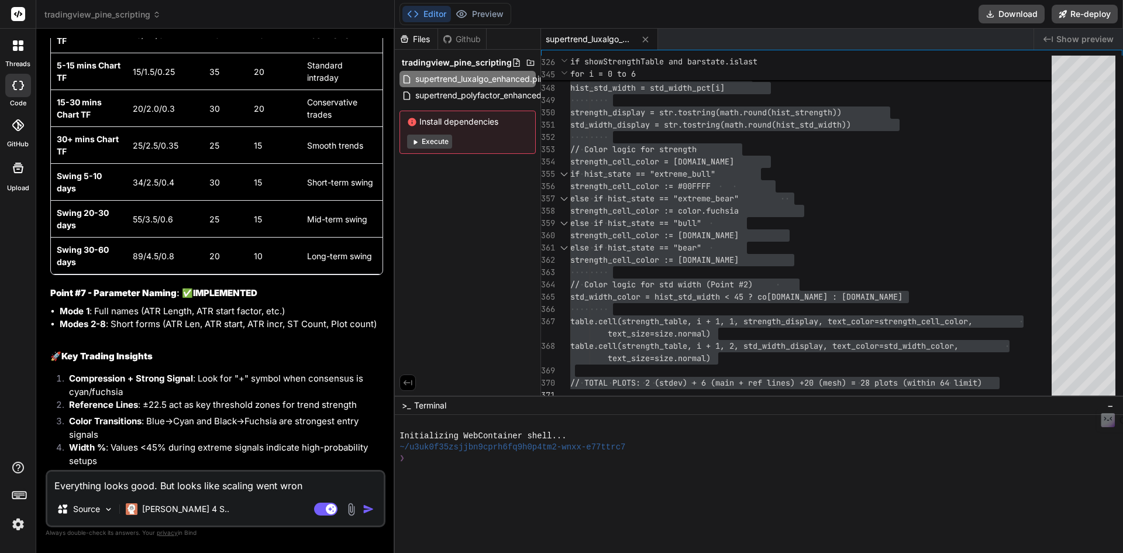
type textarea "Everything looks good. But looks like scaling went wrong"
type textarea "x"
type textarea "Everything looks good. But looks like scaling went wrong."
type textarea "x"
type textarea "Everything looks good. But looks like scaling went wrong."
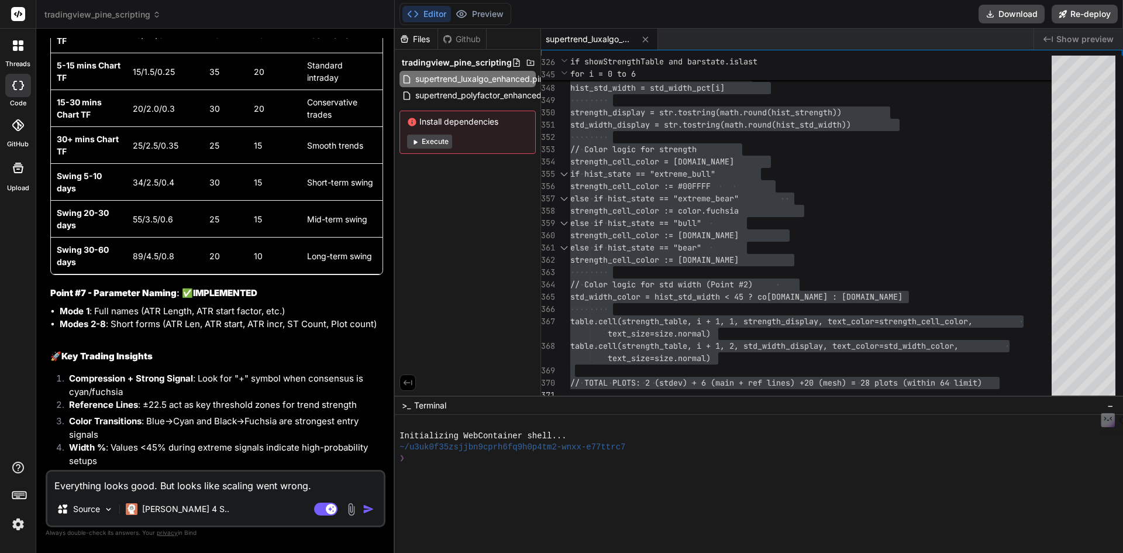
type textarea "x"
type textarea "Everything looks good. But looks like scaling went wrong. Y"
type textarea "x"
type textarea "Everything looks good. But looks like scaling went wrong. Yo"
type textarea "x"
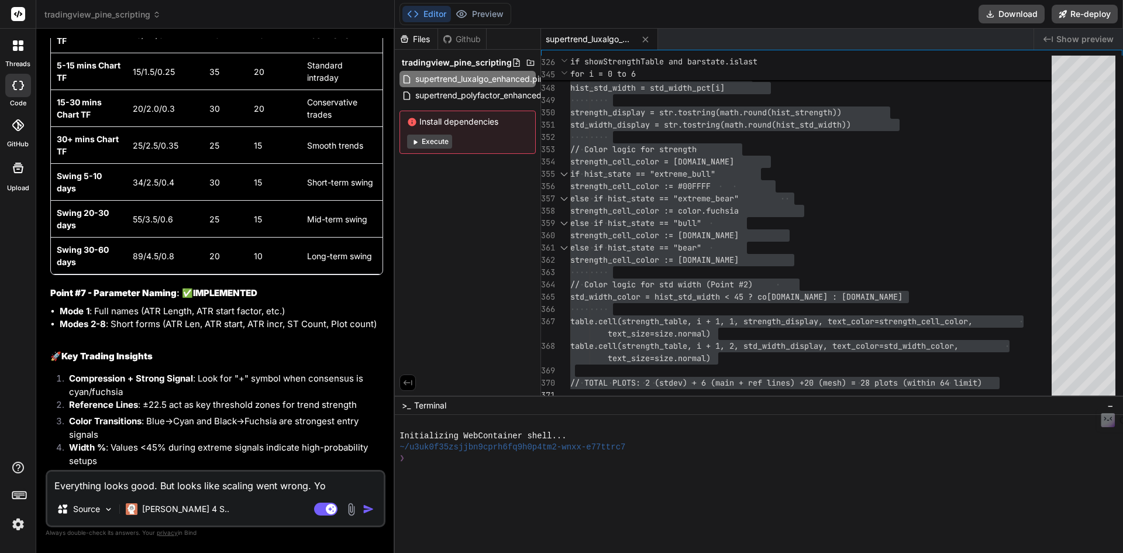
type textarea "Everything looks good. But looks like scaling went wrong. You"
type textarea "x"
type textarea "Everything looks good. But looks like scaling went wrong. You"
type textarea "x"
type textarea "Everything looks good. But looks like scaling went wrong. You c"
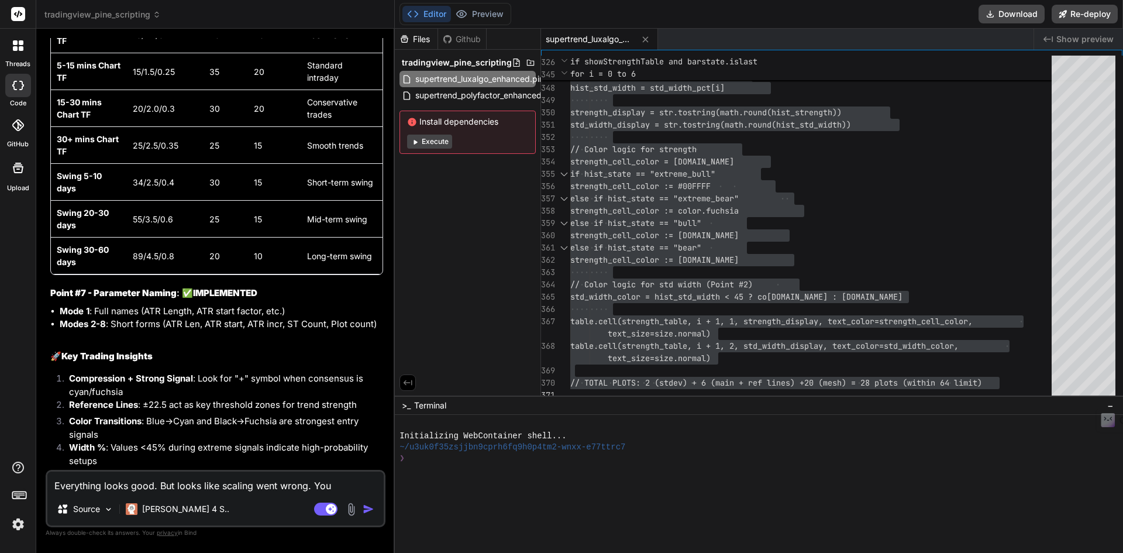
type textarea "x"
type textarea "Everything looks good. But looks like scaling went wrong. You ca"
type textarea "x"
type textarea "Everything looks good. But looks like scaling went wrong. You can"
type textarea "x"
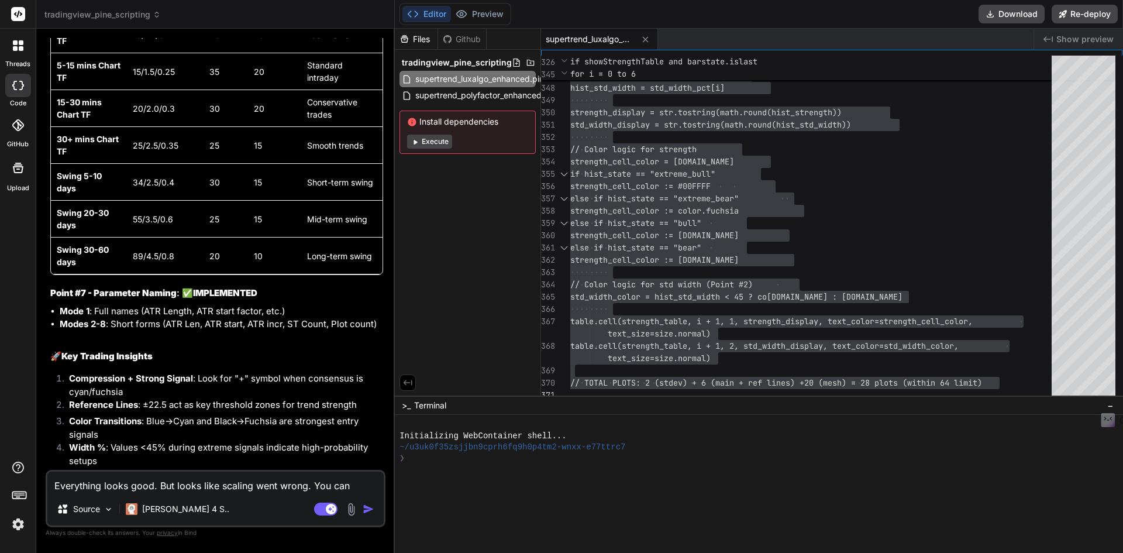
type textarea "Everything looks good. But looks like scaling went wrong. You can"
type textarea "x"
type textarea "Everything looks good. But looks like scaling went wrong. You can r"
type textarea "x"
type textarea "Everything looks good. But looks like scaling went wrong. You can re"
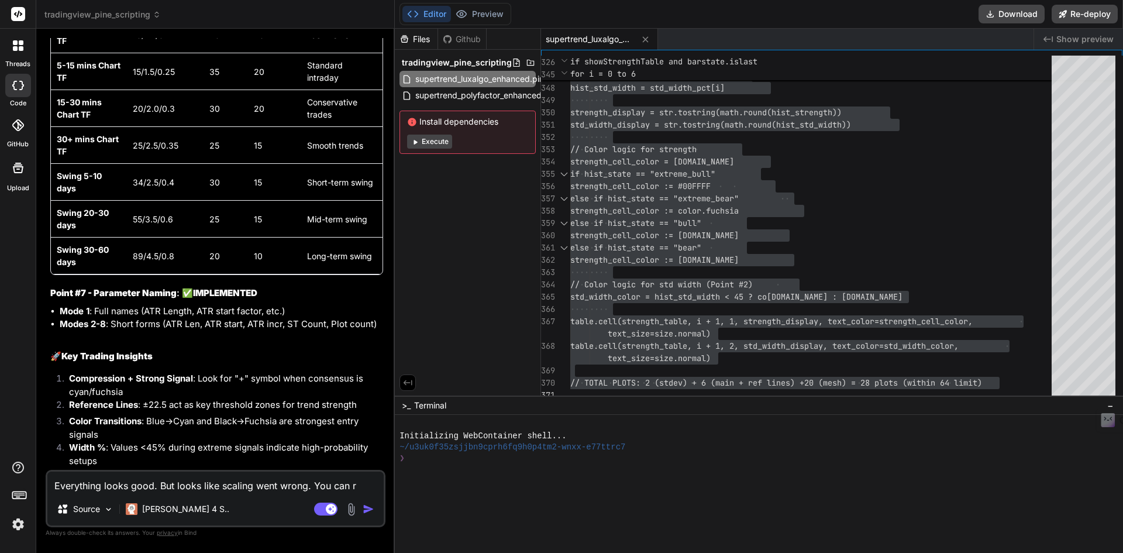
type textarea "x"
type textarea "Everything looks good. But looks like scaling went wrong. You can rei"
type textarea "x"
type textarea "Everything looks good. But looks like scaling went wrong. You can rein"
type textarea "x"
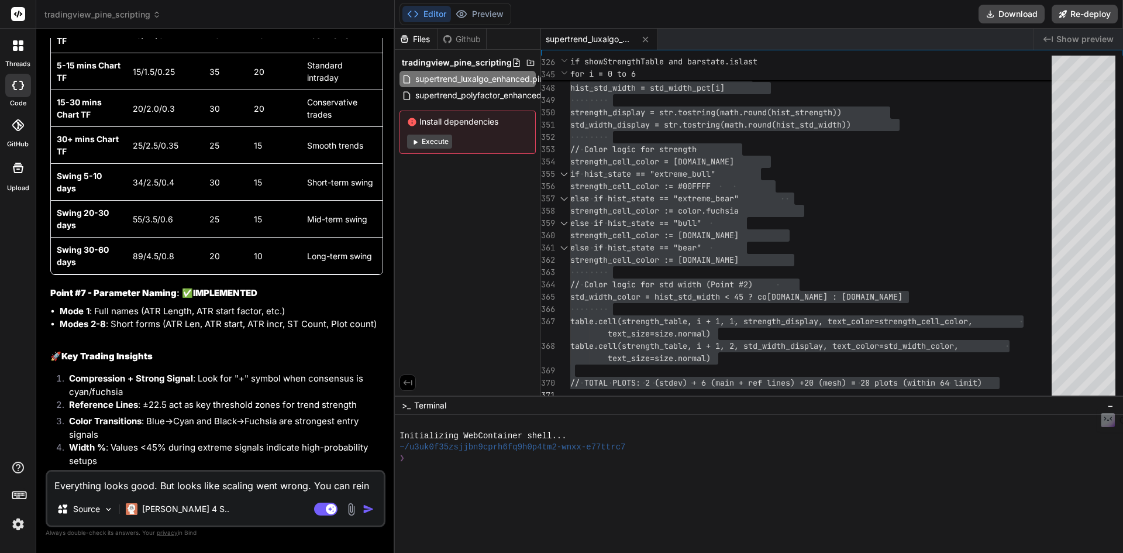
type textarea "Everything looks good. But looks like scaling went wrong. You can reins"
type textarea "x"
type textarea "Everything looks good. But looks like scaling went wrong. You can reinst"
type textarea "x"
type textarea "Everything looks good. But looks like scaling went wrong. You can reinsta"
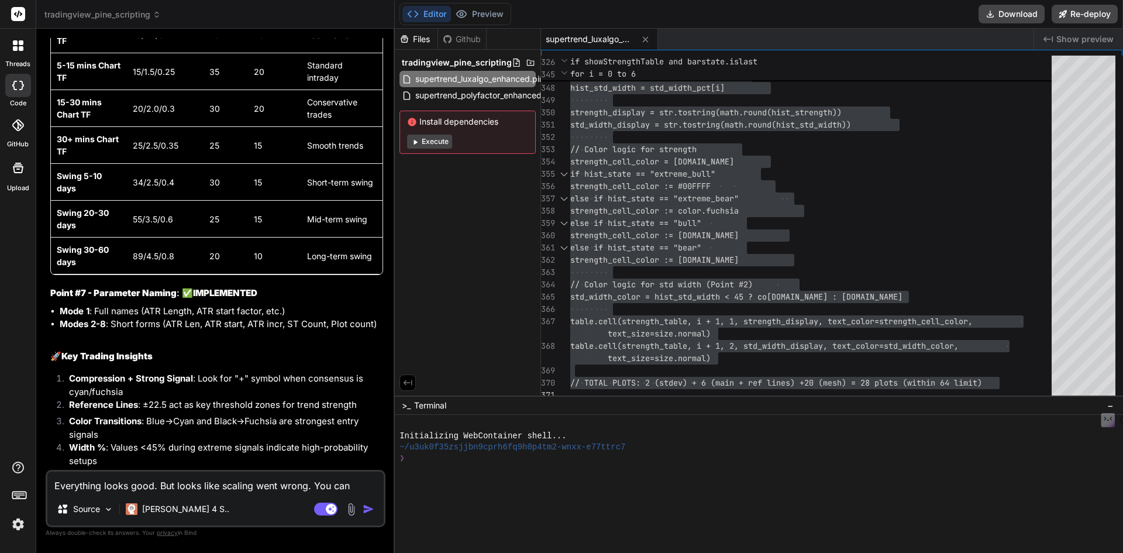
type textarea "x"
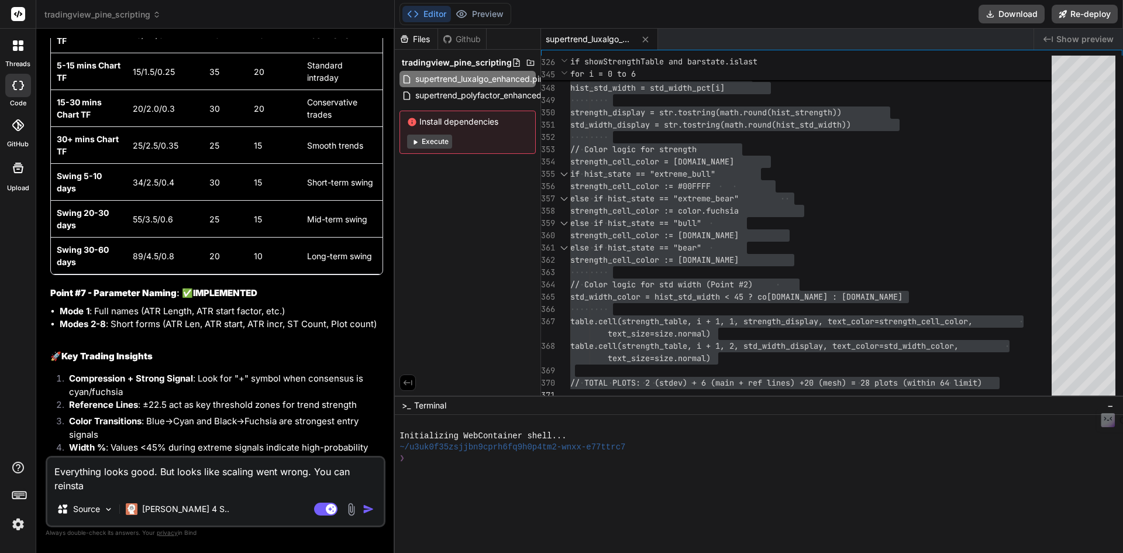
type textarea "Everything looks good. But looks like scaling went wrong. You can reinstan"
type textarea "x"
type textarea "Everything looks good. But looks like scaling went wrong. You can reinsta"
type textarea "x"
type textarea "Everything looks good. But looks like scaling went wrong. You can reinstat"
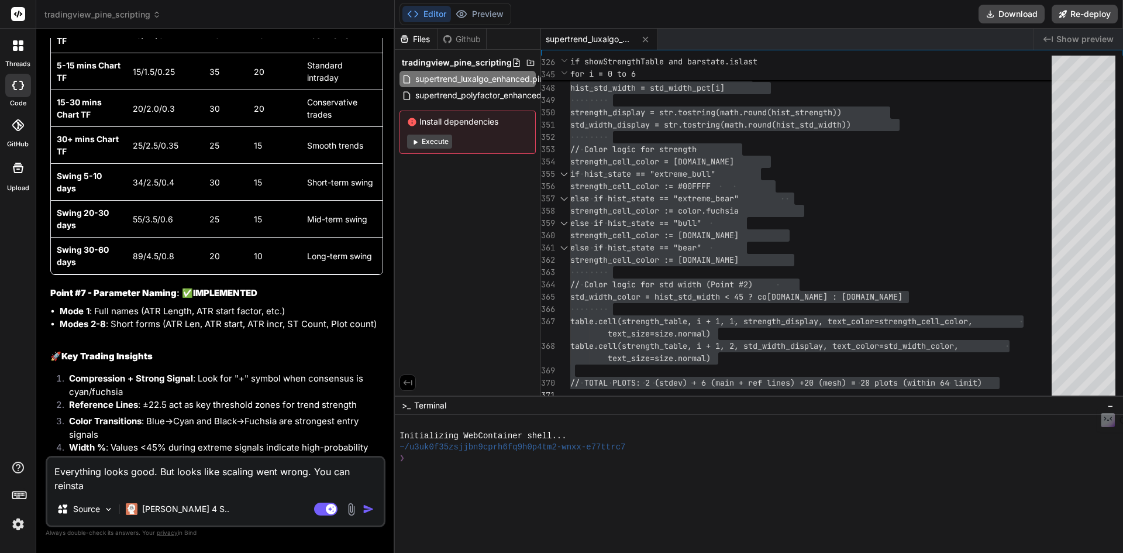
type textarea "x"
type textarea "Everything looks good. But looks like scaling went wrong. You can reinstate"
type textarea "x"
click at [294, 480] on textarea "Everything looks good. But looks like scaling went wrong. You can reinstate bac…" at bounding box center [215, 475] width 336 height 35
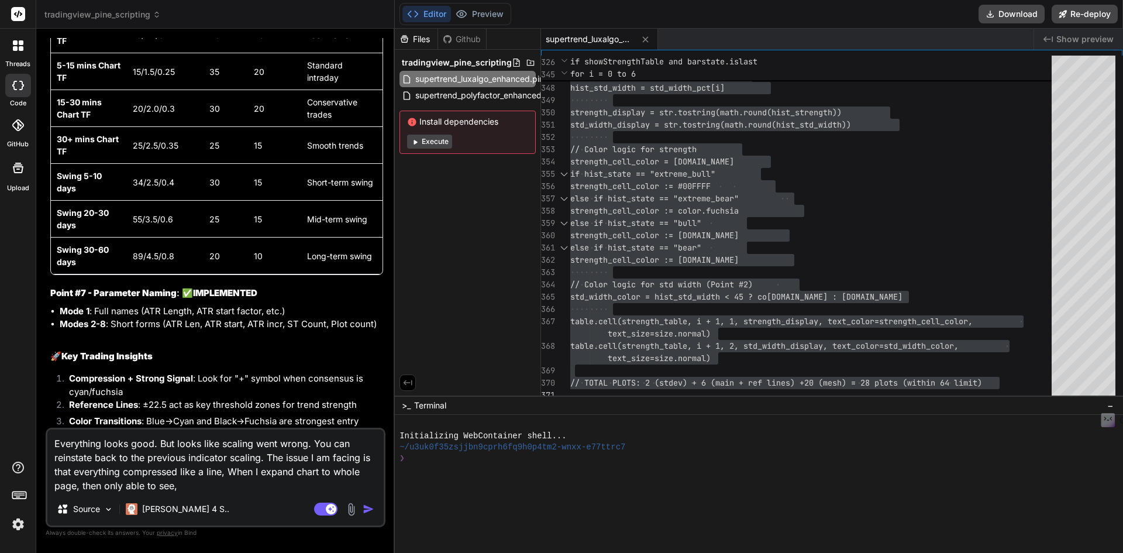
click at [259, 449] on textarea "Everything looks good. But looks like scaling went wrong. You can reinstate bac…" at bounding box center [215, 460] width 336 height 63
click at [260, 459] on textarea "Everything looks good. But looks like scaling went wrong. You can reinstate bac…" at bounding box center [215, 460] width 336 height 63
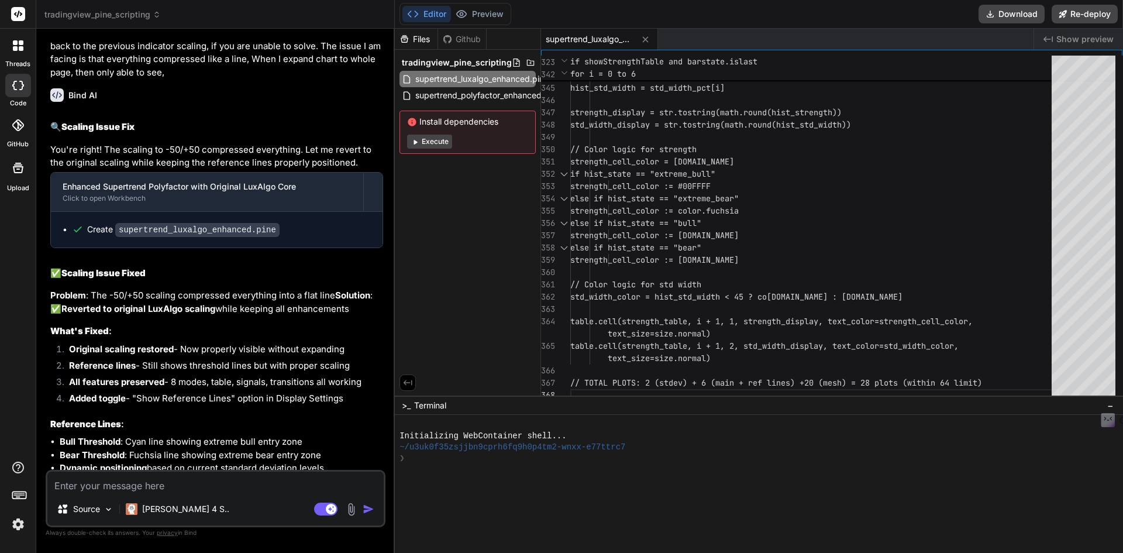
scroll to position [5963, 0]
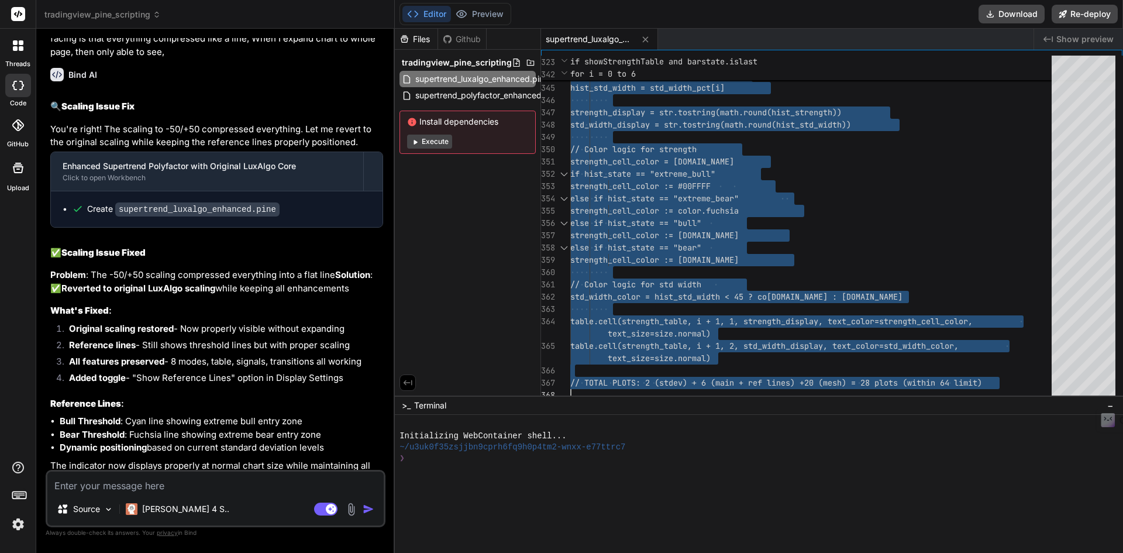
click at [346, 246] on h2 "✅ Scaling Issue Fixed" at bounding box center [216, 252] width 333 height 13
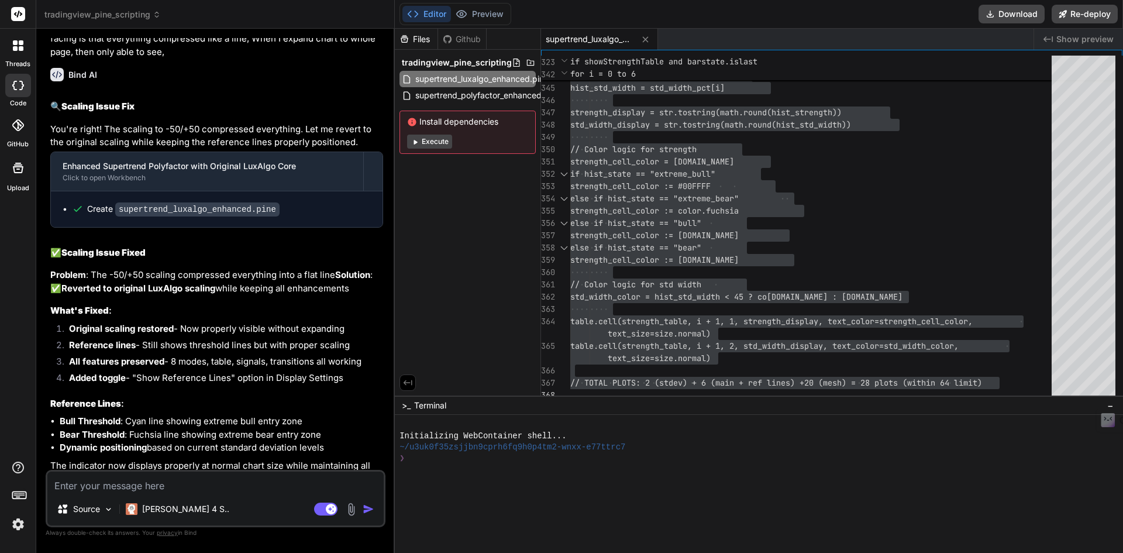
click at [346, 246] on h2 "✅ Scaling Issue Fixed" at bounding box center [216, 252] width 333 height 13
